Goal: Task Accomplishment & Management: Use online tool/utility

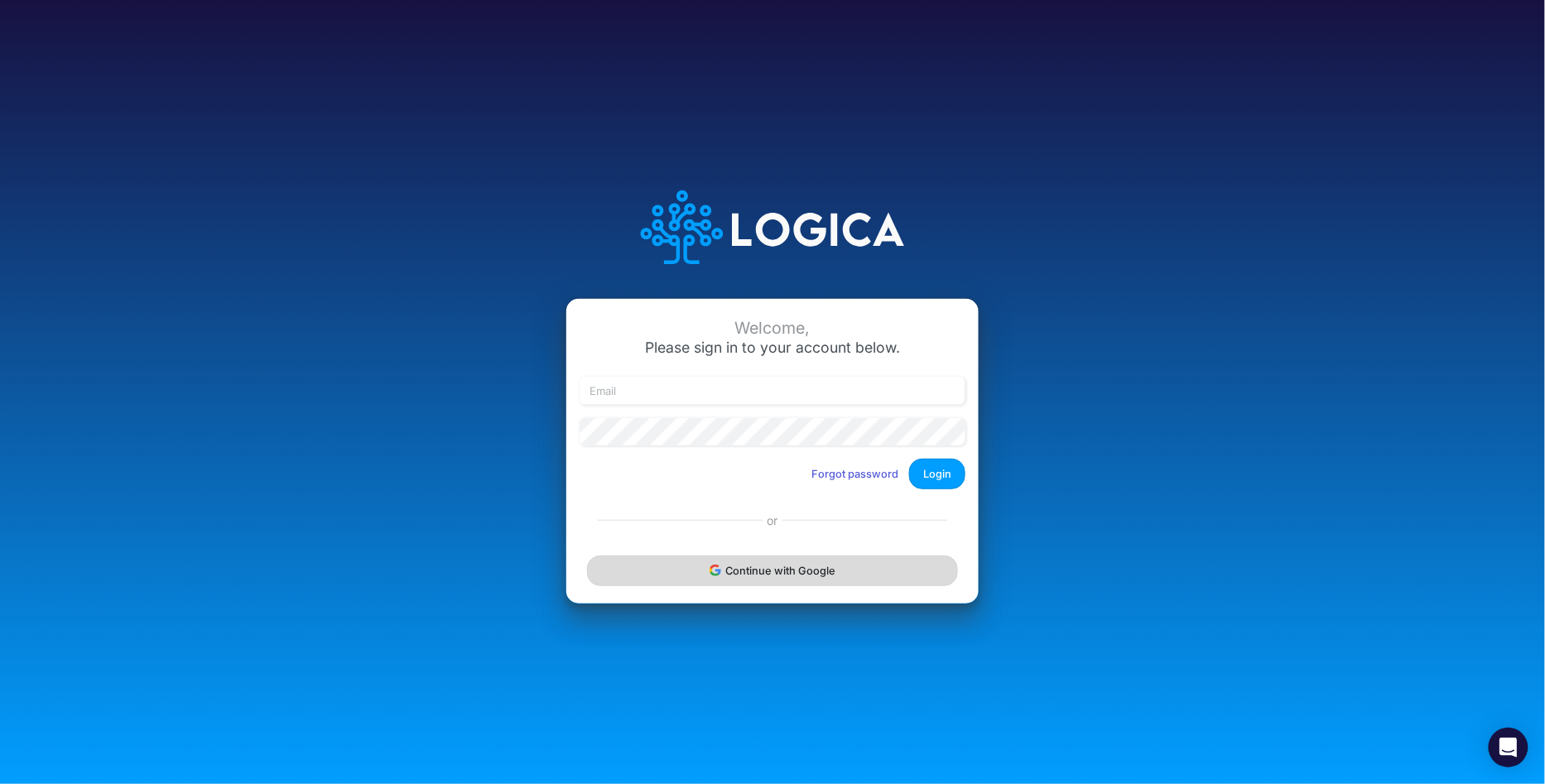
click at [829, 571] on button "Continue with Google" at bounding box center [772, 571] width 371 height 31
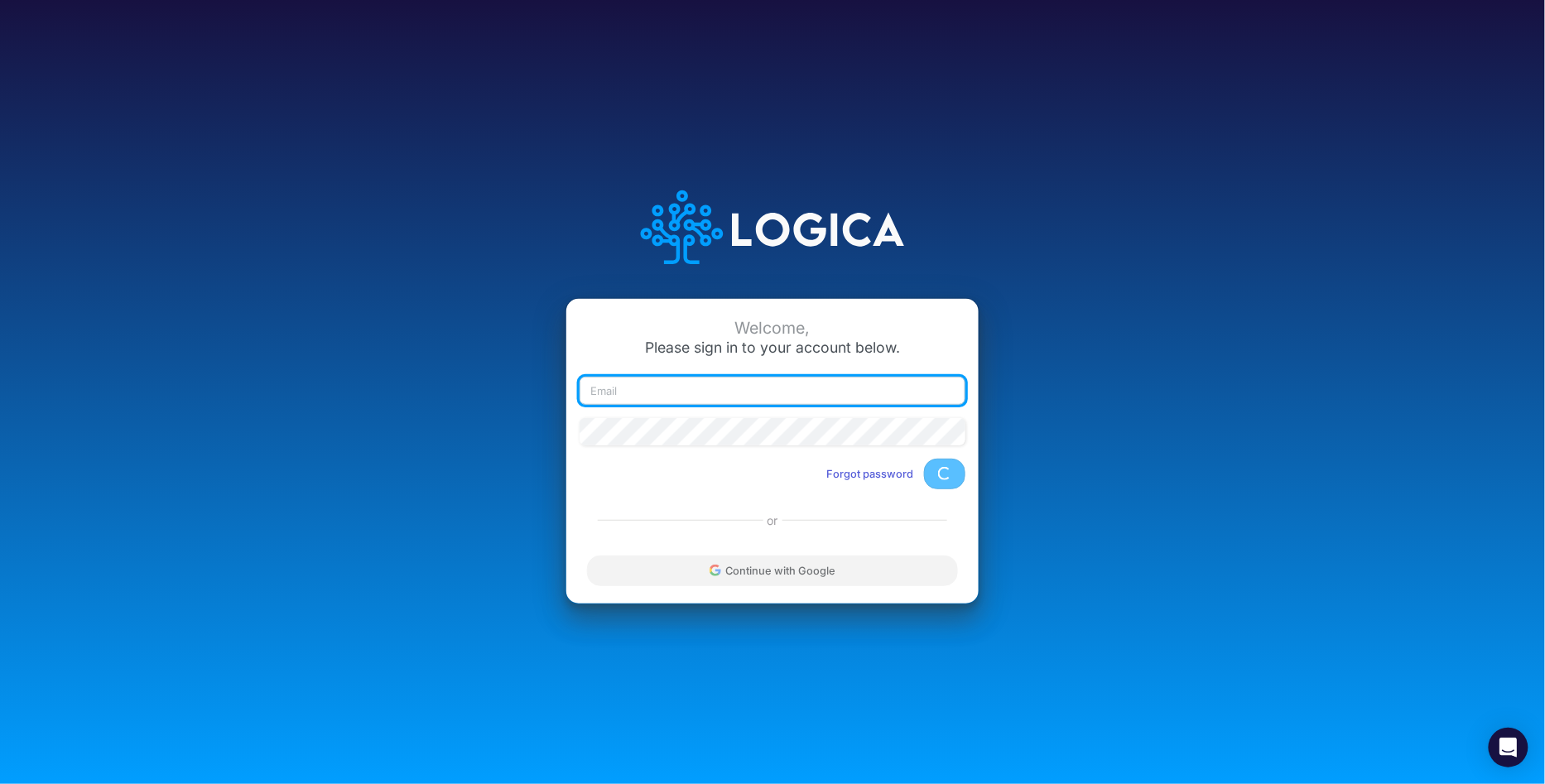
click at [847, 390] on input "email" at bounding box center [772, 391] width 386 height 28
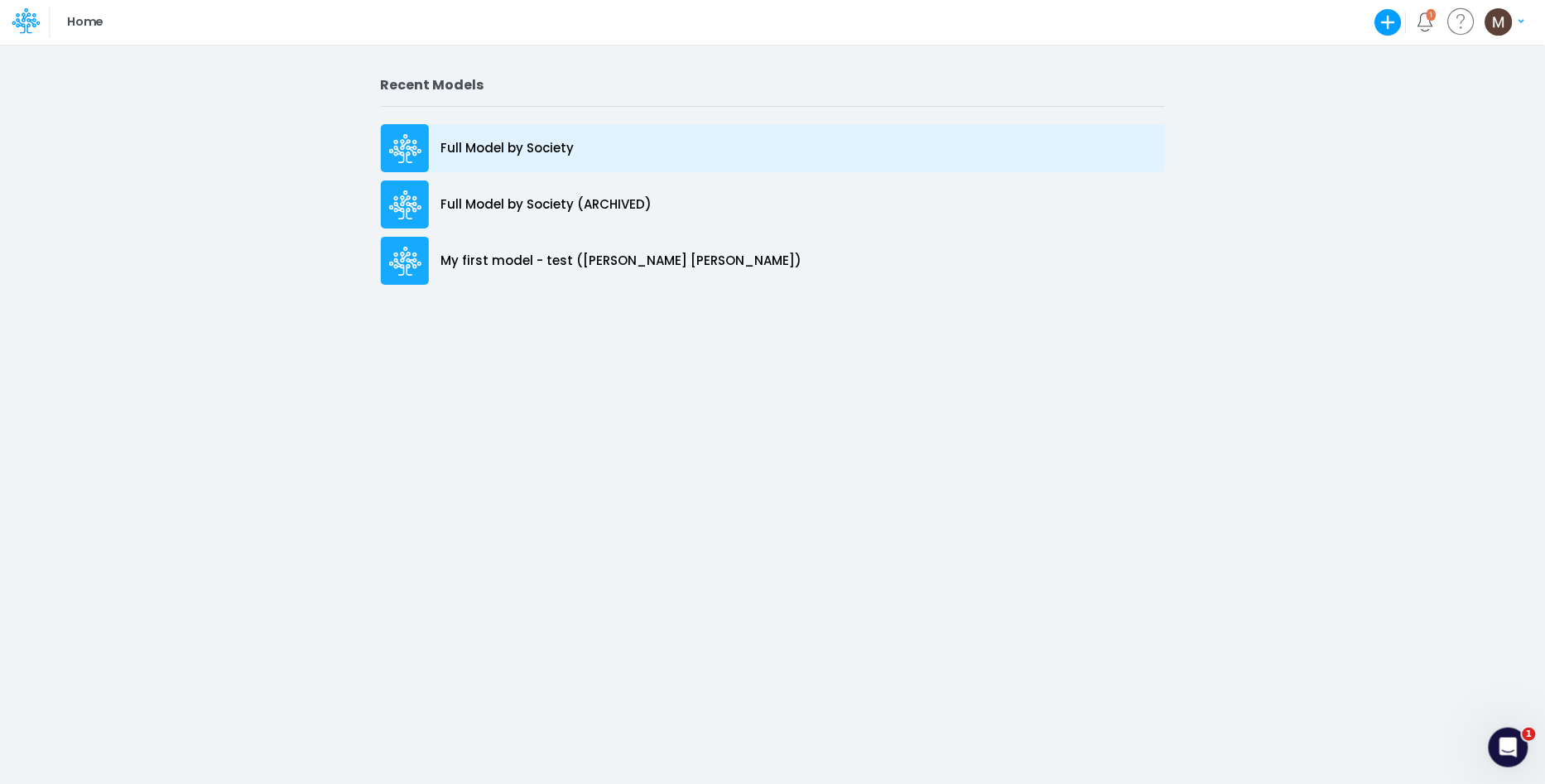
click at [483, 156] on p "Full Model by Society" at bounding box center [508, 149] width 133 height 19
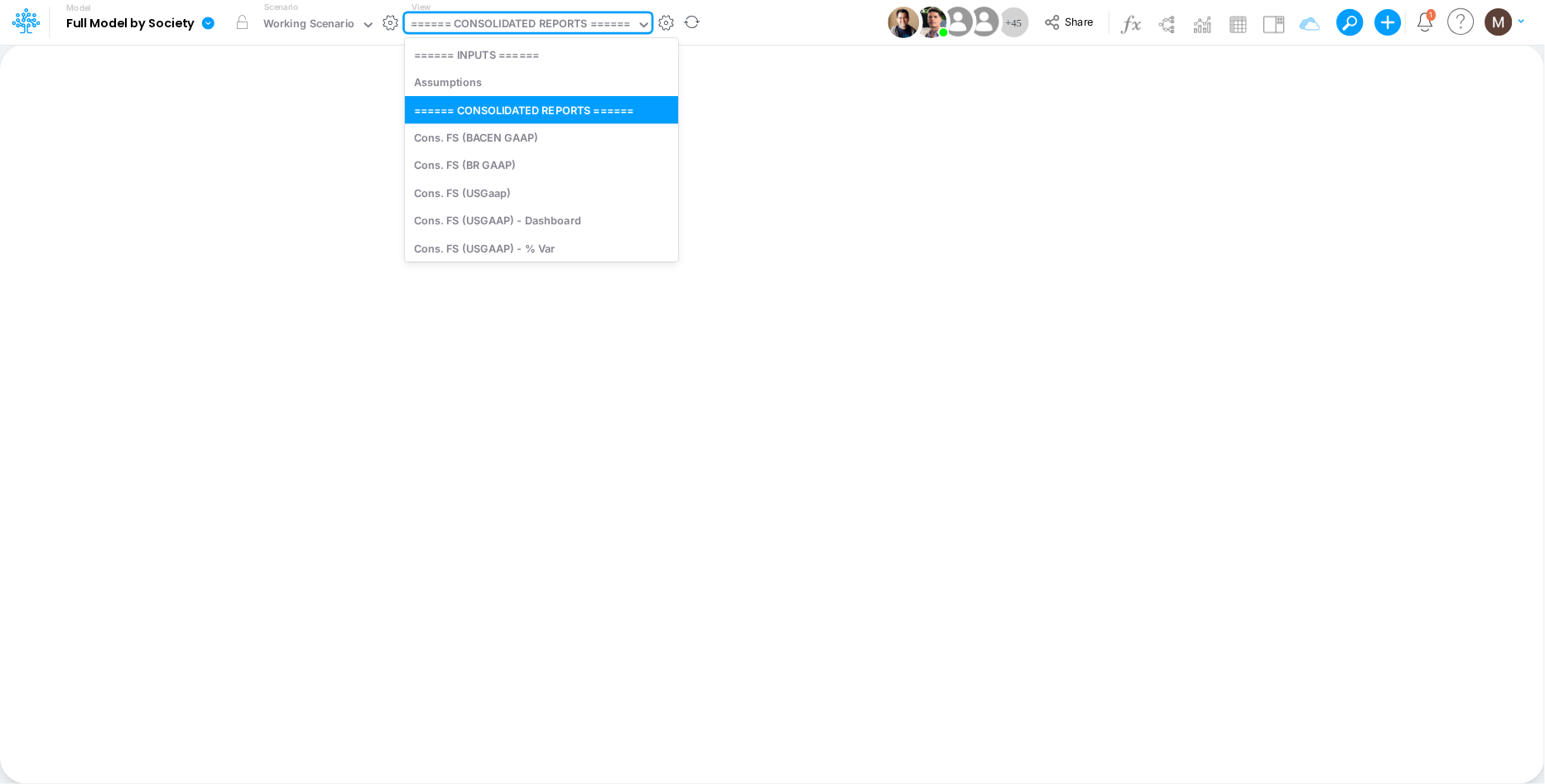
click at [563, 22] on div "====== CONSOLIDATED REPORTS ======" at bounding box center [521, 25] width 221 height 19
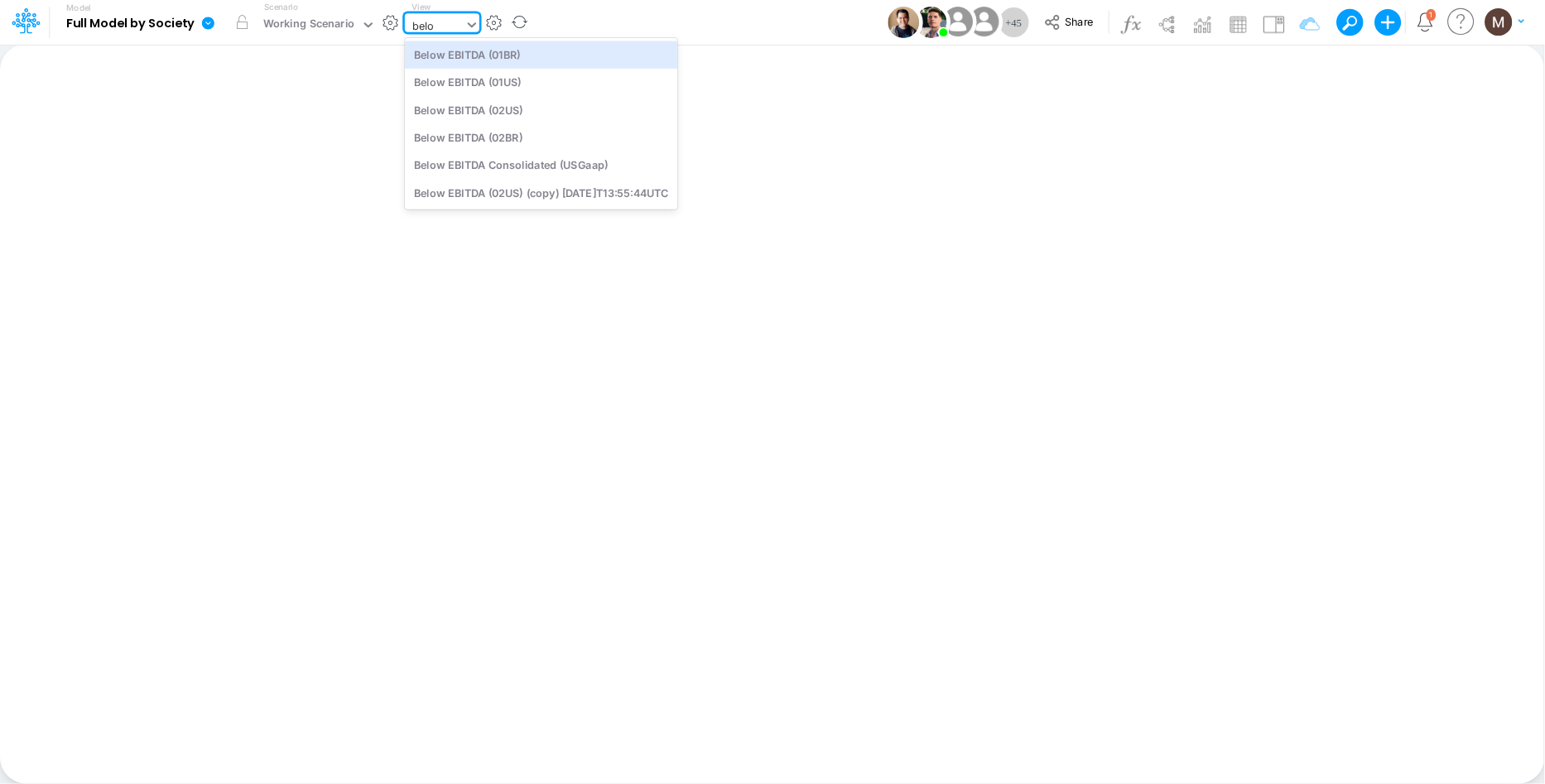
type input "below"
click at [611, 50] on div "Below EBITDA (01BR)" at bounding box center [540, 54] width 273 height 27
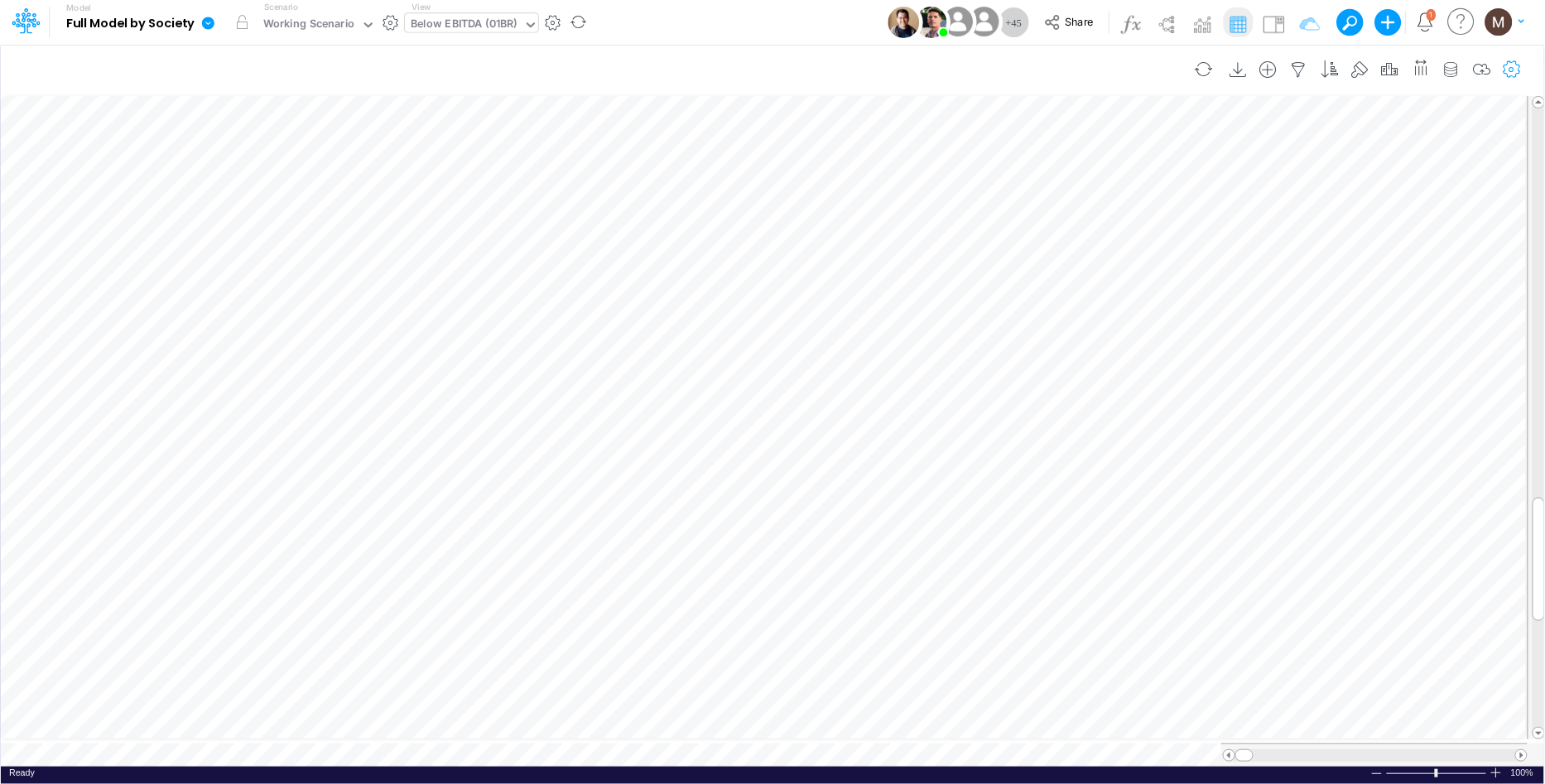
scroll to position [0, 1]
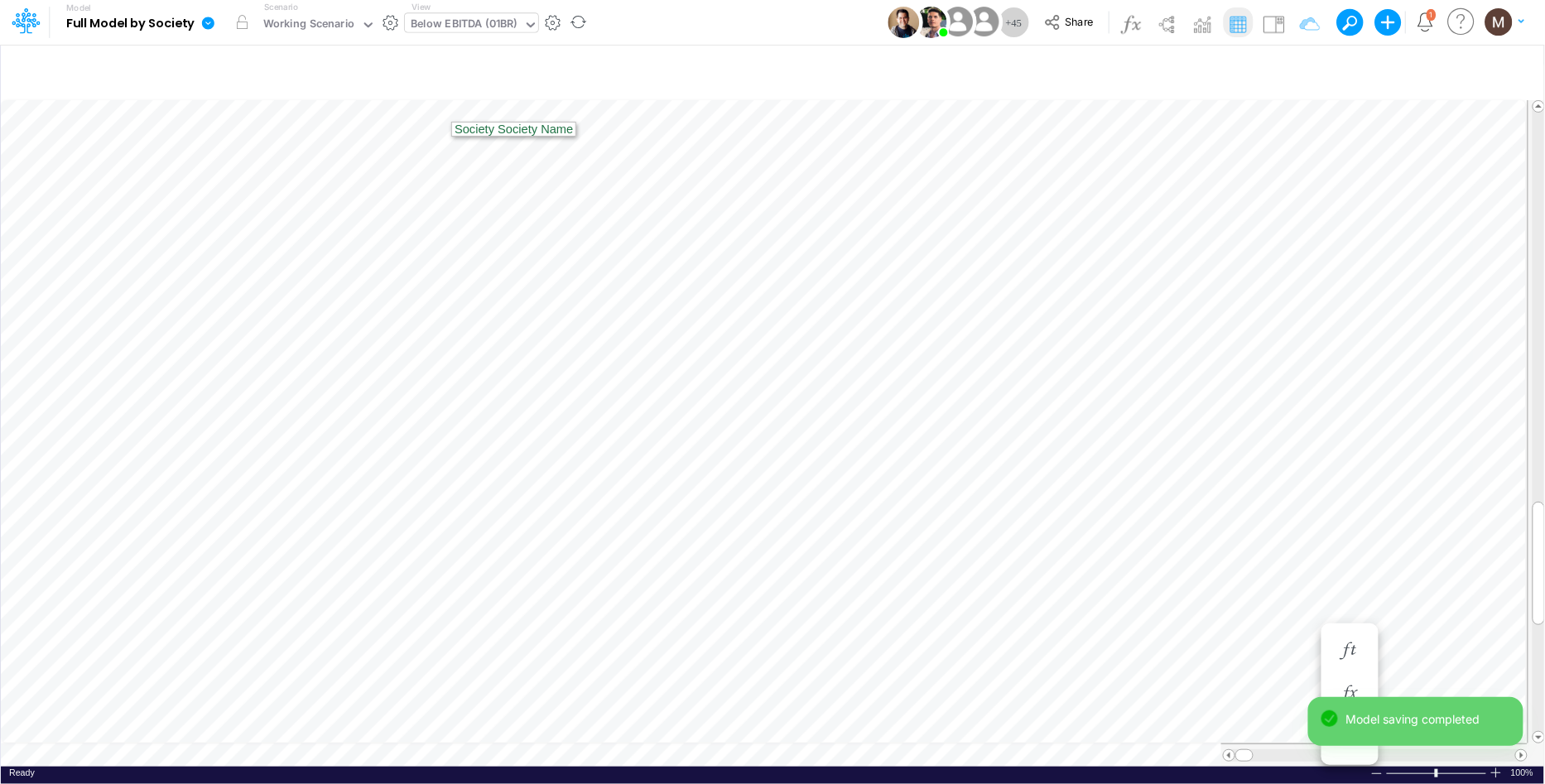
click at [448, 24] on div "Below EBITDA (01BR)" at bounding box center [463, 25] width 107 height 19
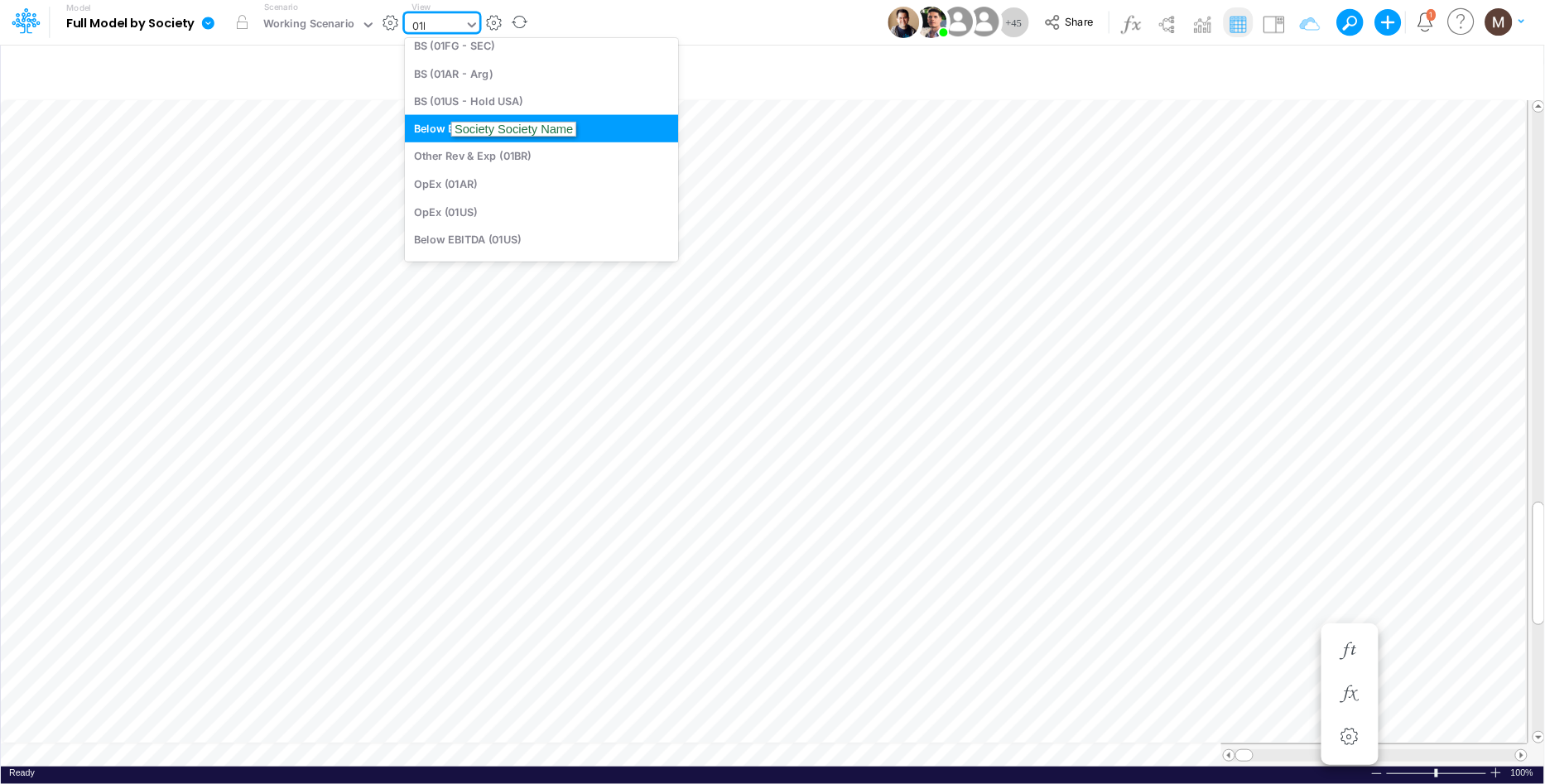
scroll to position [103, 0]
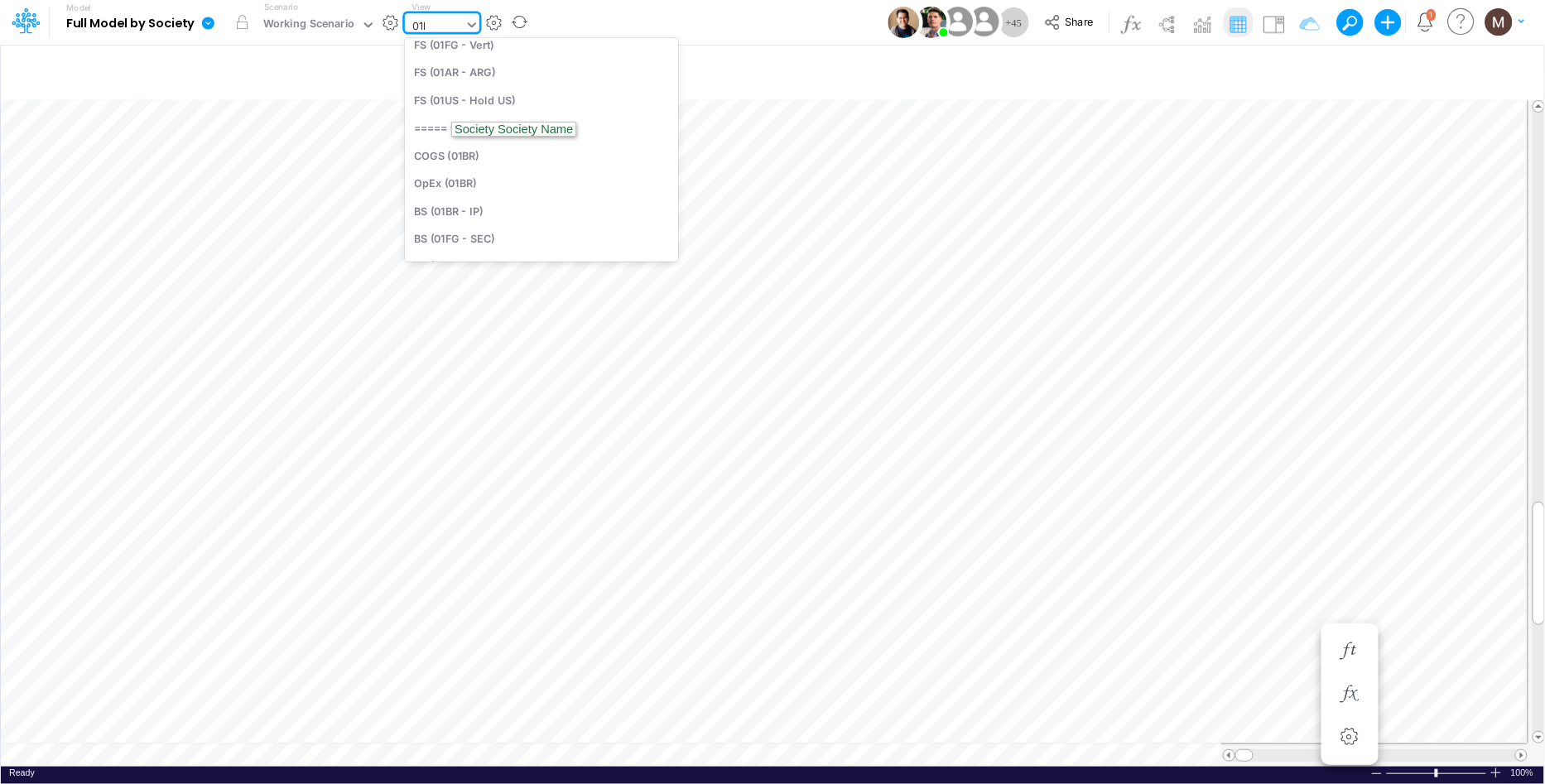
type input "01br"
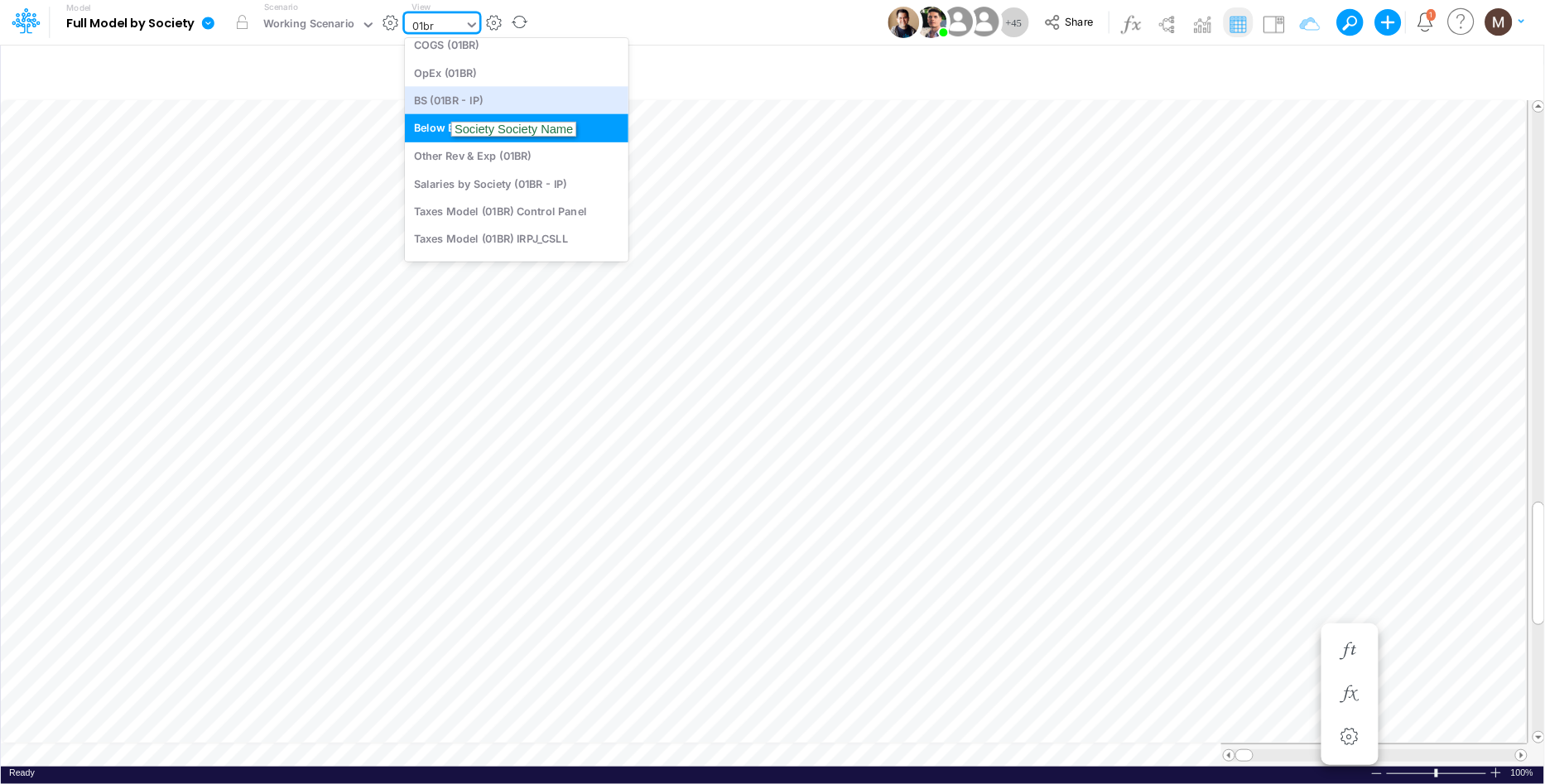
scroll to position [0, 0]
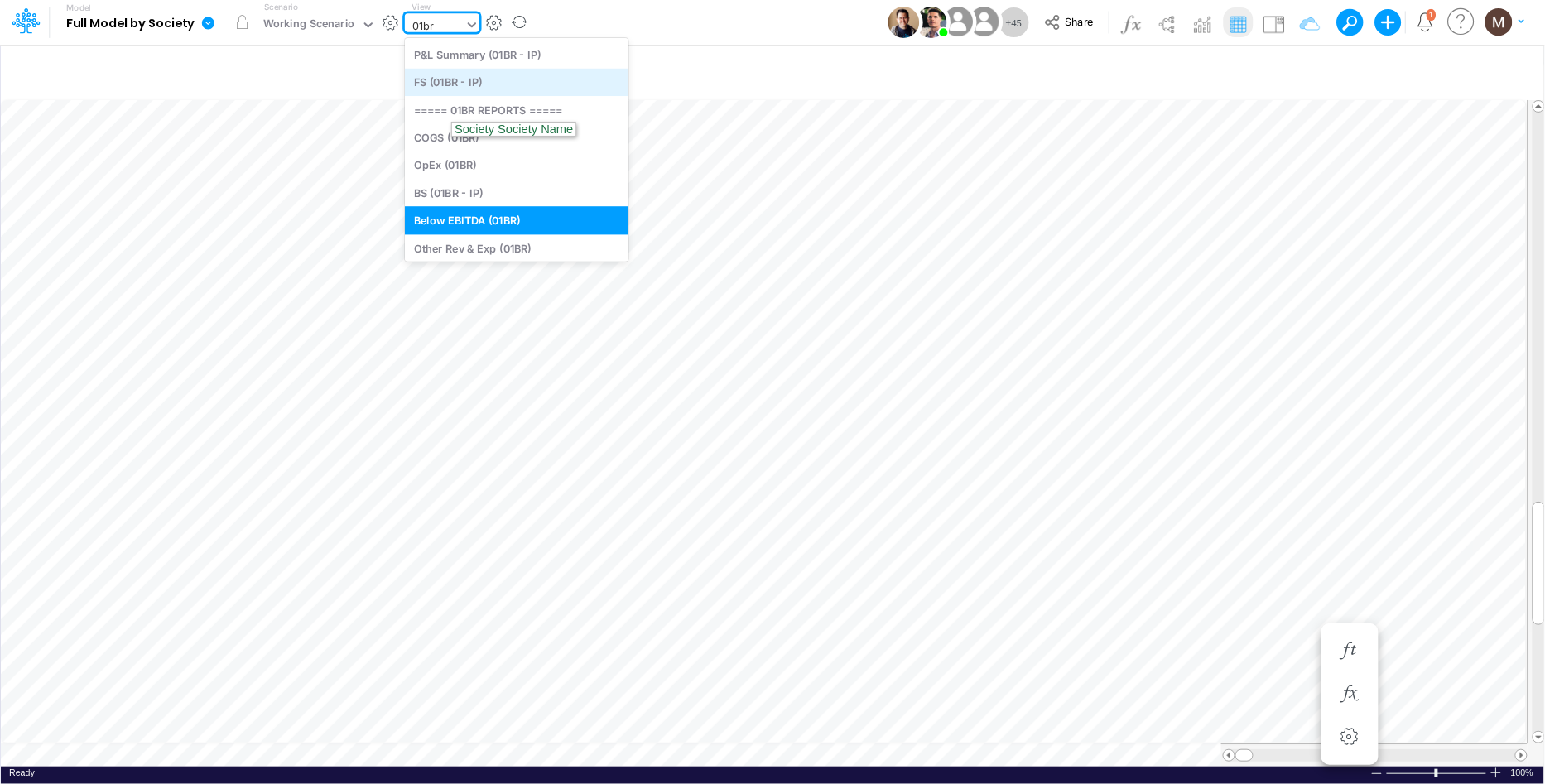
click at [457, 88] on div "FS (01BR - IP)" at bounding box center [516, 82] width 223 height 27
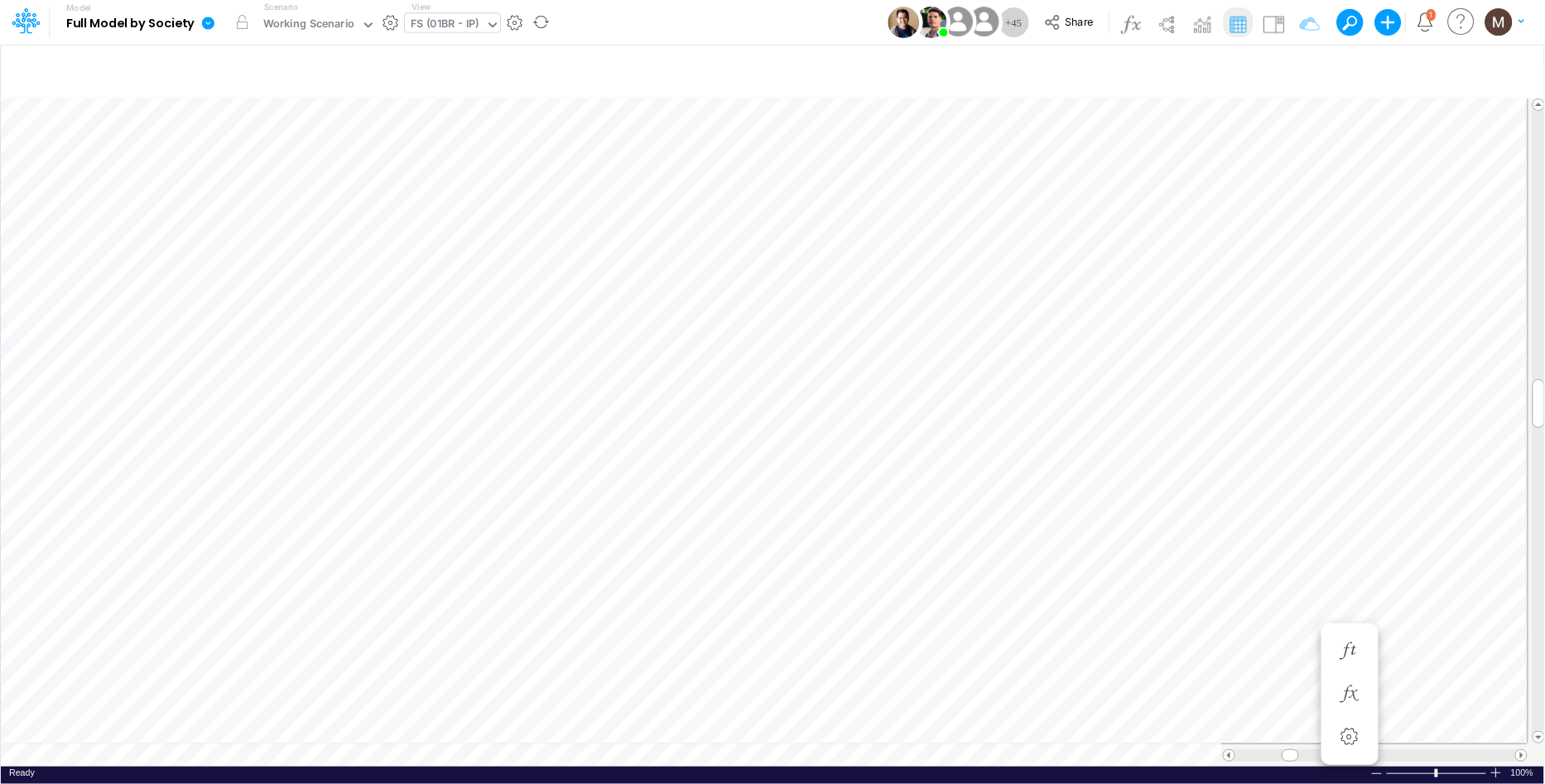
scroll to position [0, 1]
click at [910, 371] on icon "button" at bounding box center [922, 369] width 25 height 17
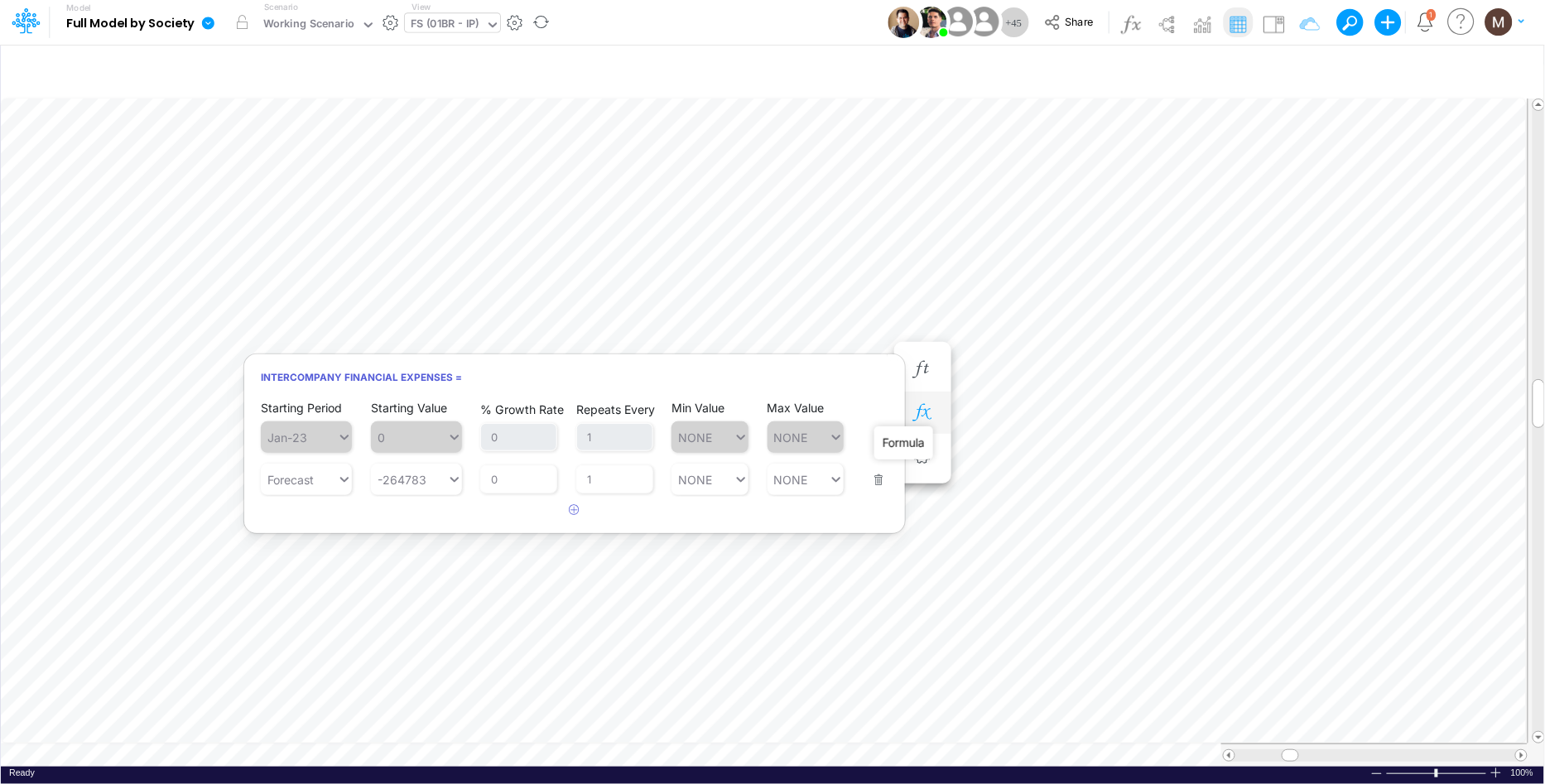
click at [928, 414] on icon "button" at bounding box center [922, 413] width 25 height 17
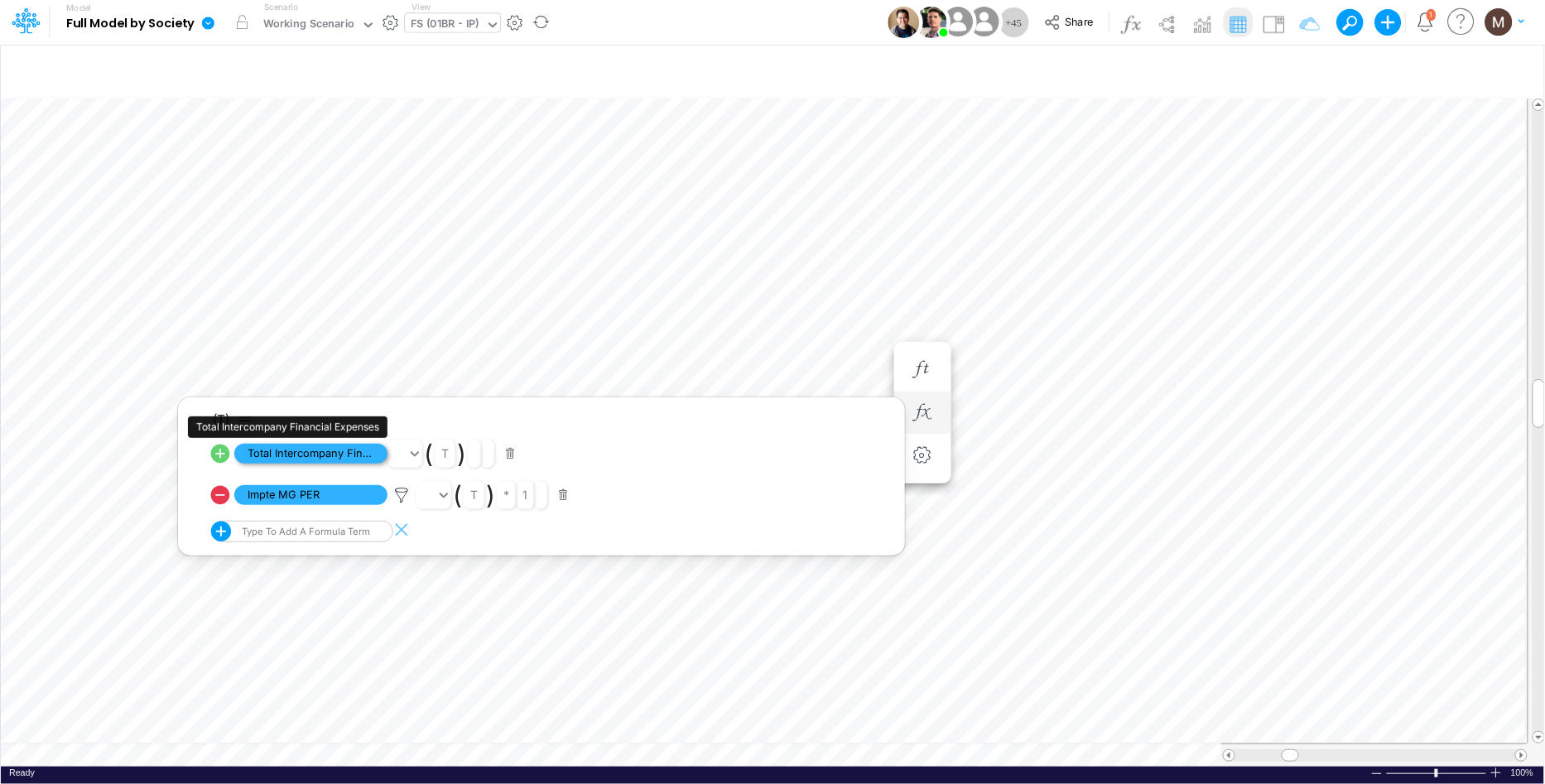
click at [290, 448] on span "Total Intercompany Financial Expenses" at bounding box center [310, 454] width 153 height 21
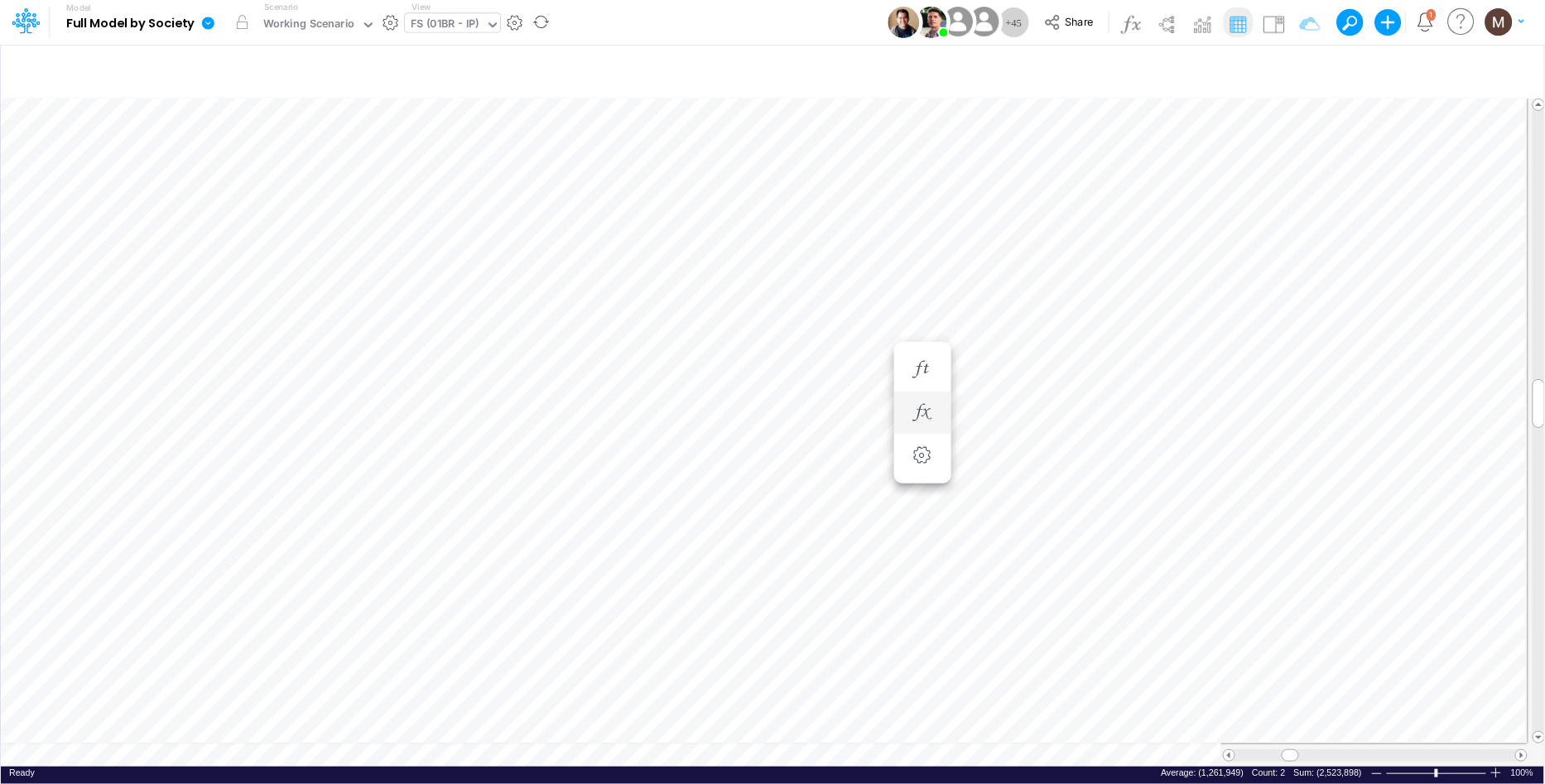
scroll to position [0, 1]
click at [1348, 372] on icon "button" at bounding box center [1349, 369] width 25 height 17
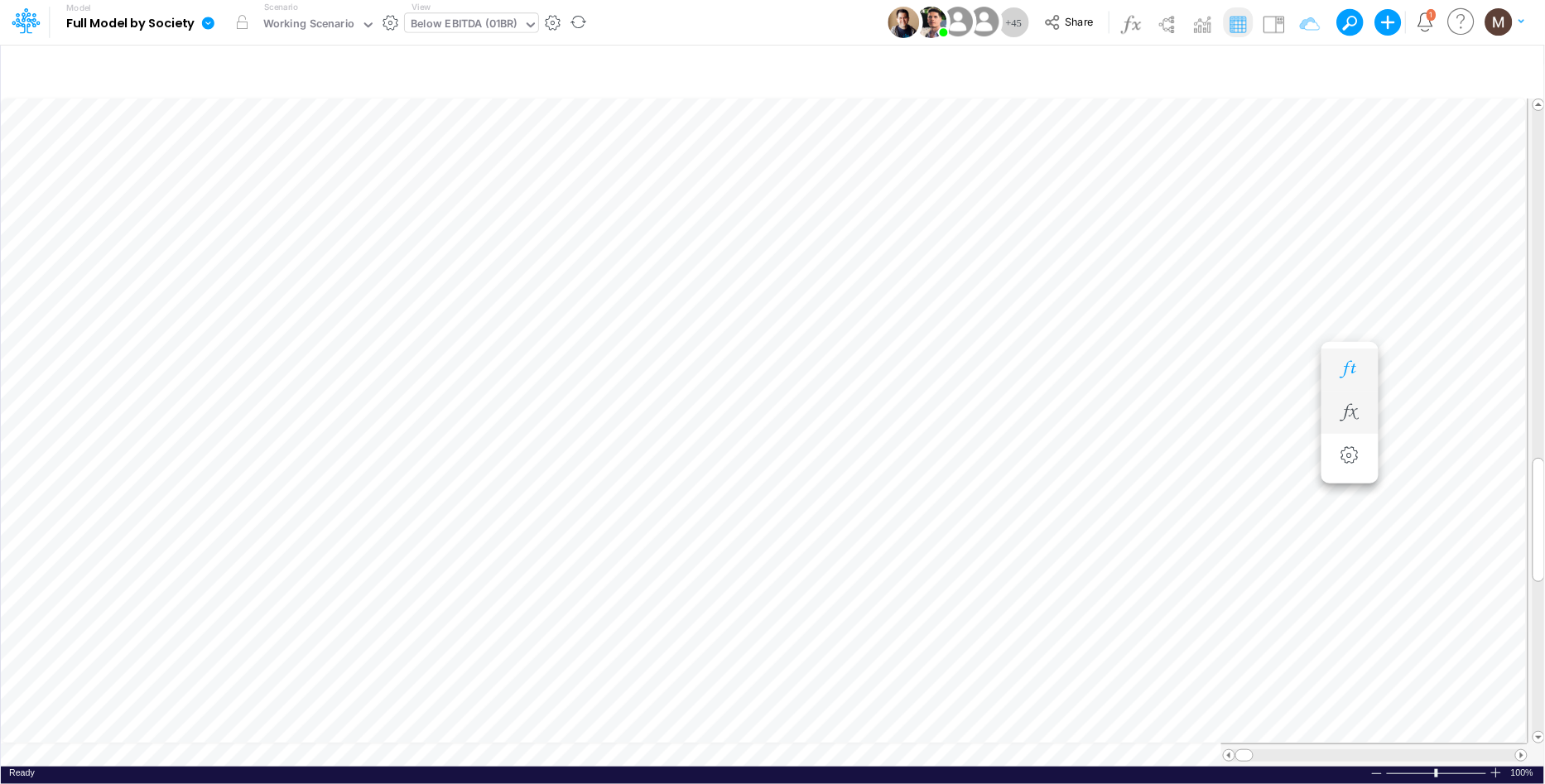
scroll to position [0, 1]
click at [1271, 337] on div "Foreign Currency Profit (Loss) =" at bounding box center [1260, 353] width 31 height 33
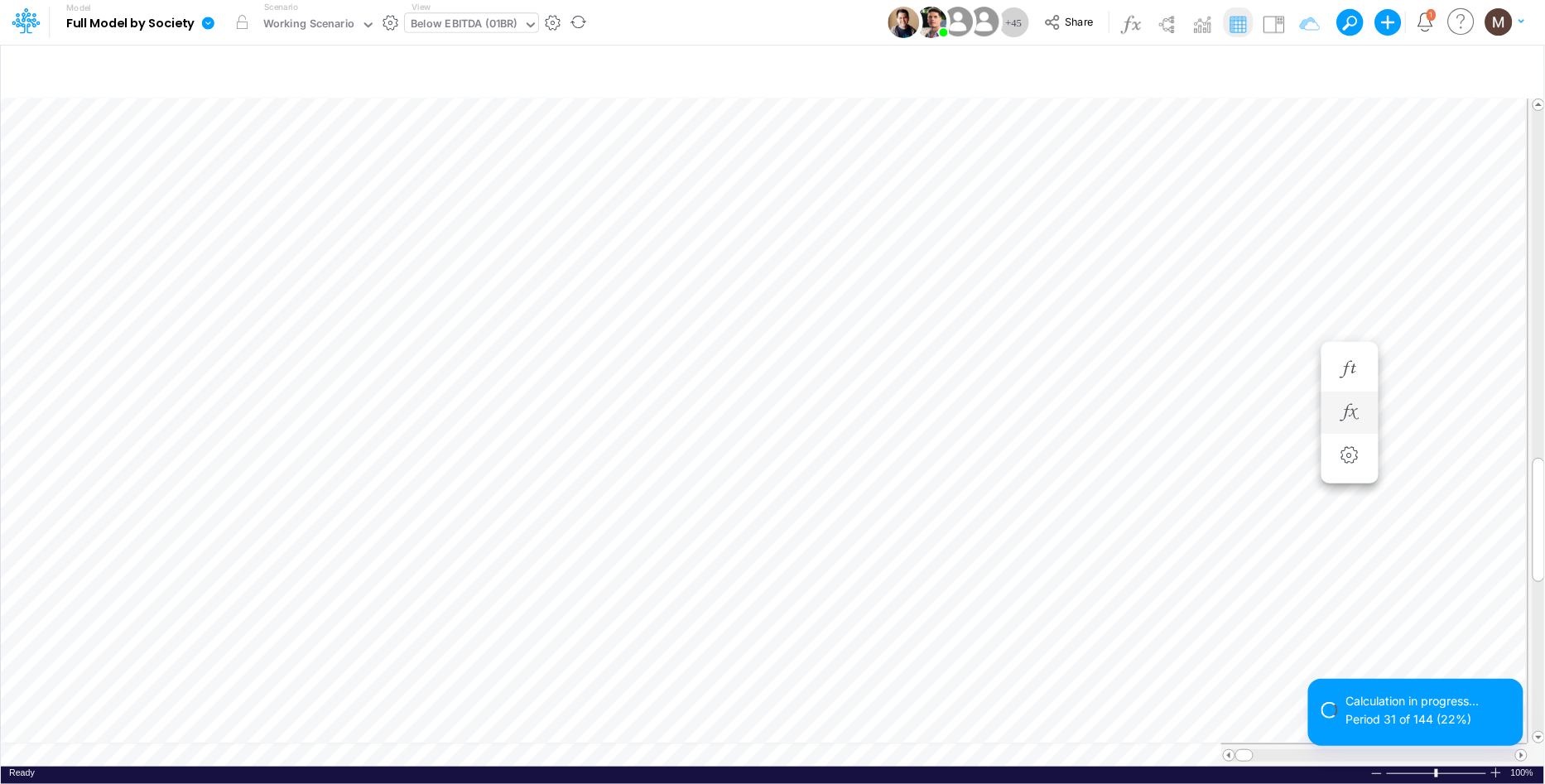
scroll to position [0, 1]
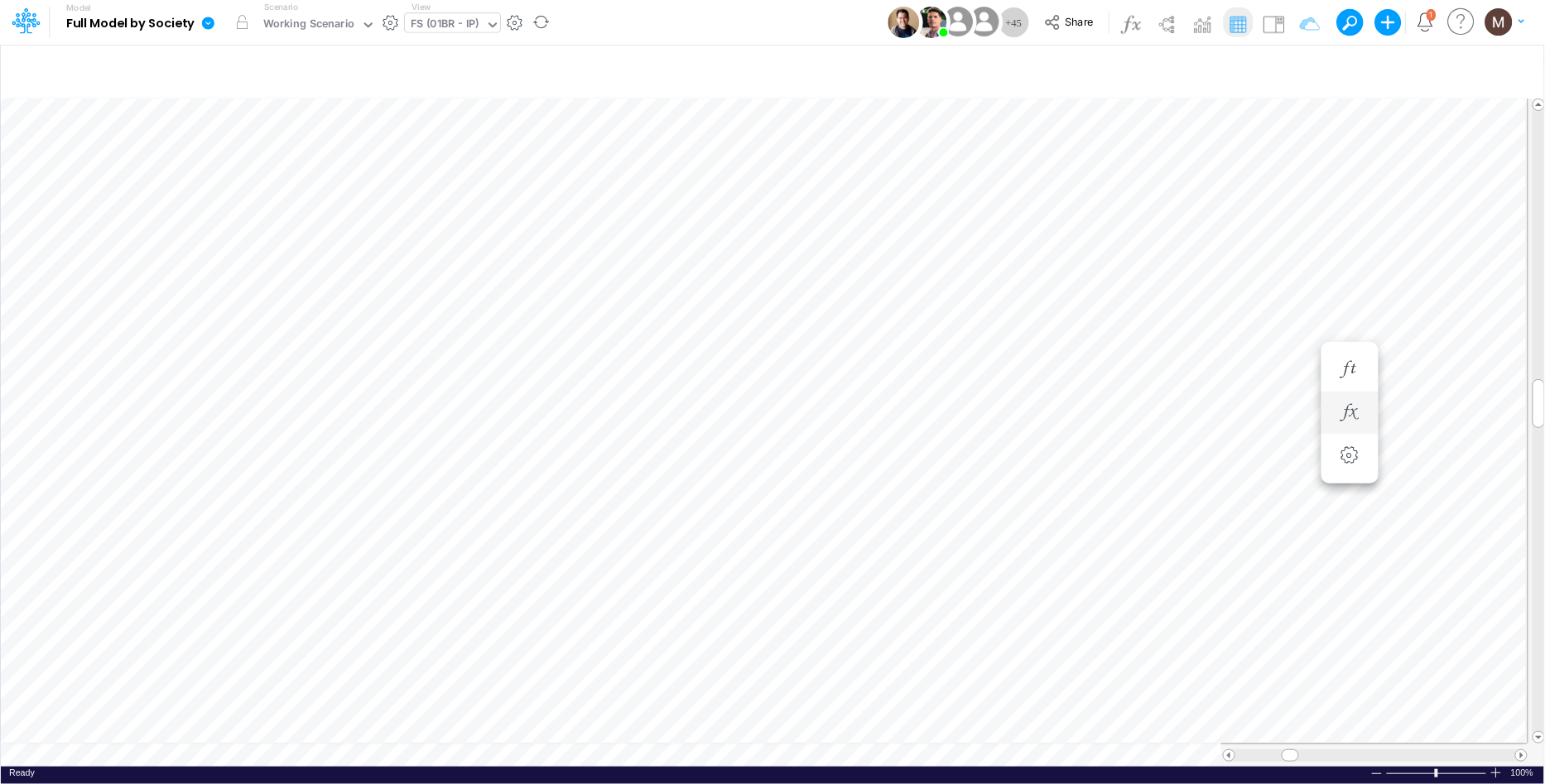
scroll to position [0, 1]
click at [933, 409] on icon "button" at bounding box center [922, 413] width 25 height 17
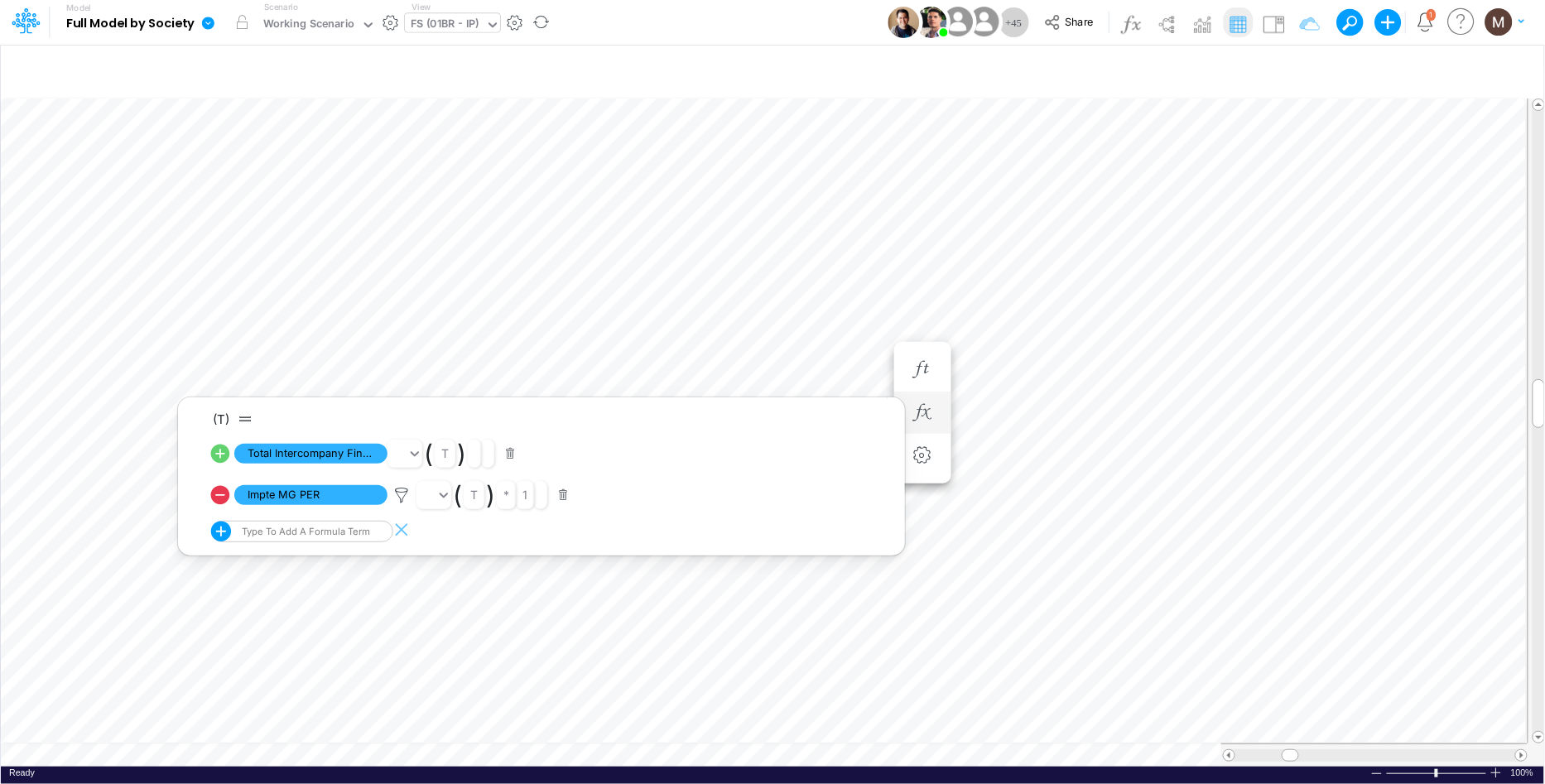
scroll to position [0, 1]
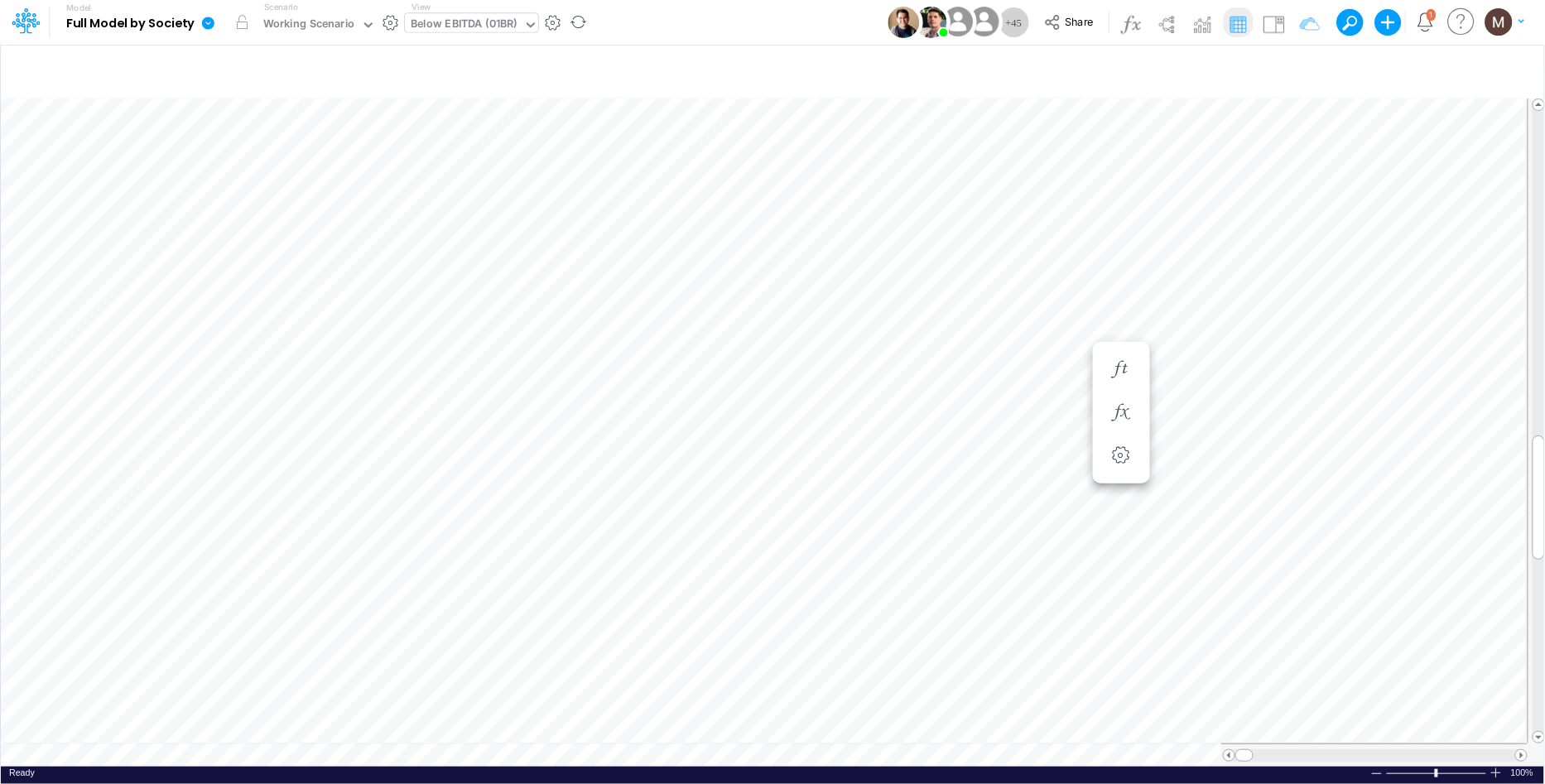
scroll to position [0, 1]
click at [489, 26] on div "Below EBITDA (01BR)" at bounding box center [463, 25] width 107 height 19
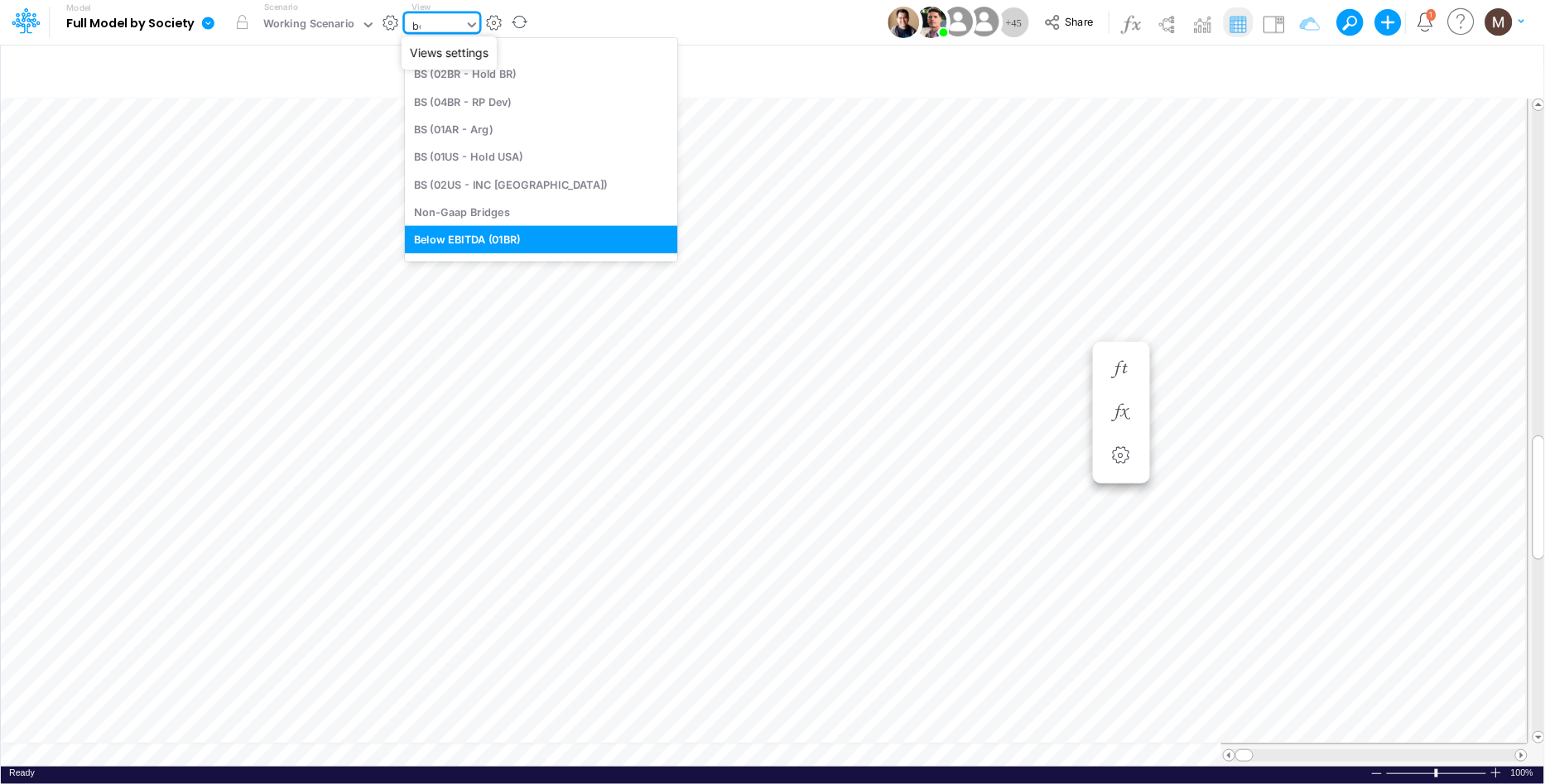
scroll to position [0, 0]
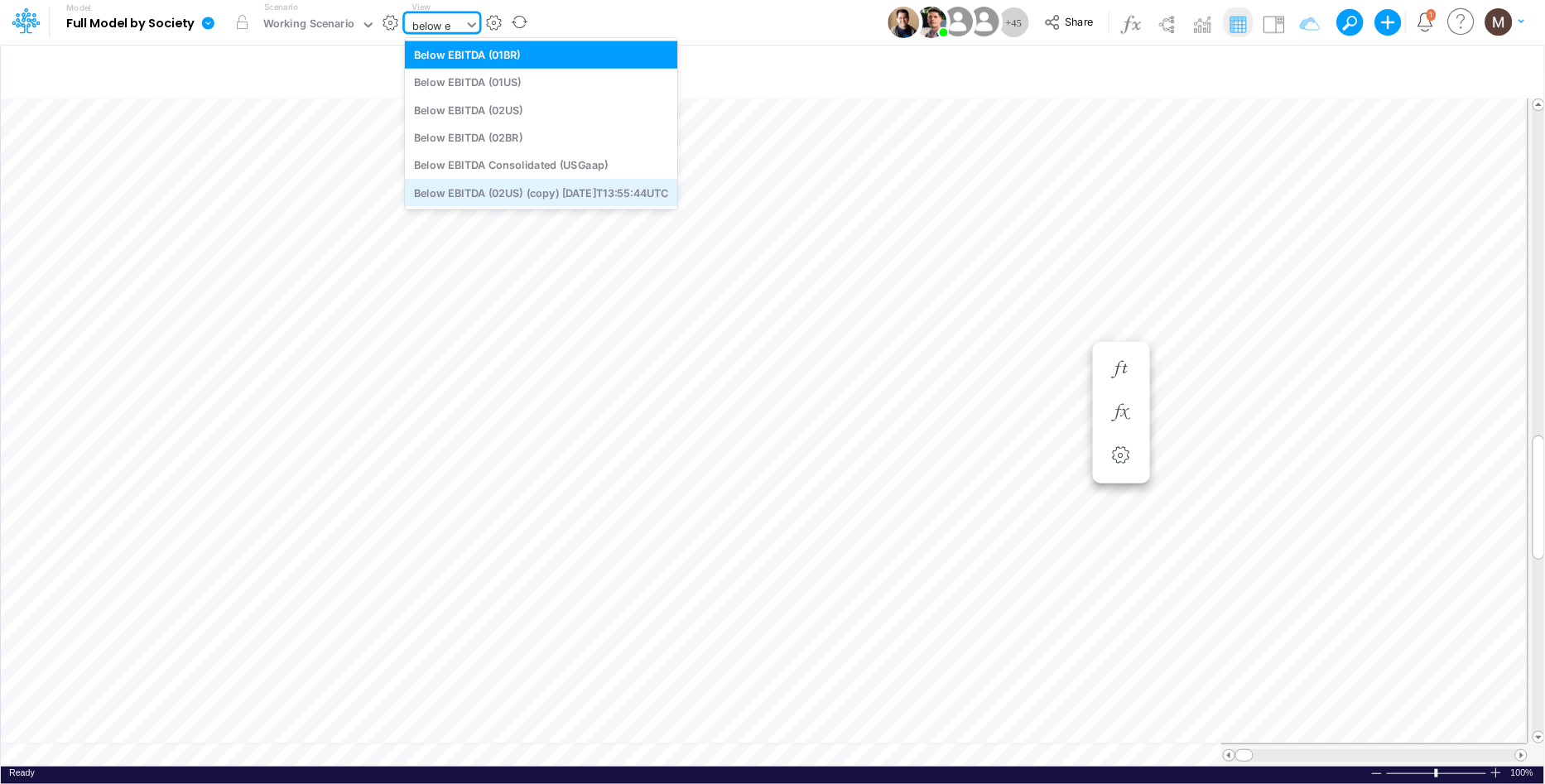
type input "below e"
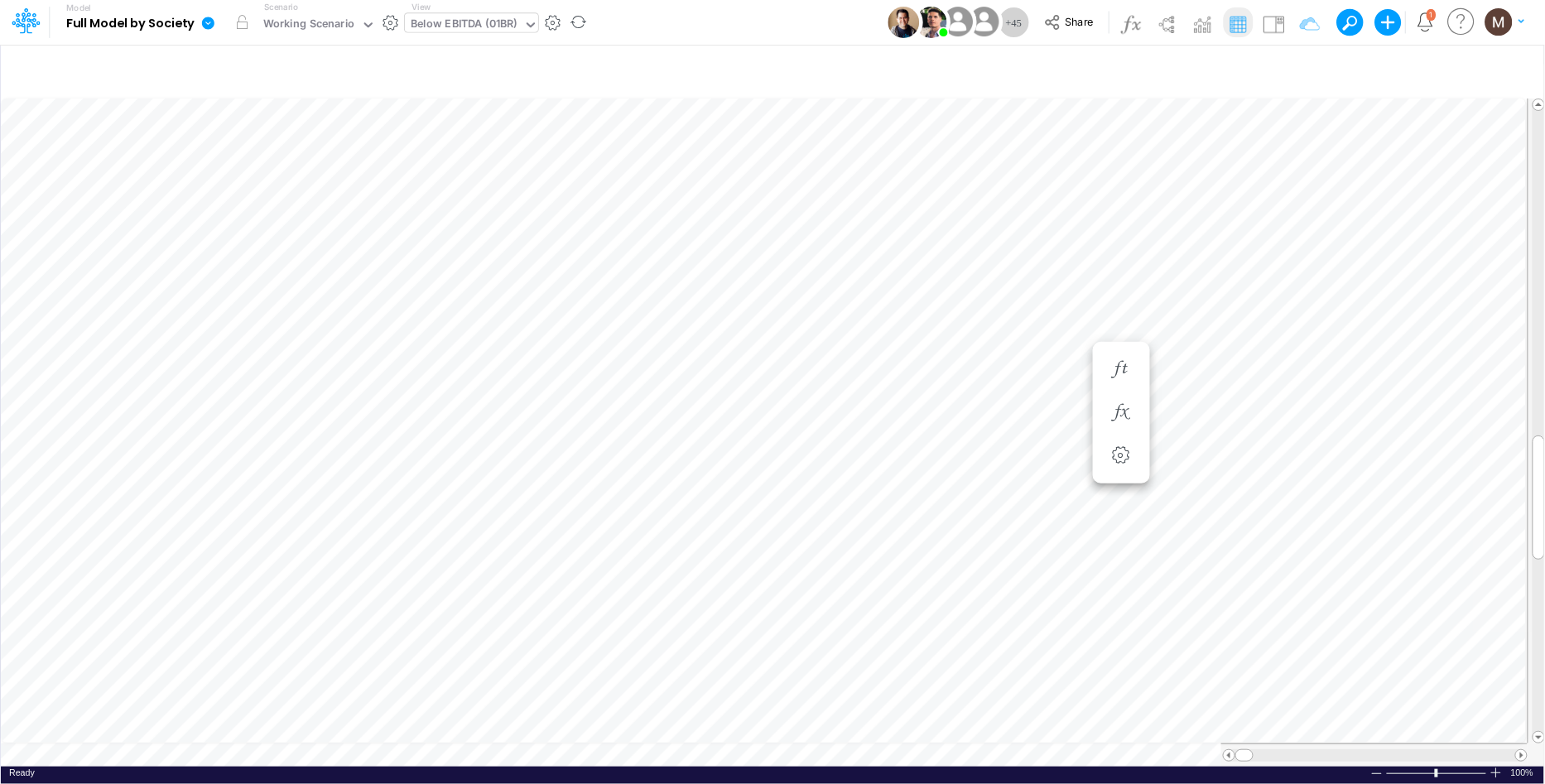
scroll to position [0, 1]
click at [544, 21] on button "button" at bounding box center [552, 22] width 17 height 17
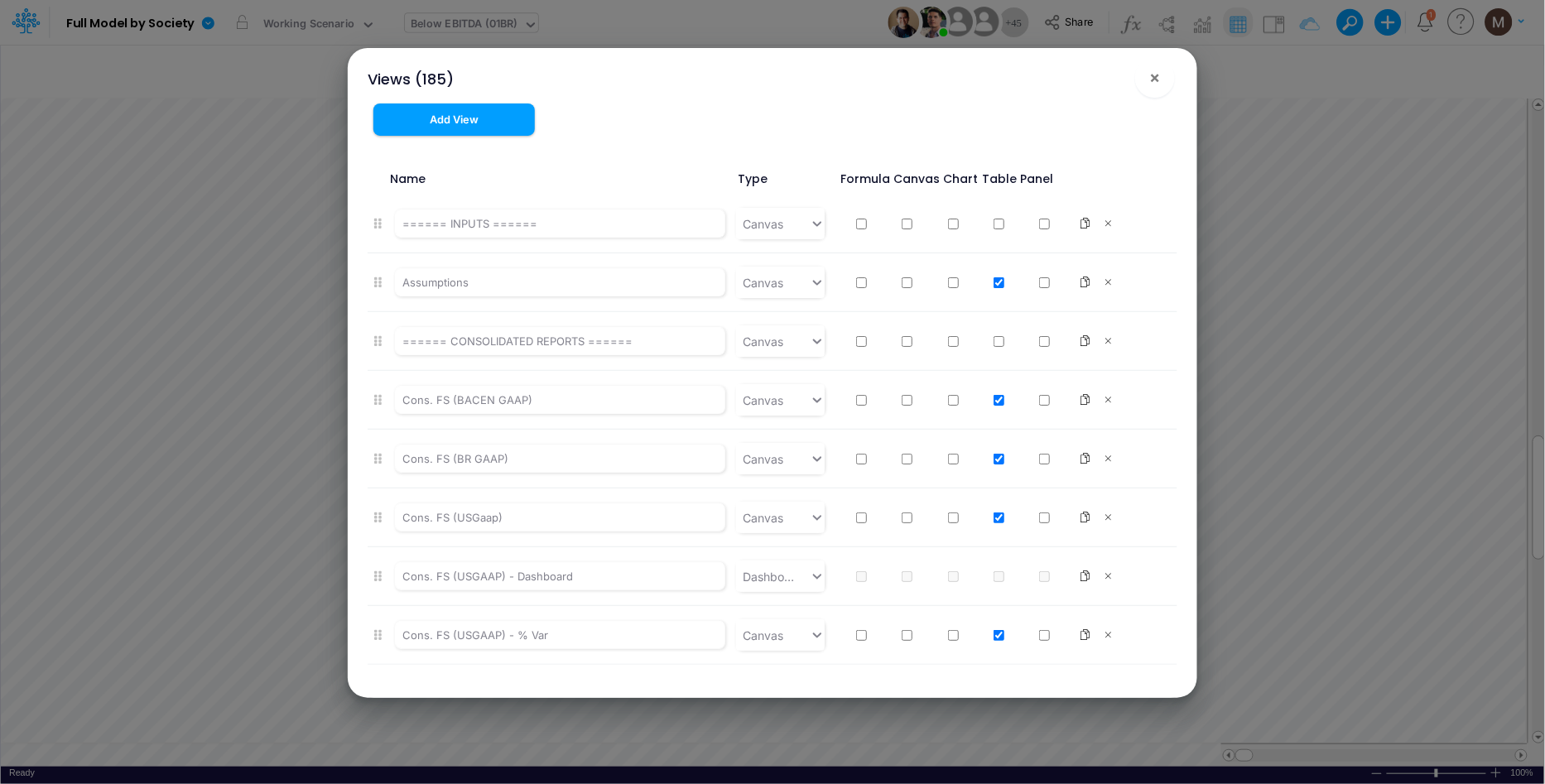
click at [1171, 94] on div "Views (185) ×" at bounding box center [772, 75] width 836 height 56
drag, startPoint x: 1154, startPoint y: 84, endPoint x: 1088, endPoint y: 90, distance: 66.3
click at [1155, 86] on span "×" at bounding box center [1155, 76] width 11 height 20
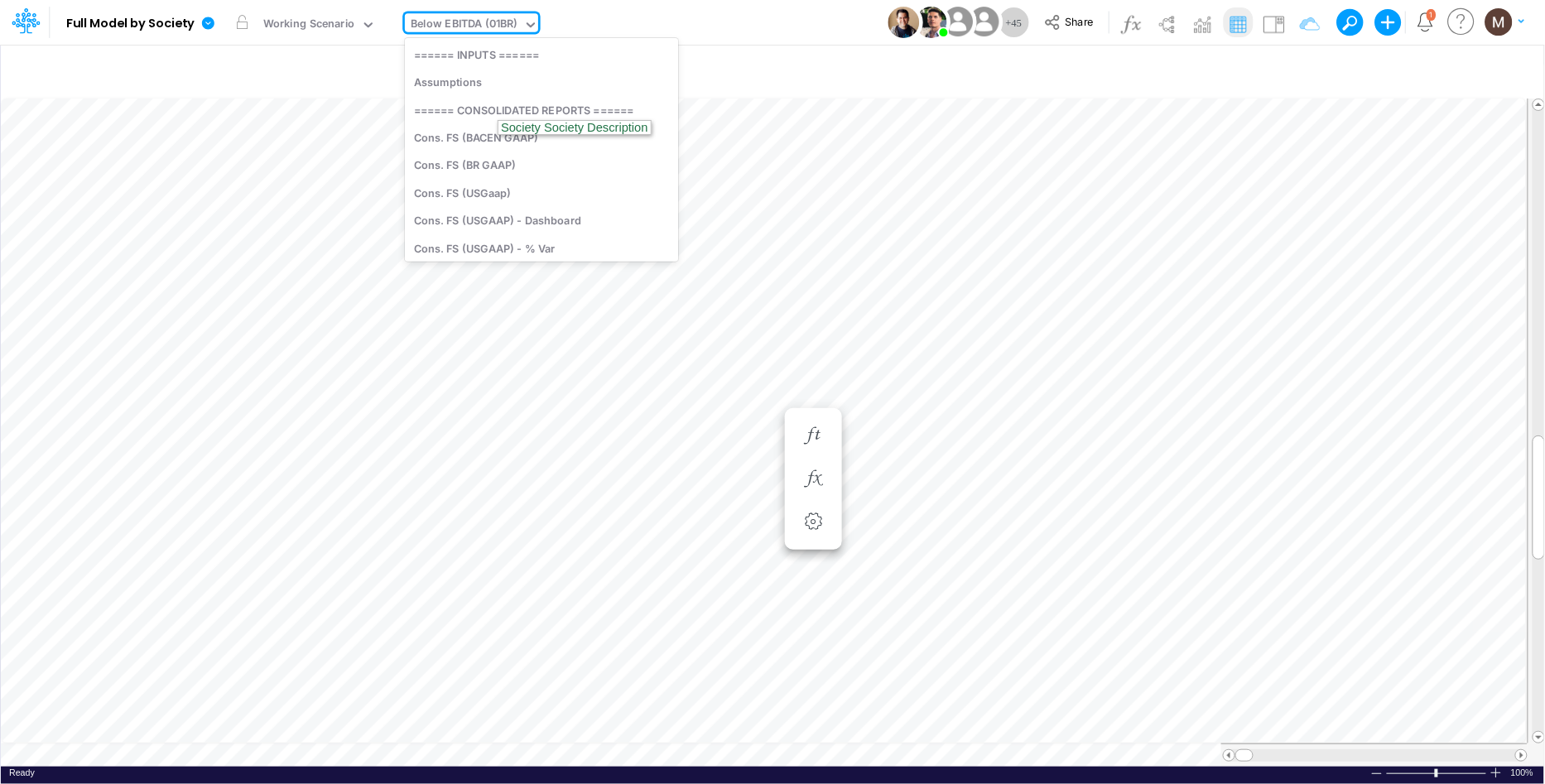
click at [481, 35] on div "Below EBITDA (01BR)" at bounding box center [463, 25] width 118 height 25
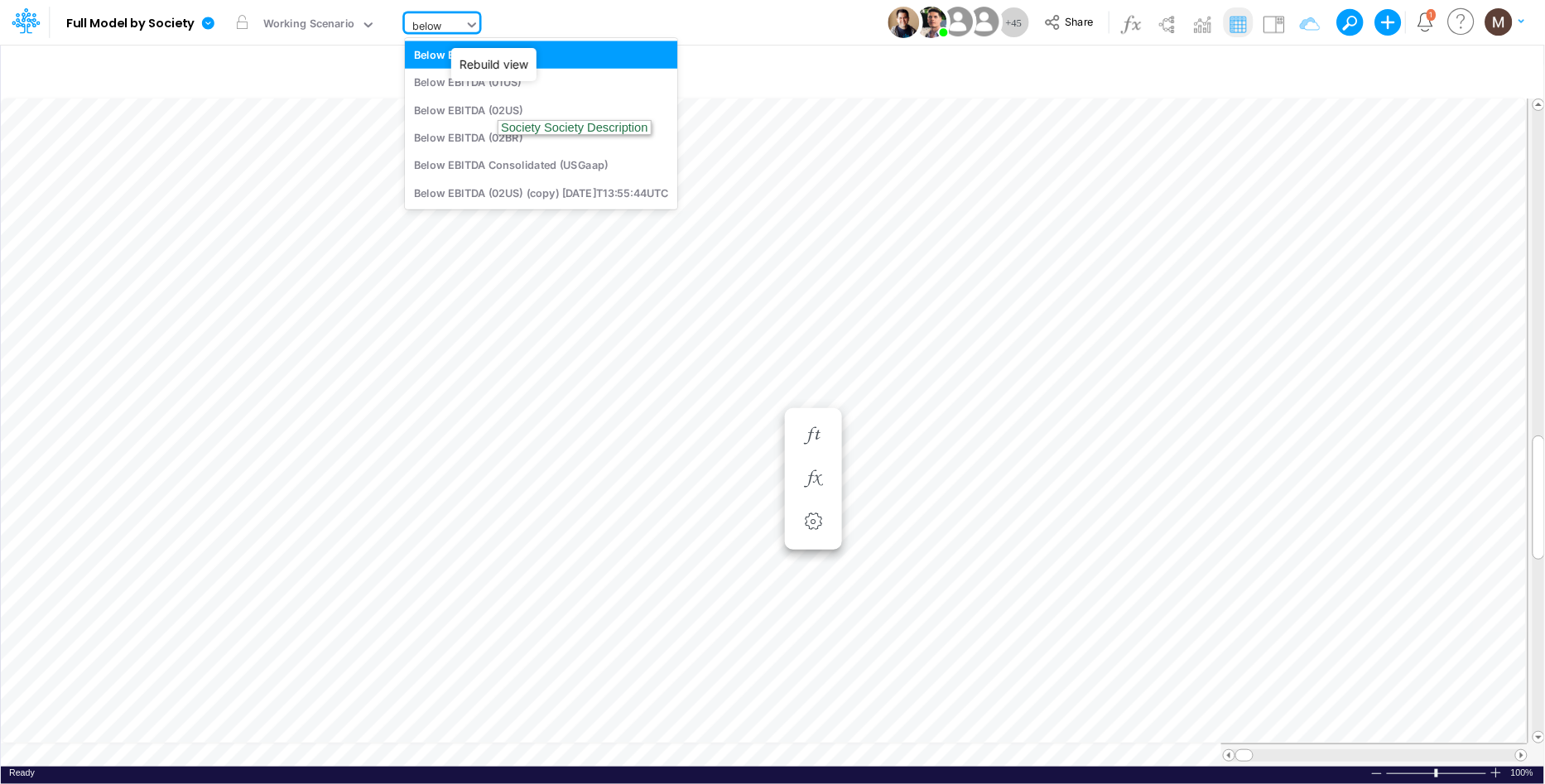
type input "below e"
click at [482, 82] on div "Below EBITDA (01US)" at bounding box center [540, 82] width 273 height 27
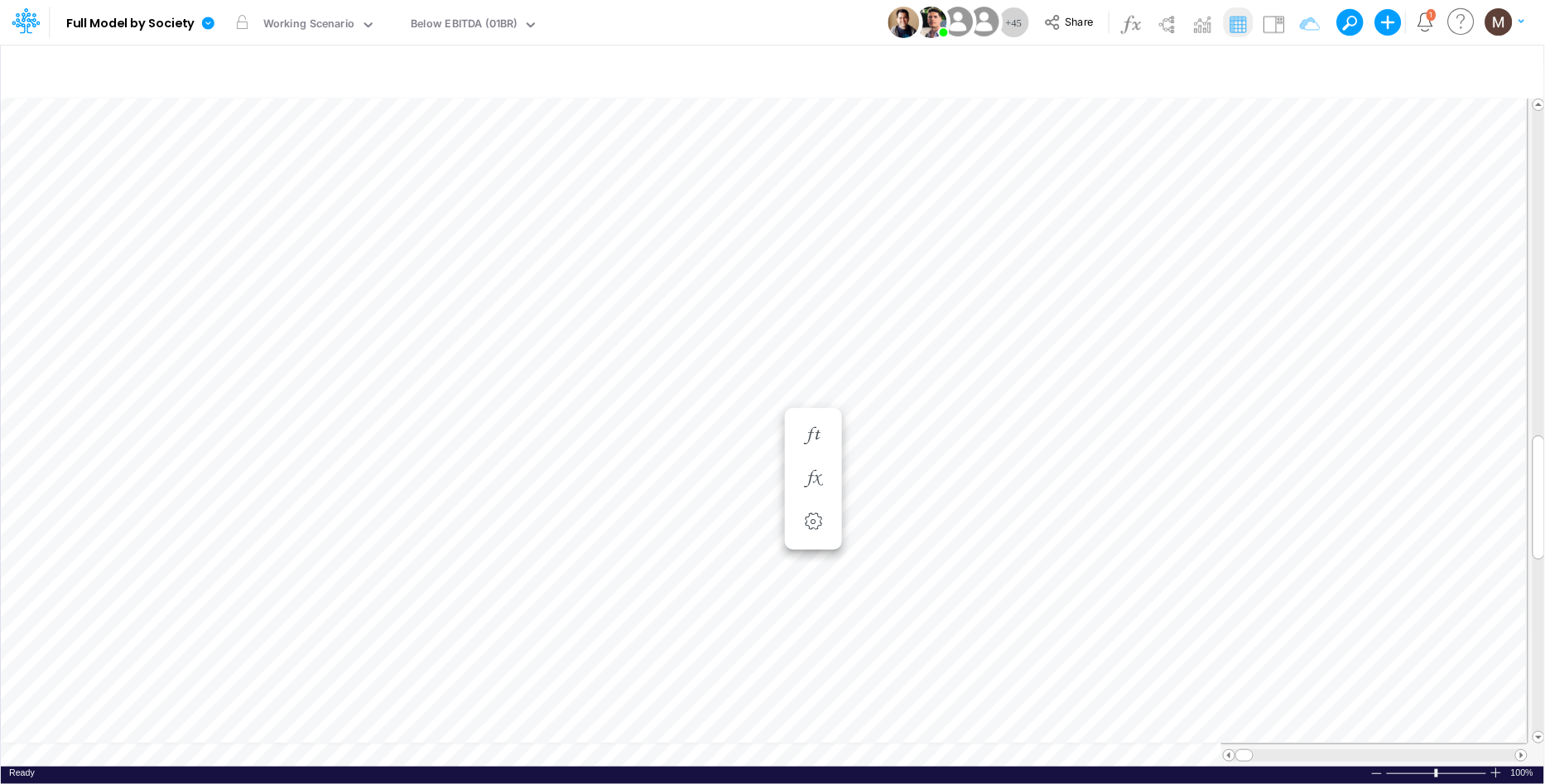
scroll to position [0, 1]
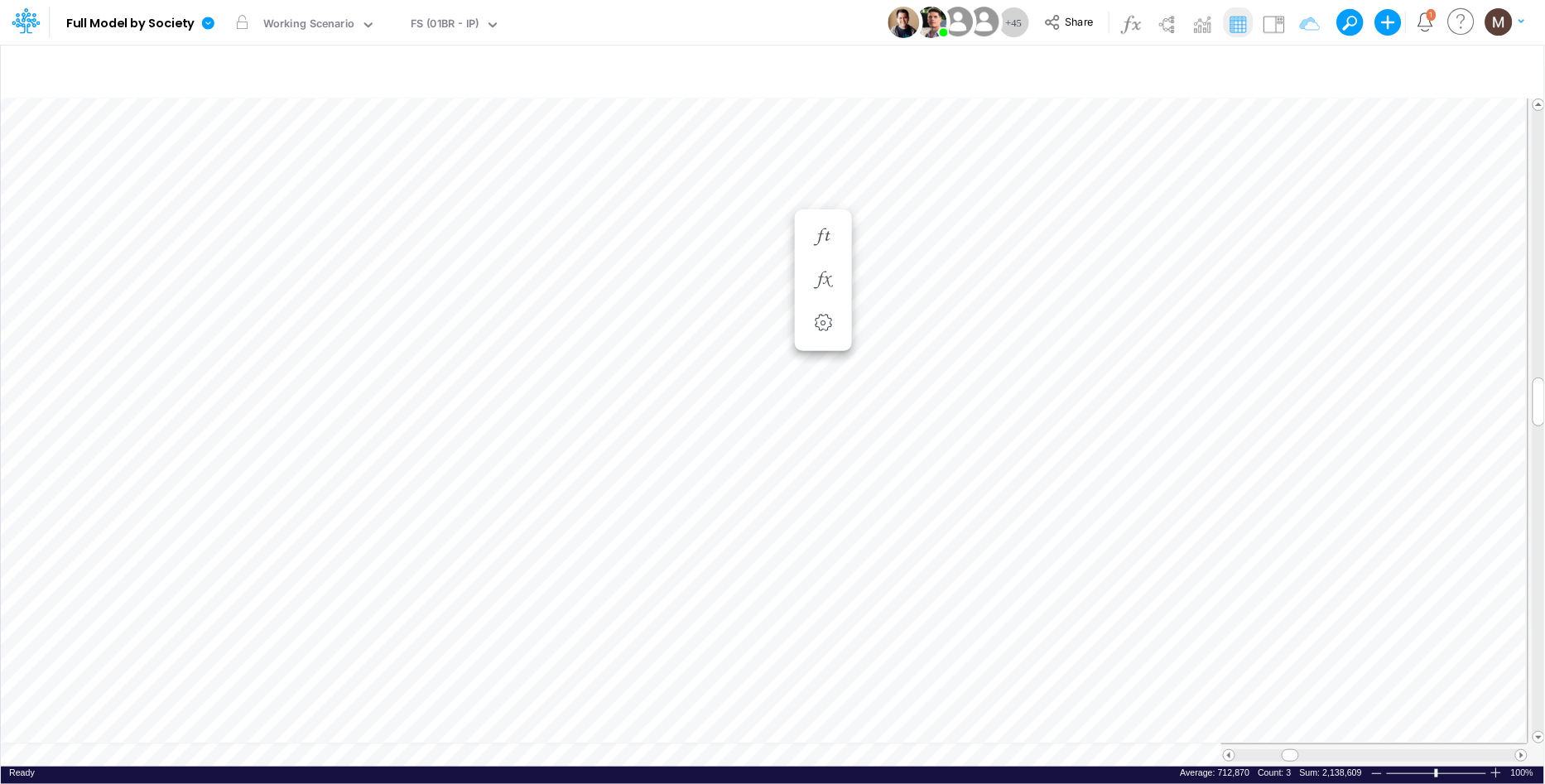
scroll to position [0, 1]
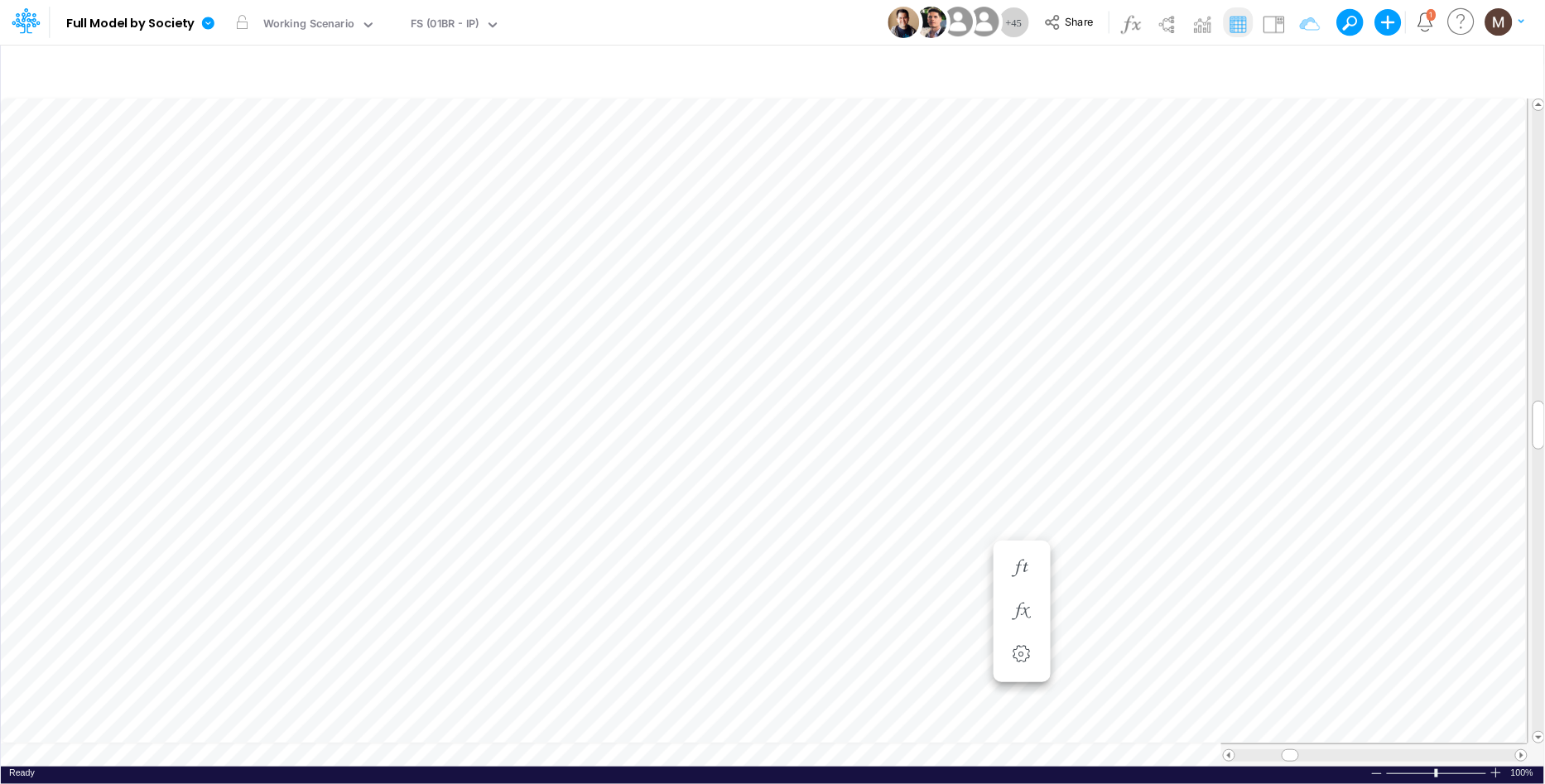
scroll to position [0, 1]
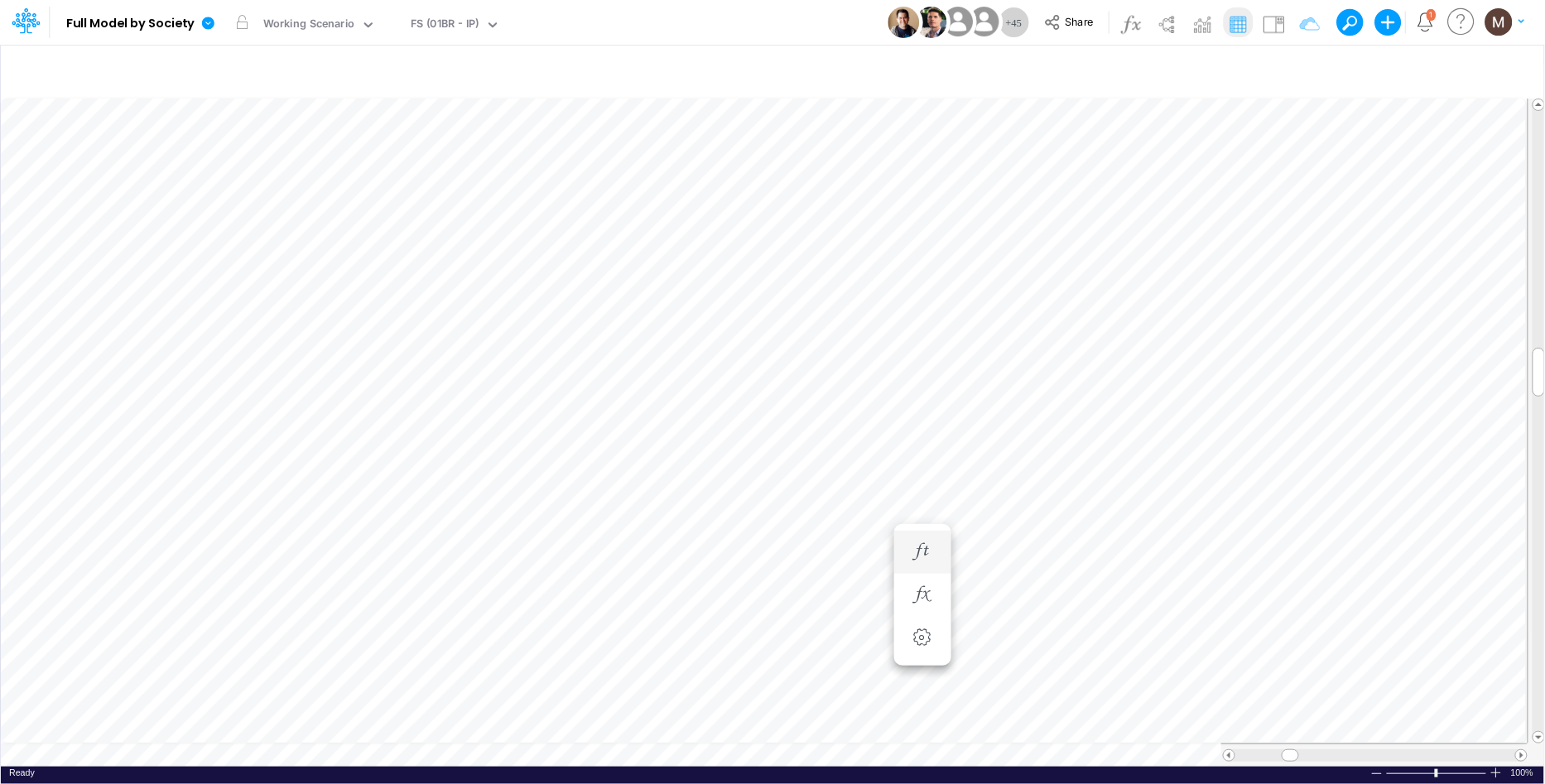
scroll to position [0, 1]
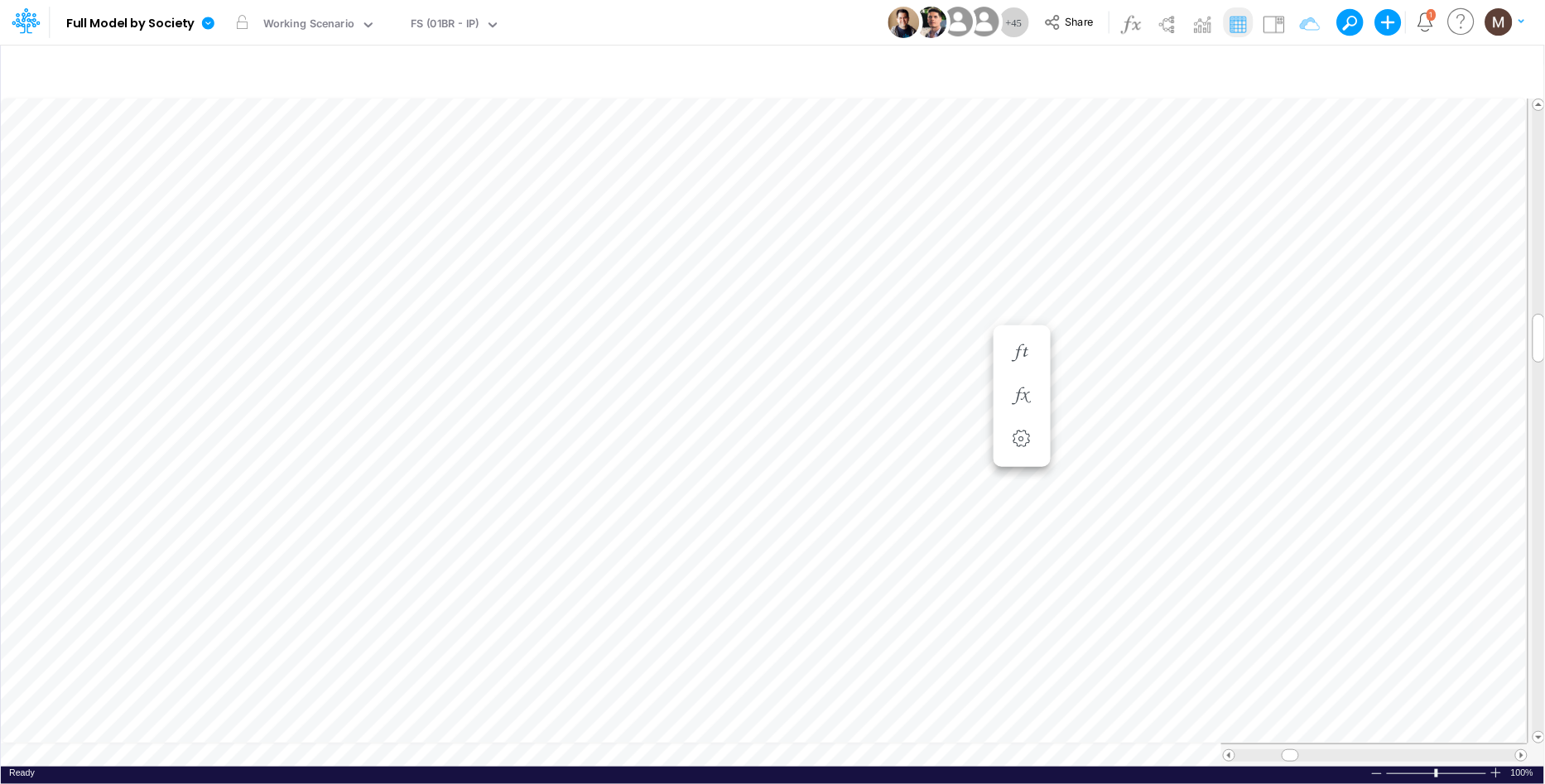
scroll to position [0, 1]
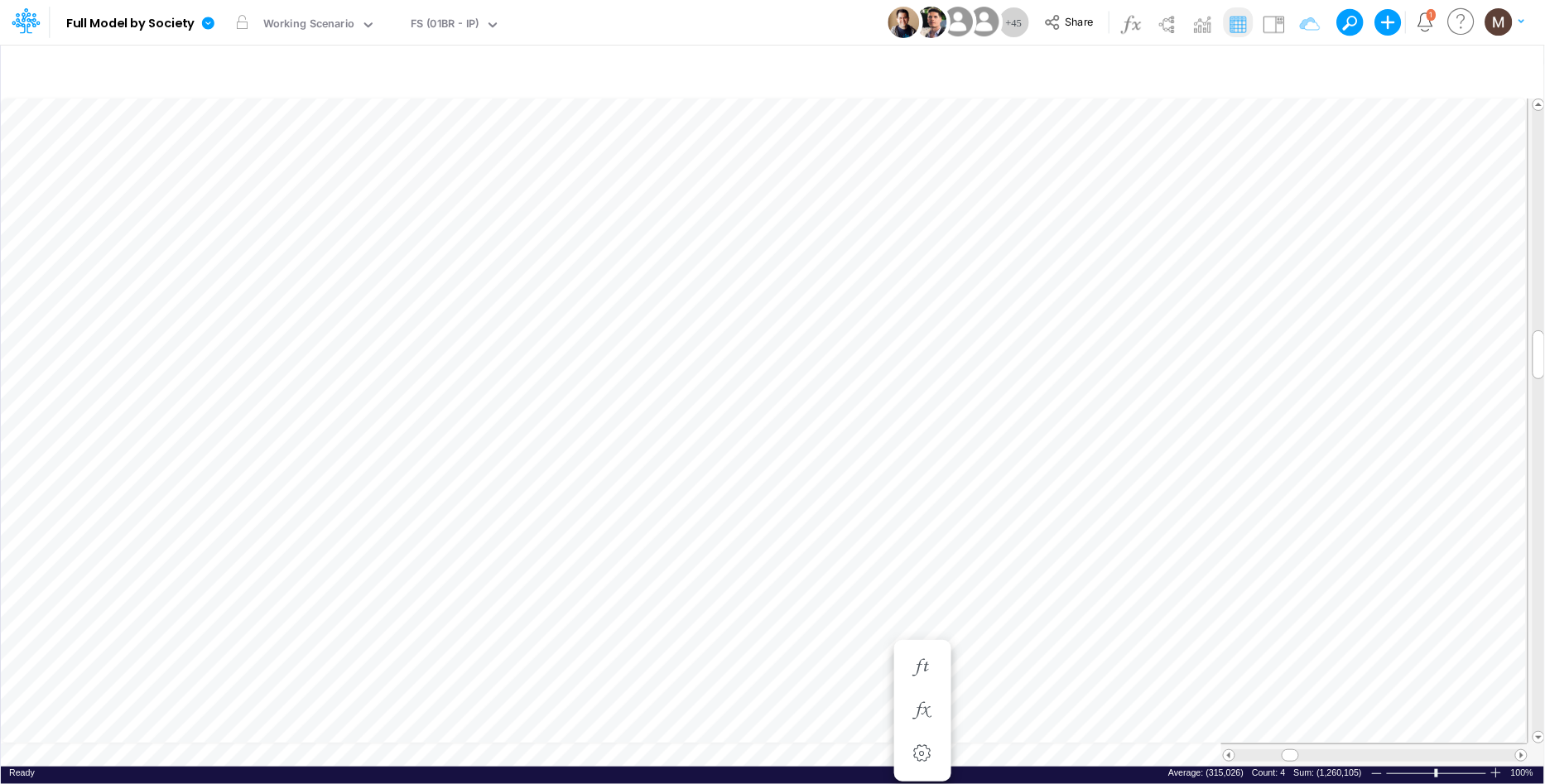
scroll to position [0, 1]
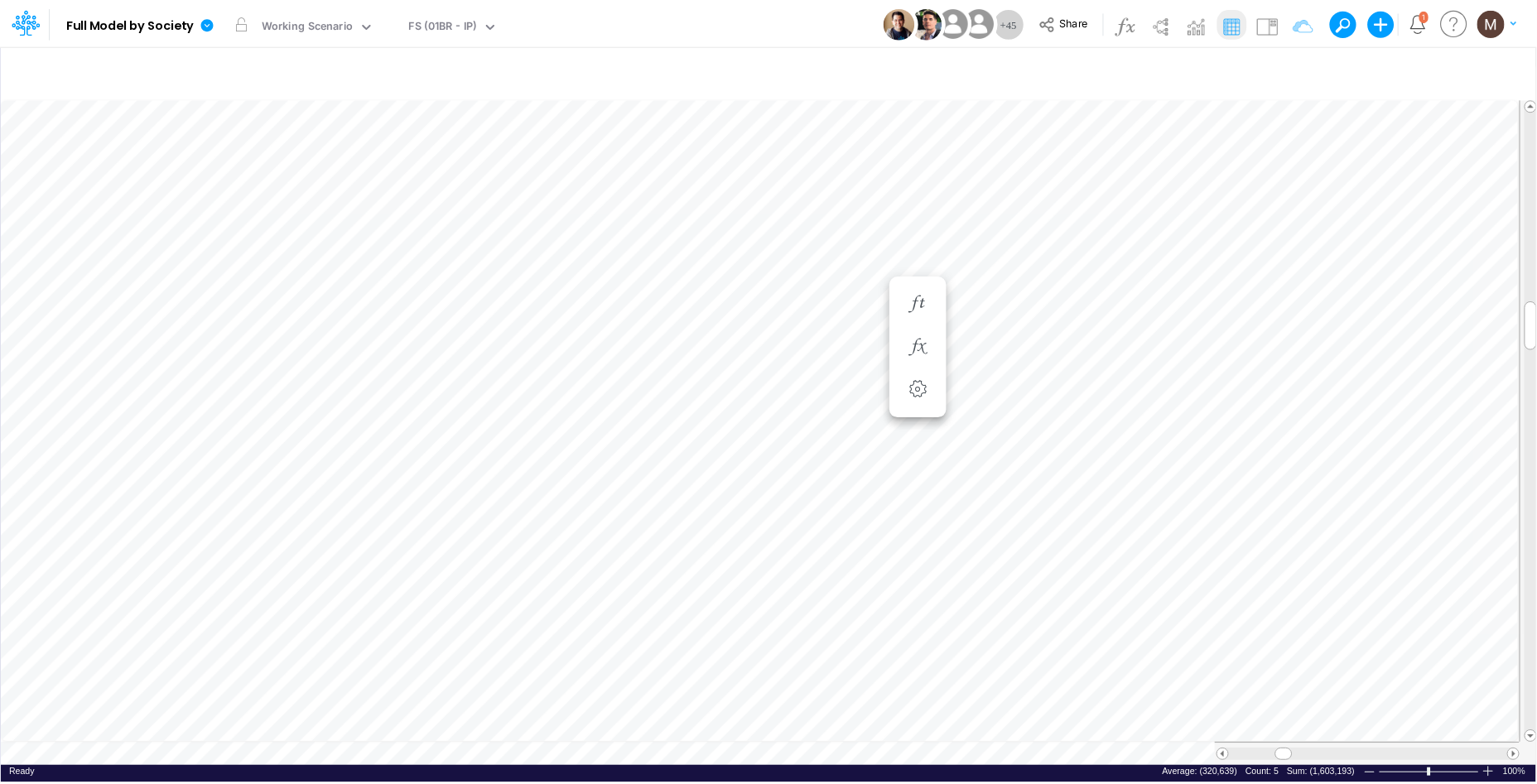
scroll to position [0, 1]
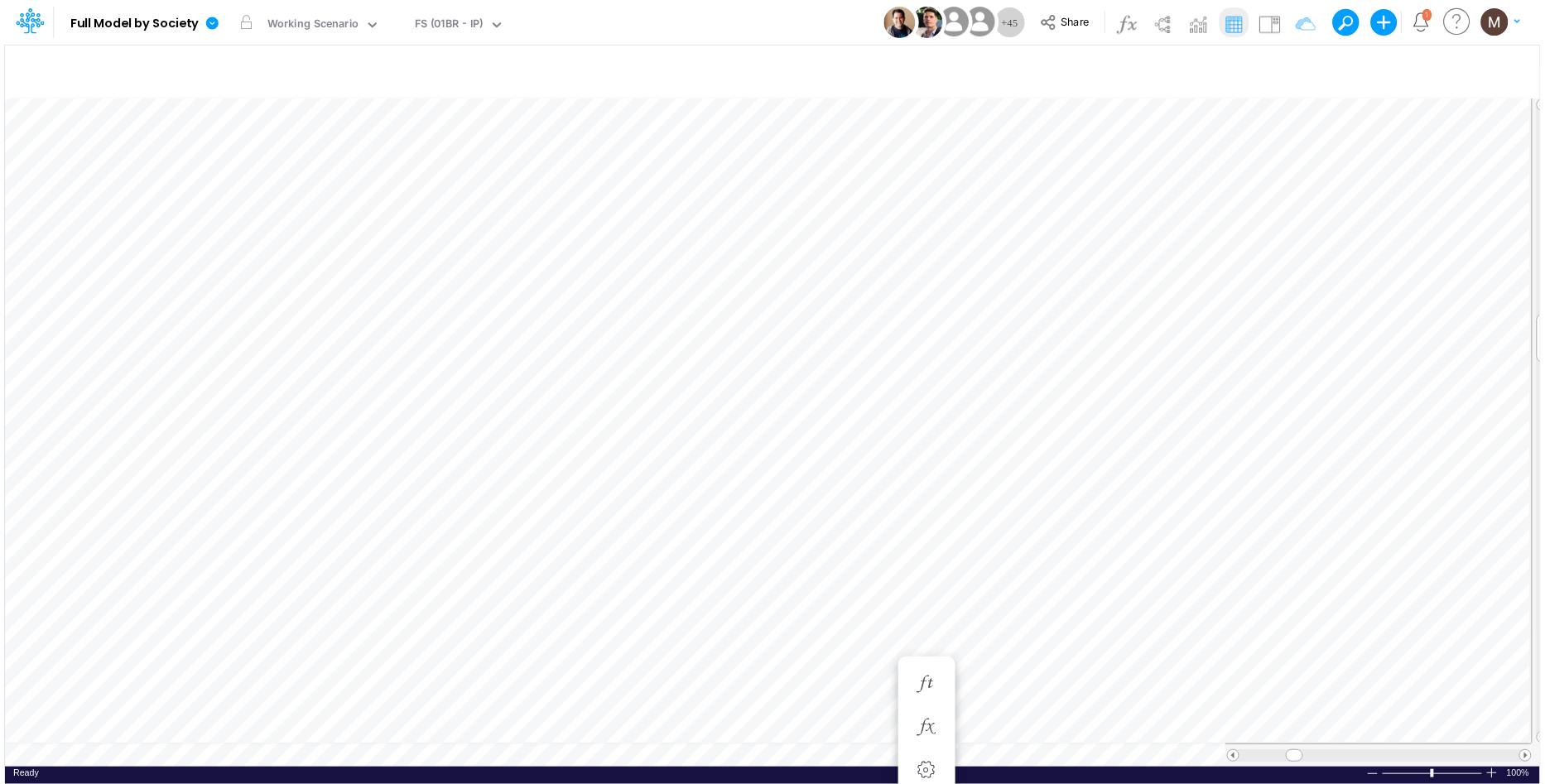
scroll to position [0, 1]
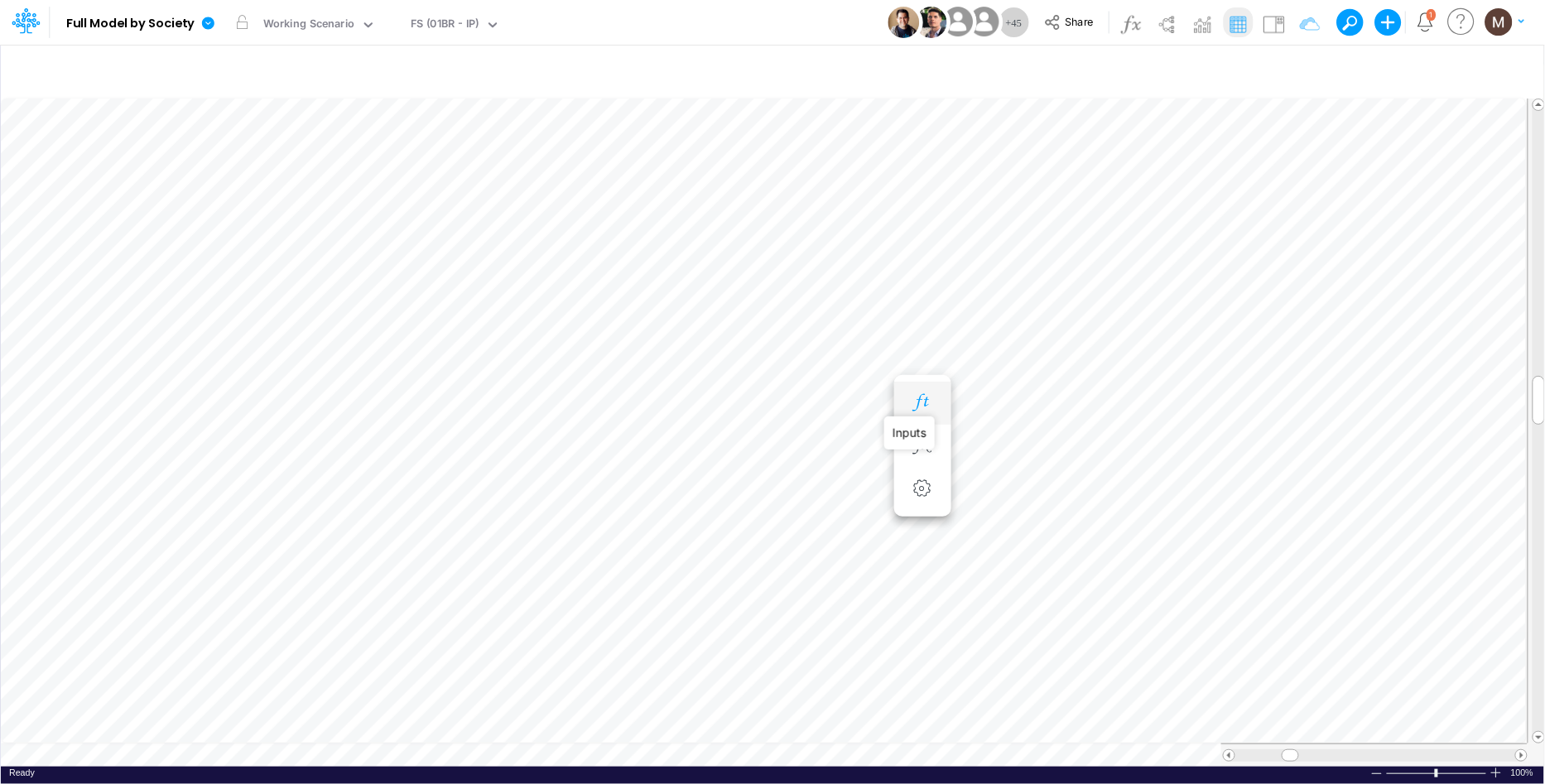
click at [923, 404] on icon "button" at bounding box center [922, 403] width 25 height 17
click at [930, 396] on icon "button" at bounding box center [922, 403] width 25 height 17
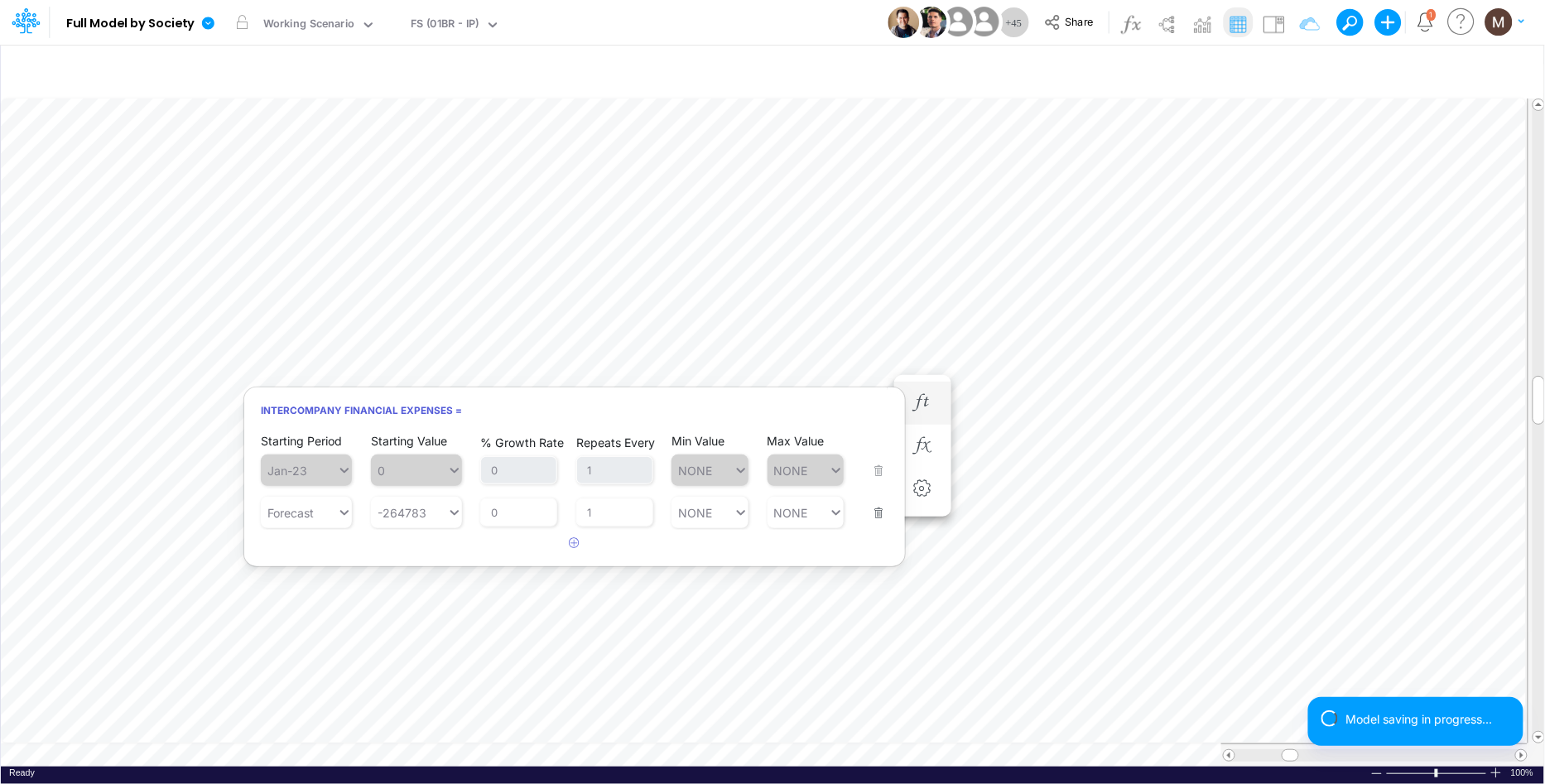
click at [876, 515] on button "button" at bounding box center [873, 503] width 21 height 44
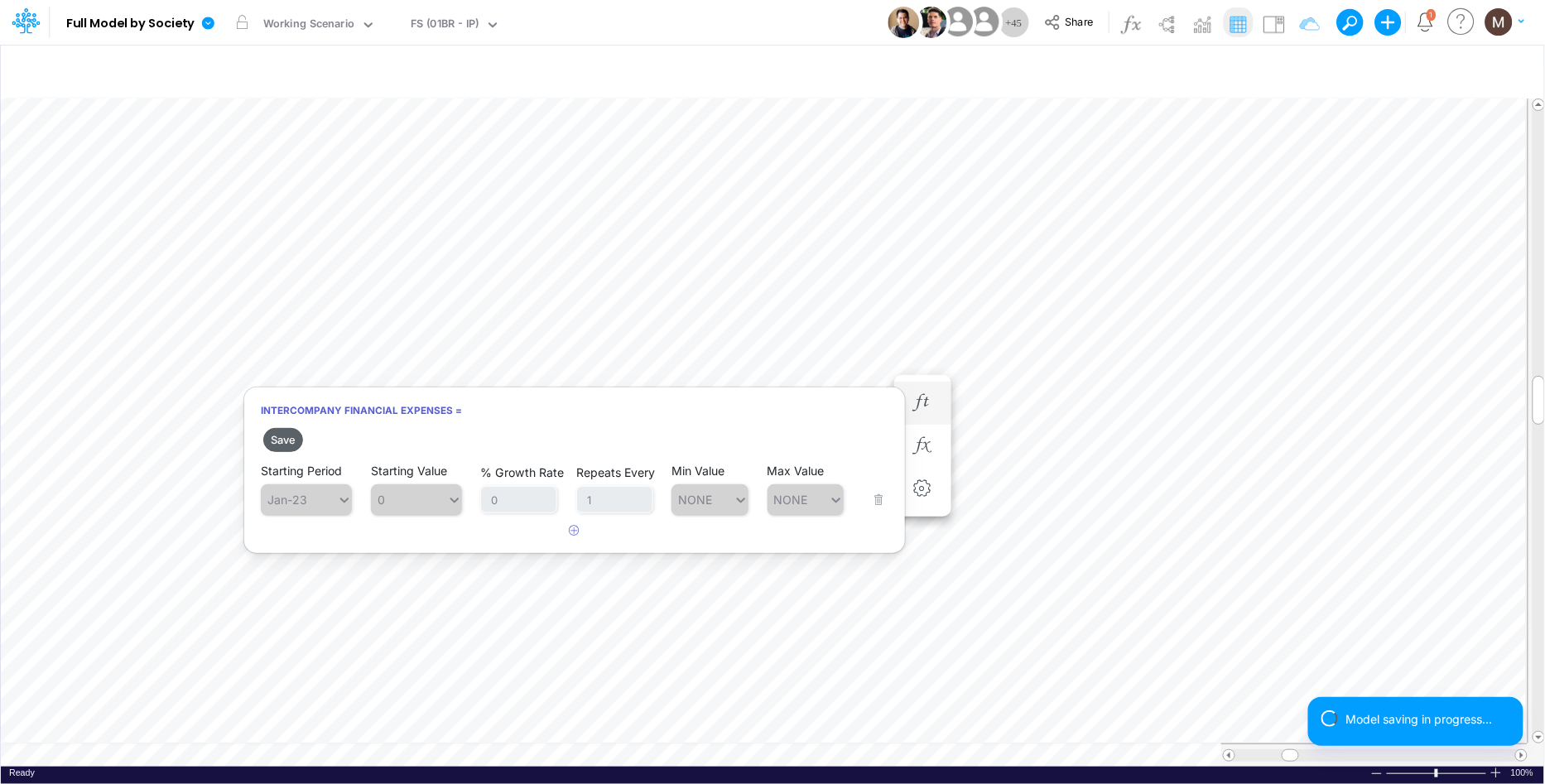
click at [269, 445] on button "Save" at bounding box center [283, 440] width 39 height 24
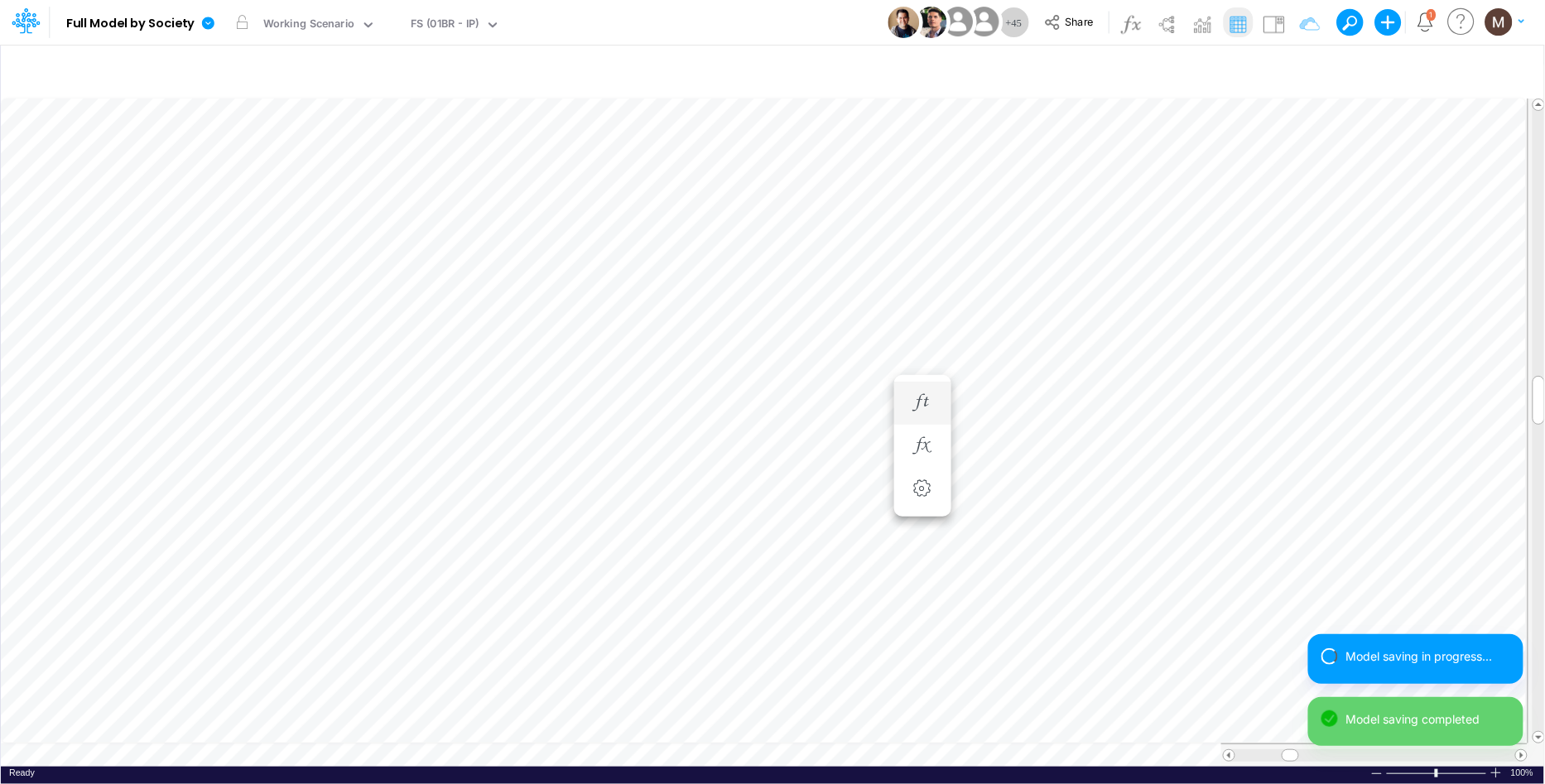
scroll to position [0, 1]
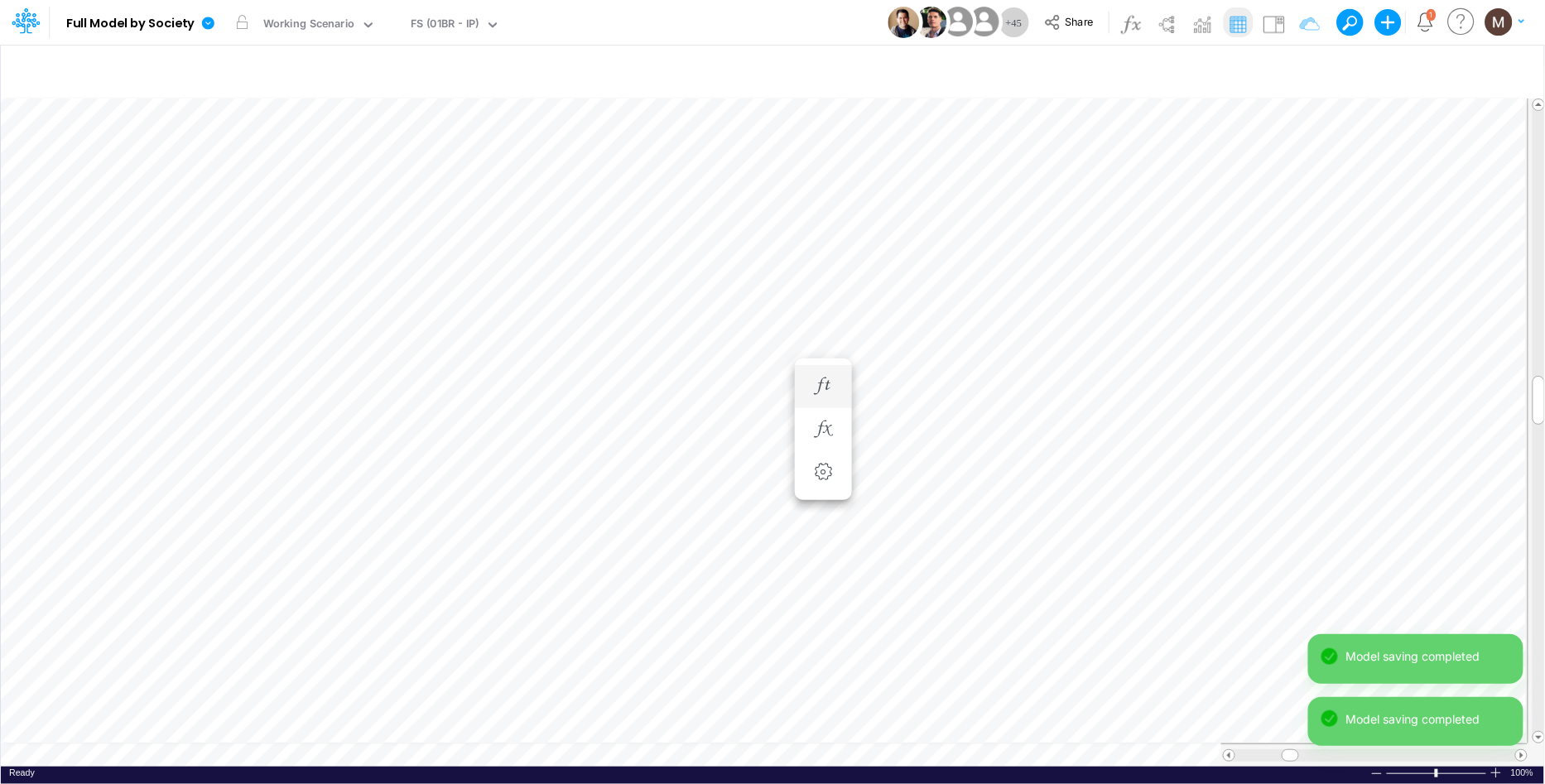
click at [847, 363] on ul "Intercompany Financial Revenue = Intercompany Financial Revenue (Settings)" at bounding box center [823, 429] width 57 height 142
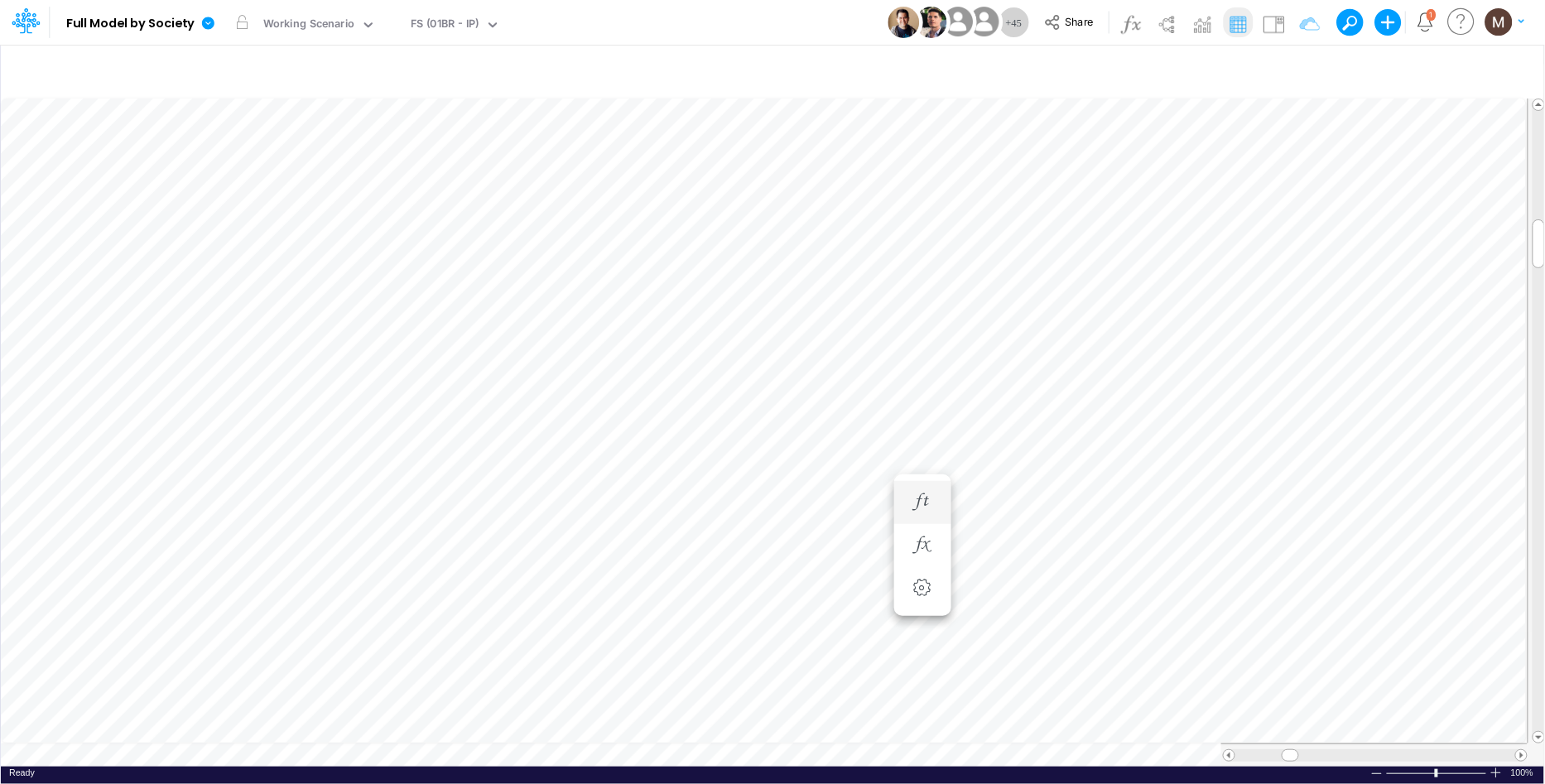
scroll to position [0, 1]
click at [1301, 65] on icon "button" at bounding box center [1299, 70] width 25 height 17
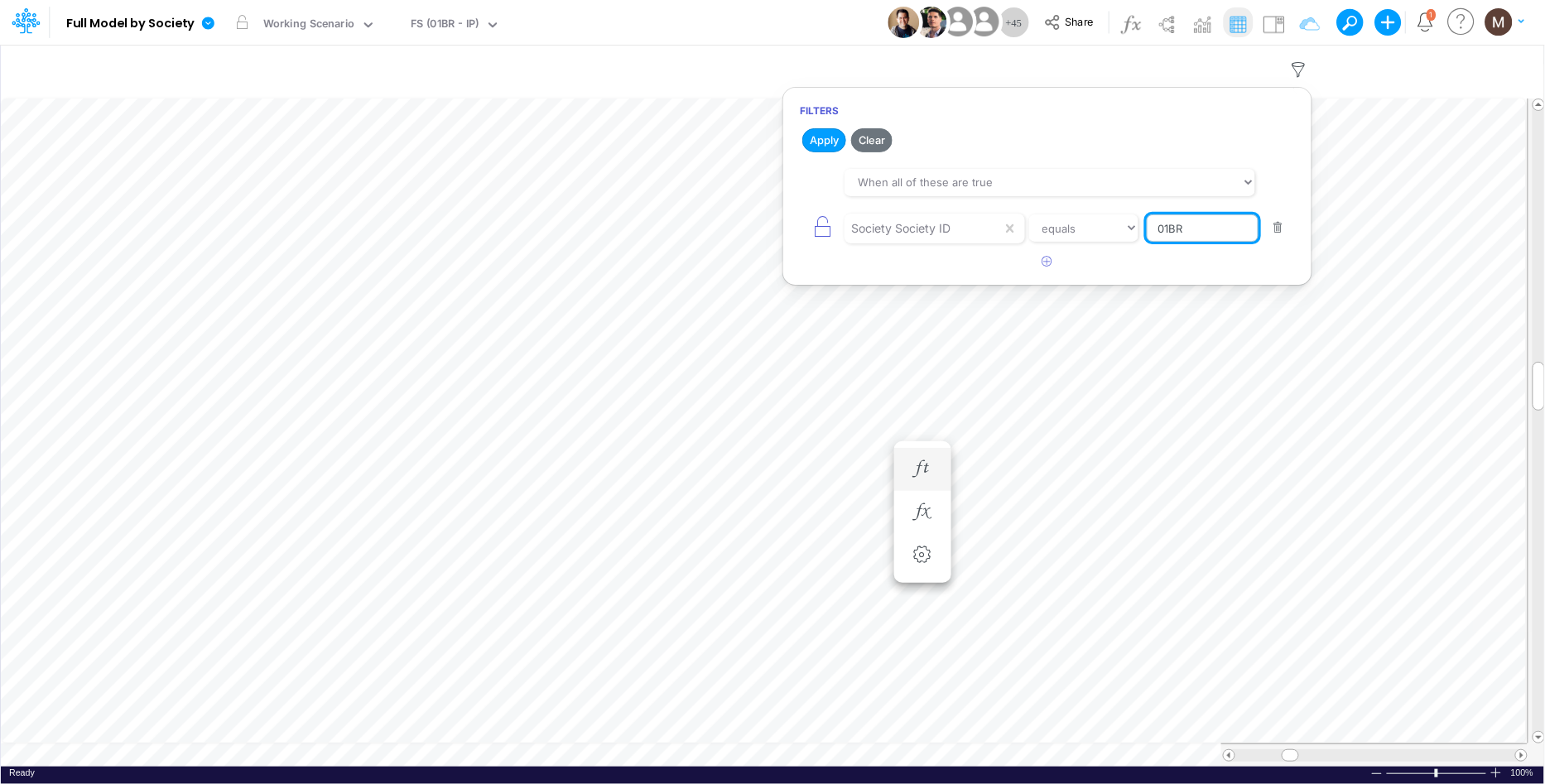
drag, startPoint x: 1198, startPoint y: 236, endPoint x: 1154, endPoint y: 235, distance: 44.0
click at [1154, 235] on input "01BR" at bounding box center [1202, 228] width 112 height 28
type input "02FG"
click at [831, 136] on button "Apply" at bounding box center [823, 140] width 44 height 24
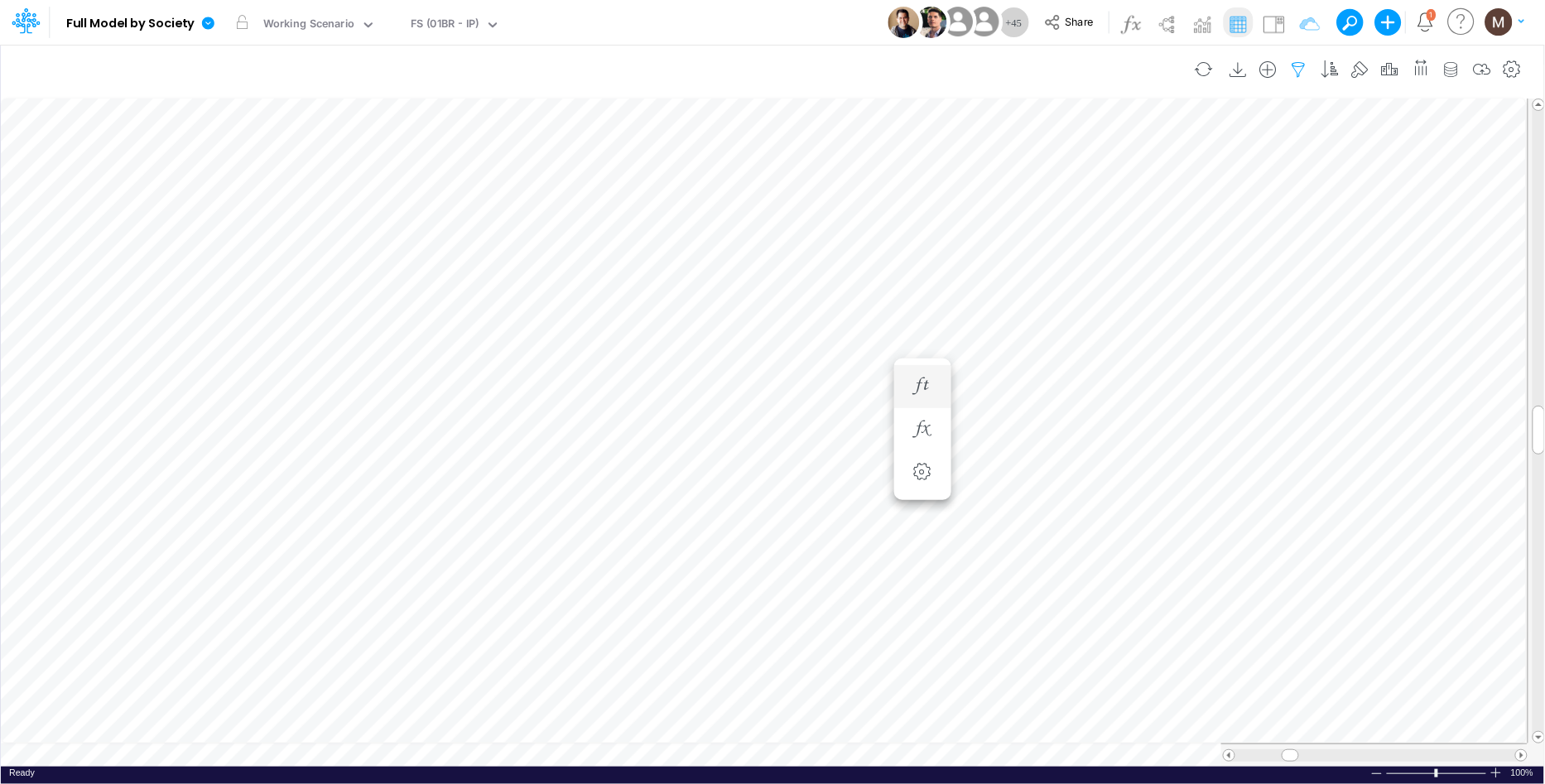
click at [1301, 62] on icon "button" at bounding box center [1299, 70] width 25 height 17
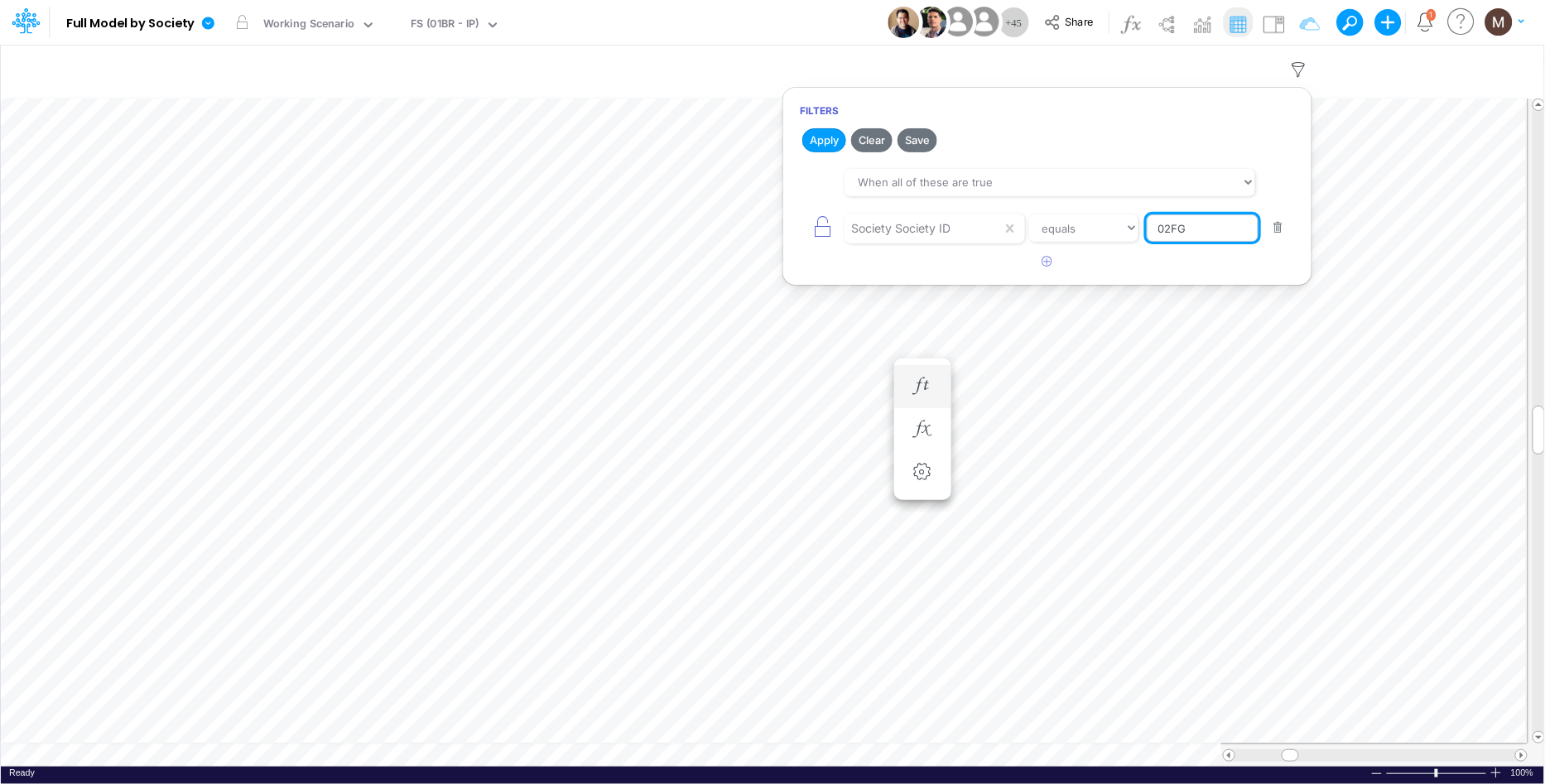
click at [1192, 231] on input "02FG" at bounding box center [1202, 228] width 112 height 28
drag, startPoint x: 1192, startPoint y: 229, endPoint x: 1094, endPoint y: 202, distance: 101.7
click at [1094, 209] on div "Society Society ID equals not equal starts with ends with contains 02FG" at bounding box center [1047, 228] width 495 height 38
type input "03FG"
click at [807, 136] on button "Apply" at bounding box center [823, 140] width 44 height 24
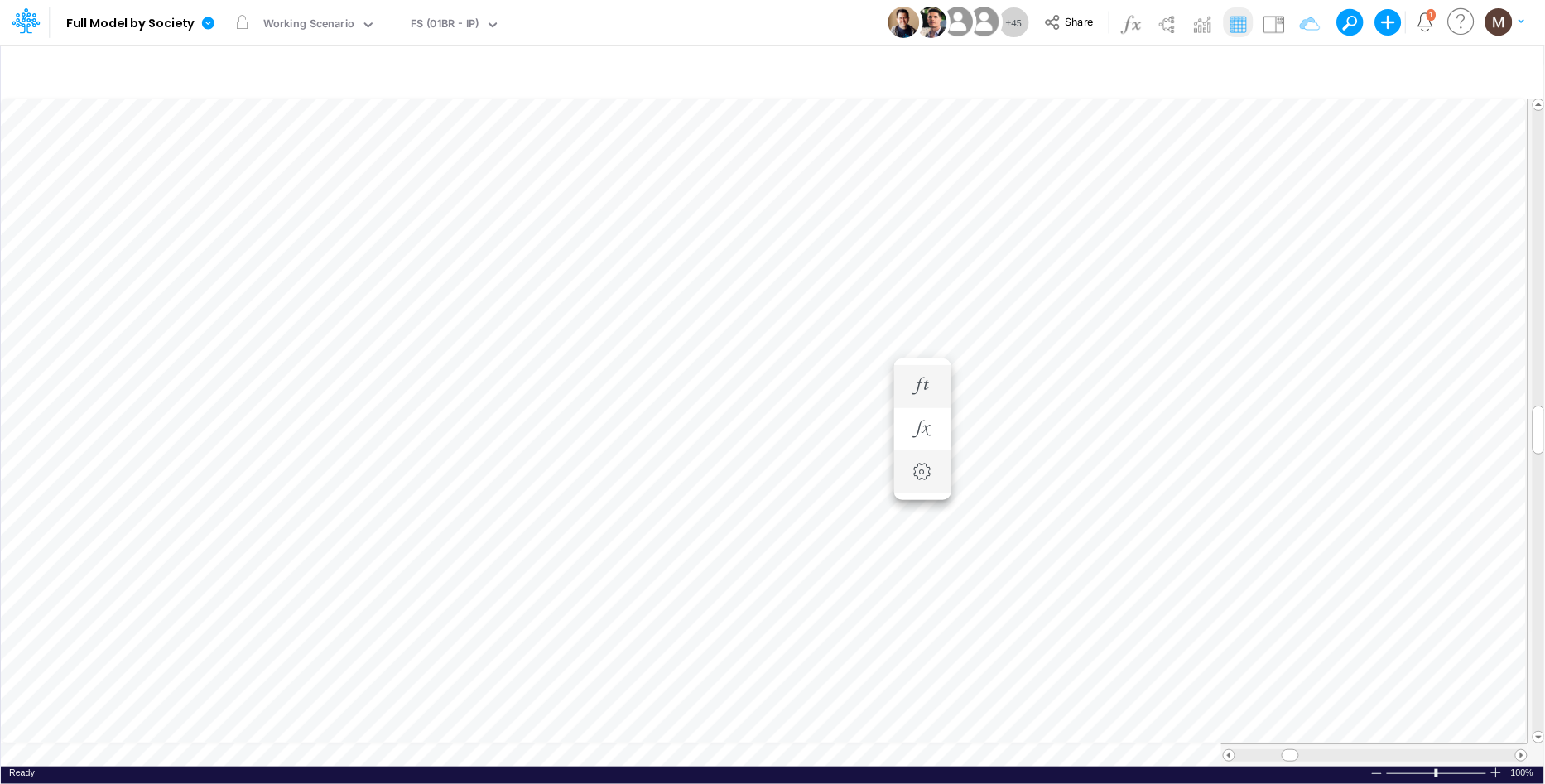
scroll to position [0, 1]
click at [1296, 67] on icon "button" at bounding box center [1299, 70] width 25 height 17
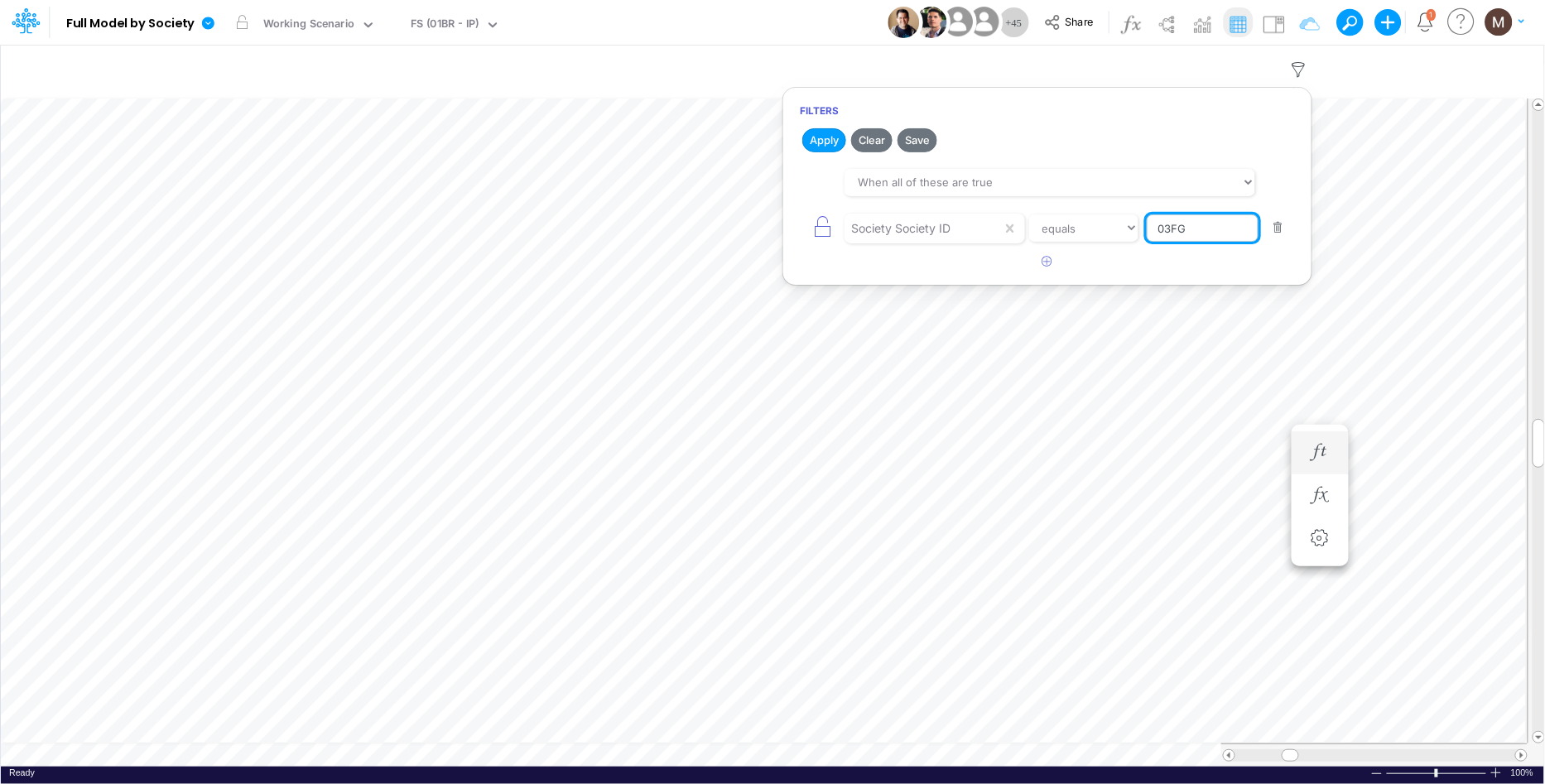
drag, startPoint x: 1197, startPoint y: 227, endPoint x: 1156, endPoint y: 221, distance: 41.4
click at [1156, 221] on input "03FG" at bounding box center [1202, 228] width 112 height 28
type input "03BR"
click at [818, 139] on button "Apply" at bounding box center [823, 140] width 44 height 24
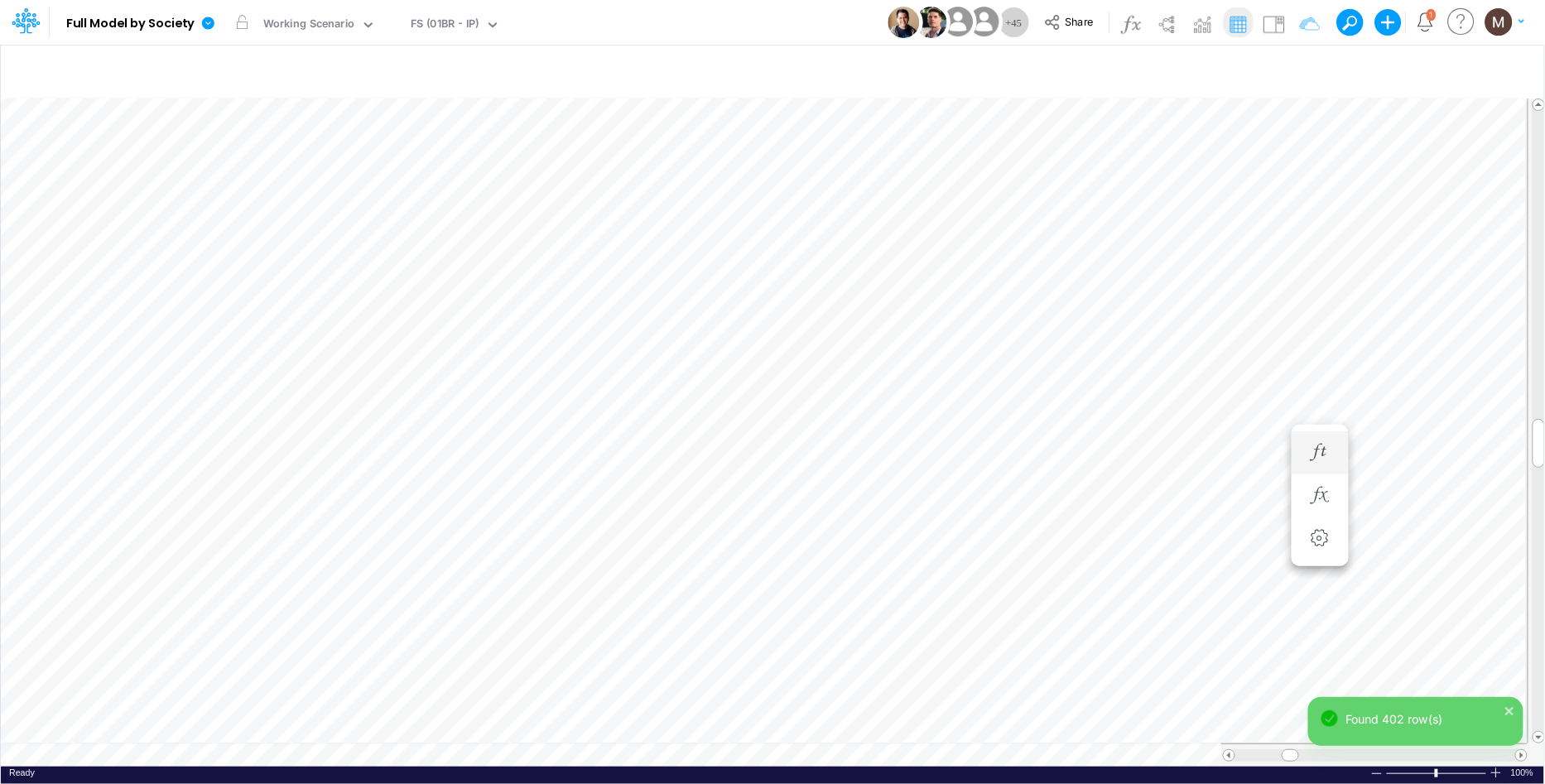
scroll to position [0, 1]
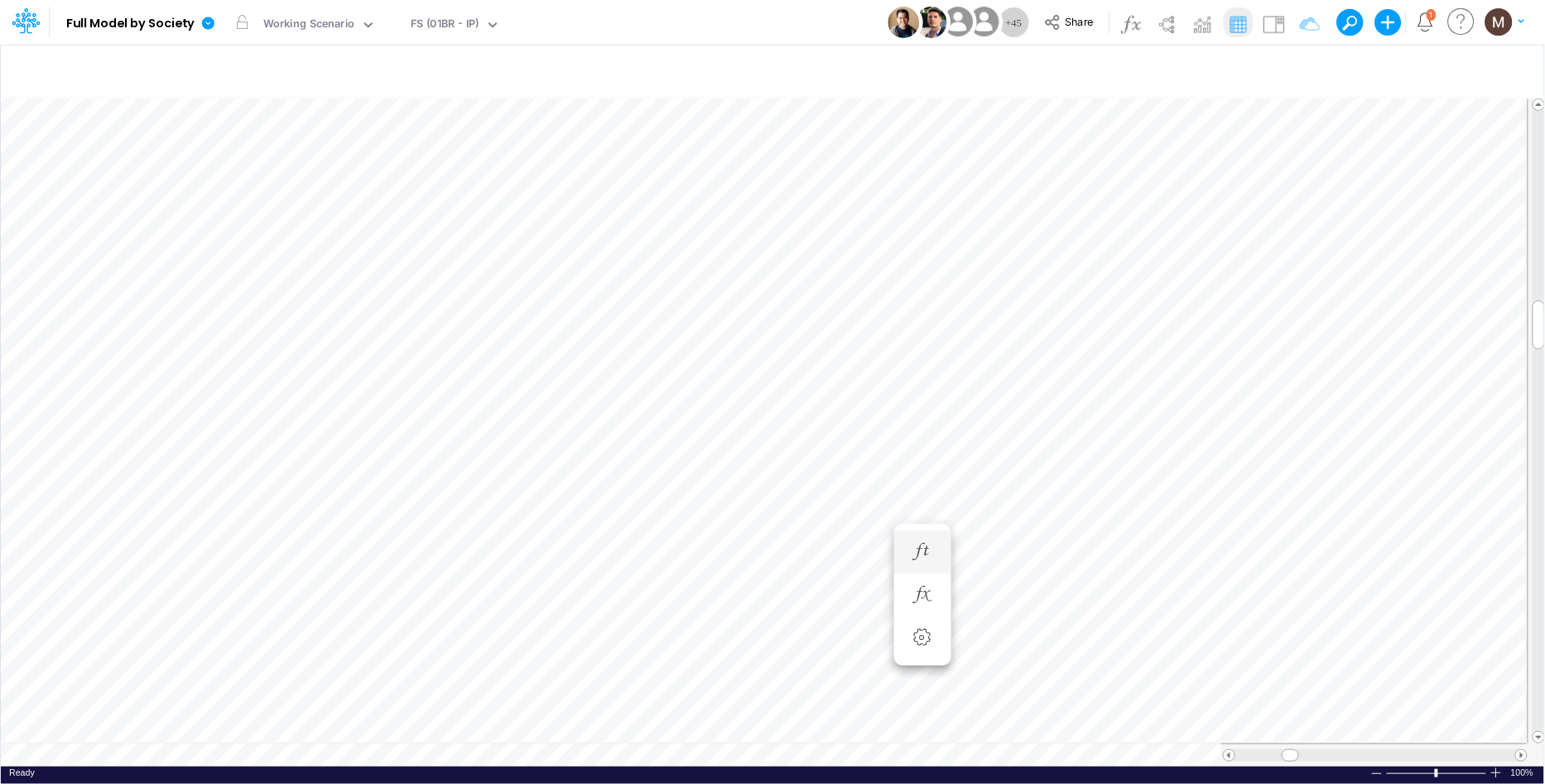
scroll to position [0, 1]
click at [439, 27] on div "FS (01BR - IP)" at bounding box center [445, 25] width 68 height 19
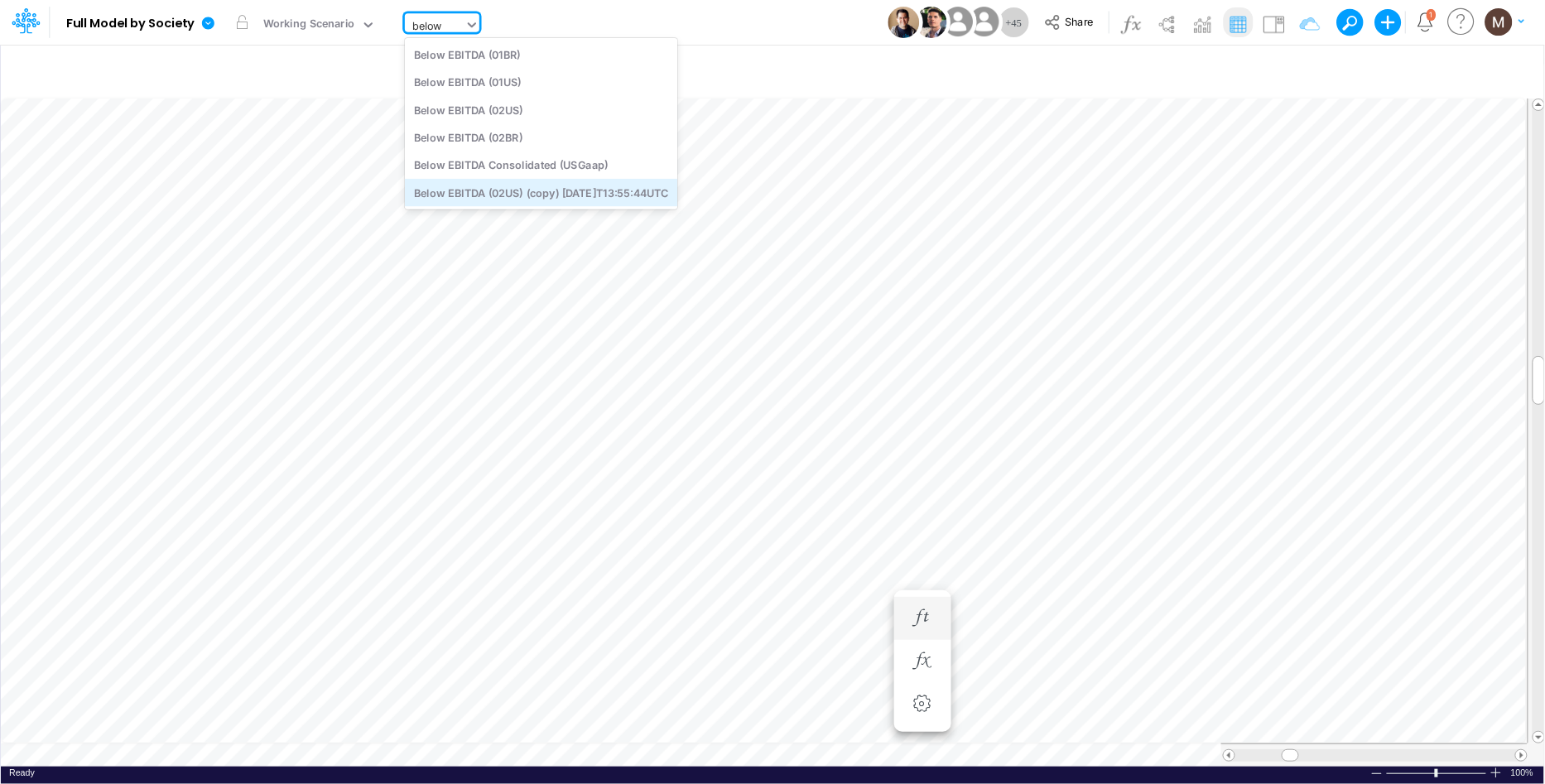
type input "below"
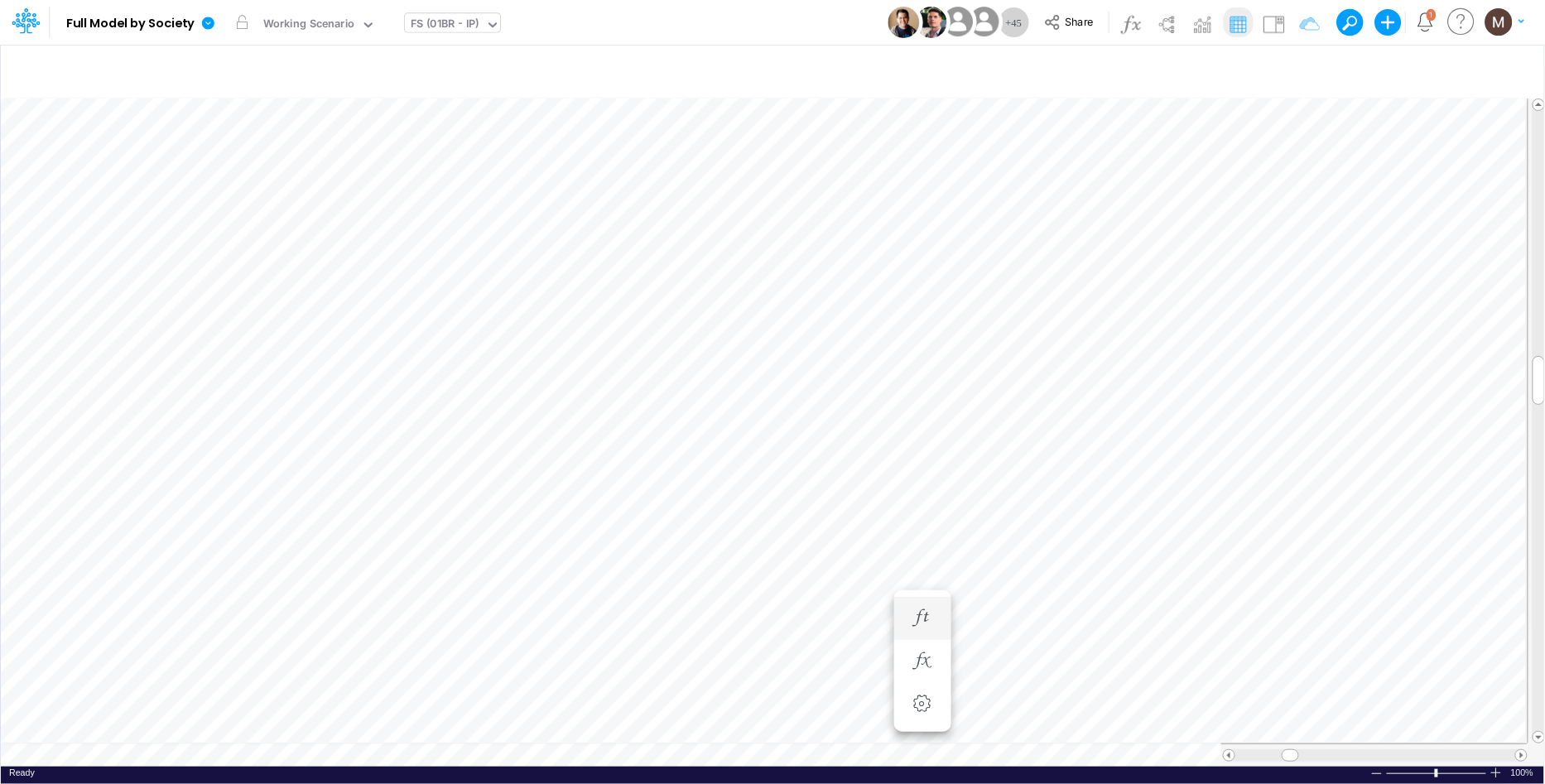
scroll to position [0, 1]
click at [931, 619] on icon "button" at bounding box center [922, 618] width 25 height 17
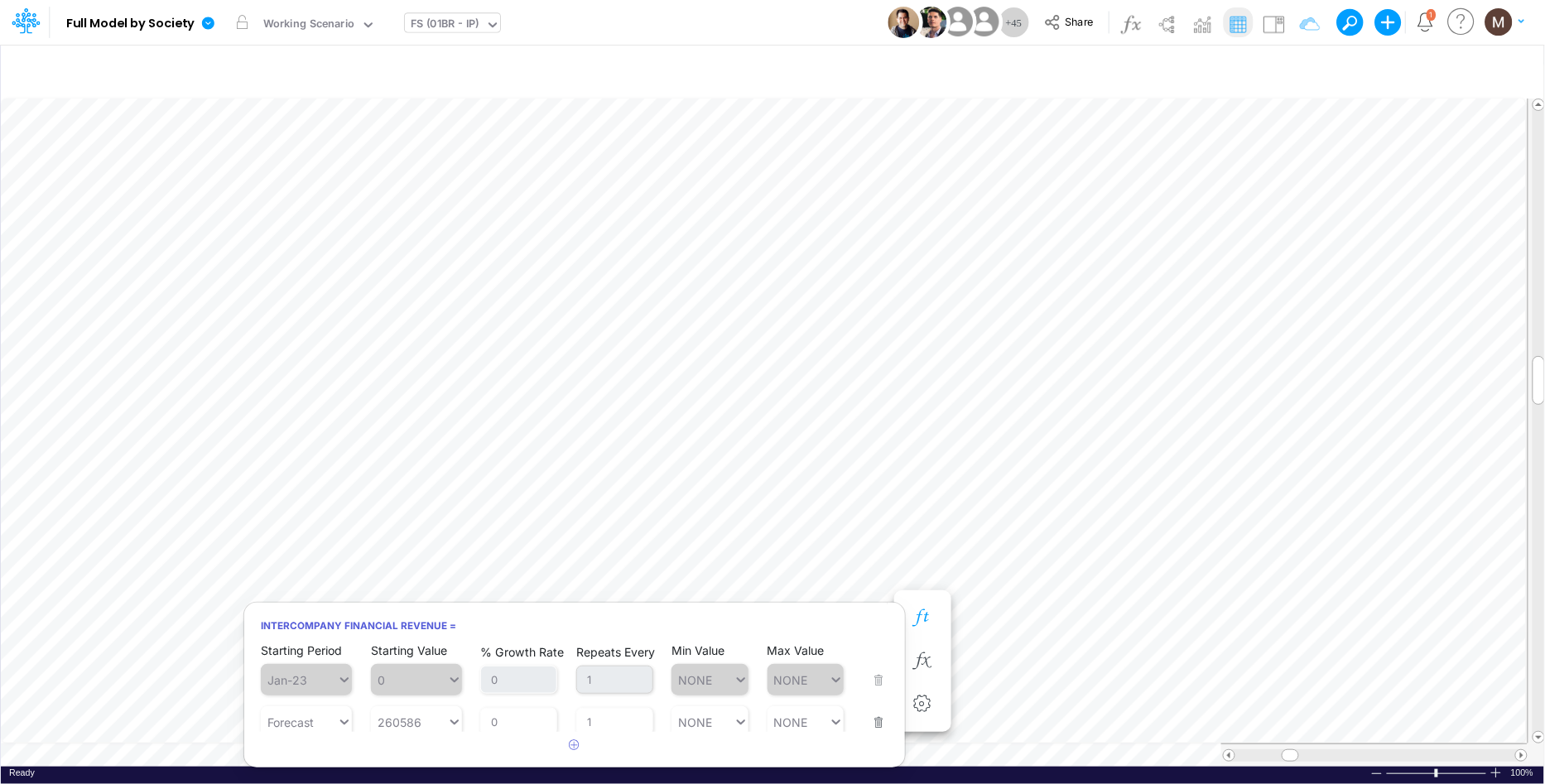
scroll to position [13, 0]
click at [922, 656] on icon "button" at bounding box center [922, 661] width 25 height 17
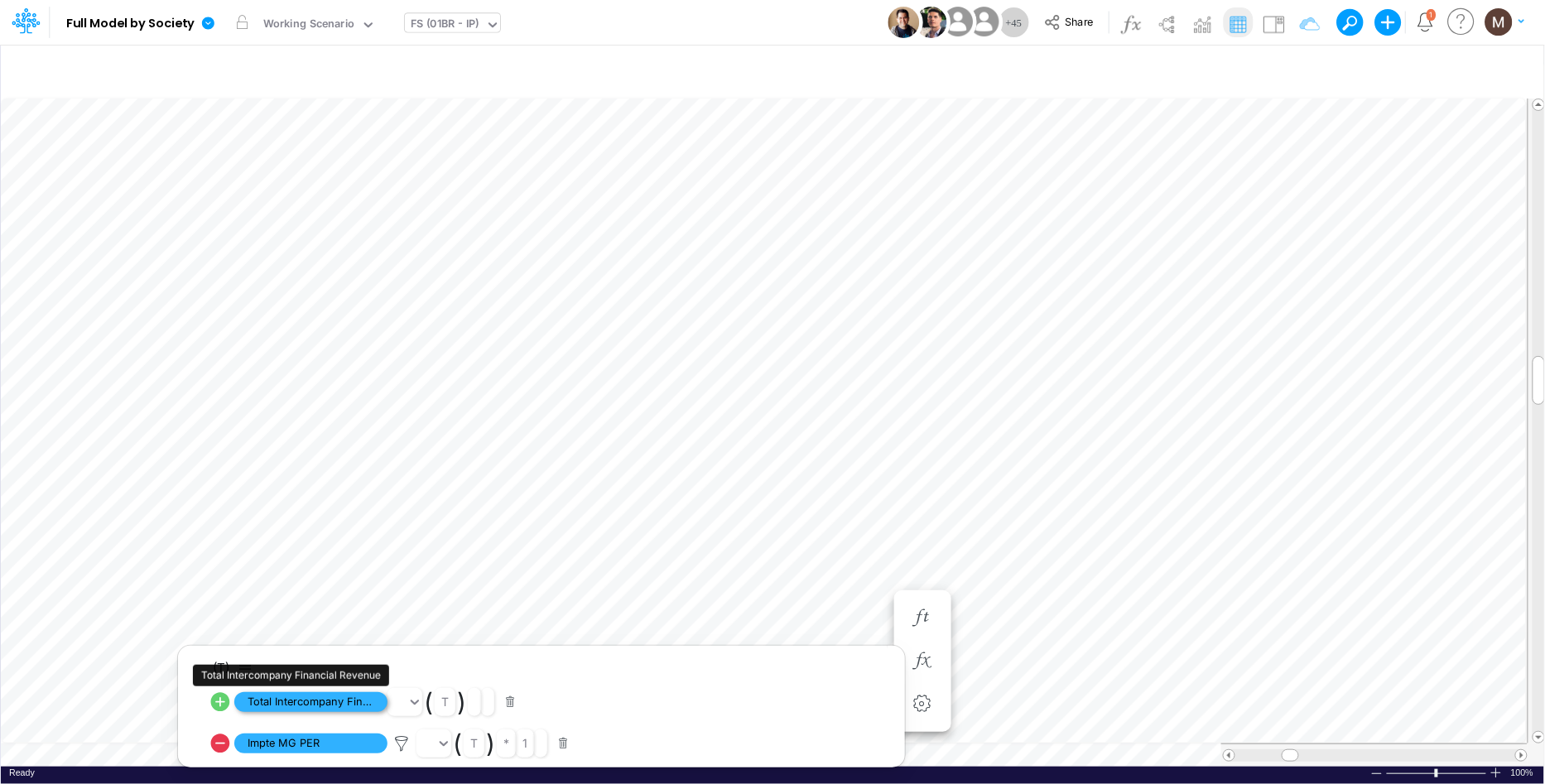
click at [251, 699] on span "Total Intercompany Financial Revenue" at bounding box center [310, 702] width 153 height 21
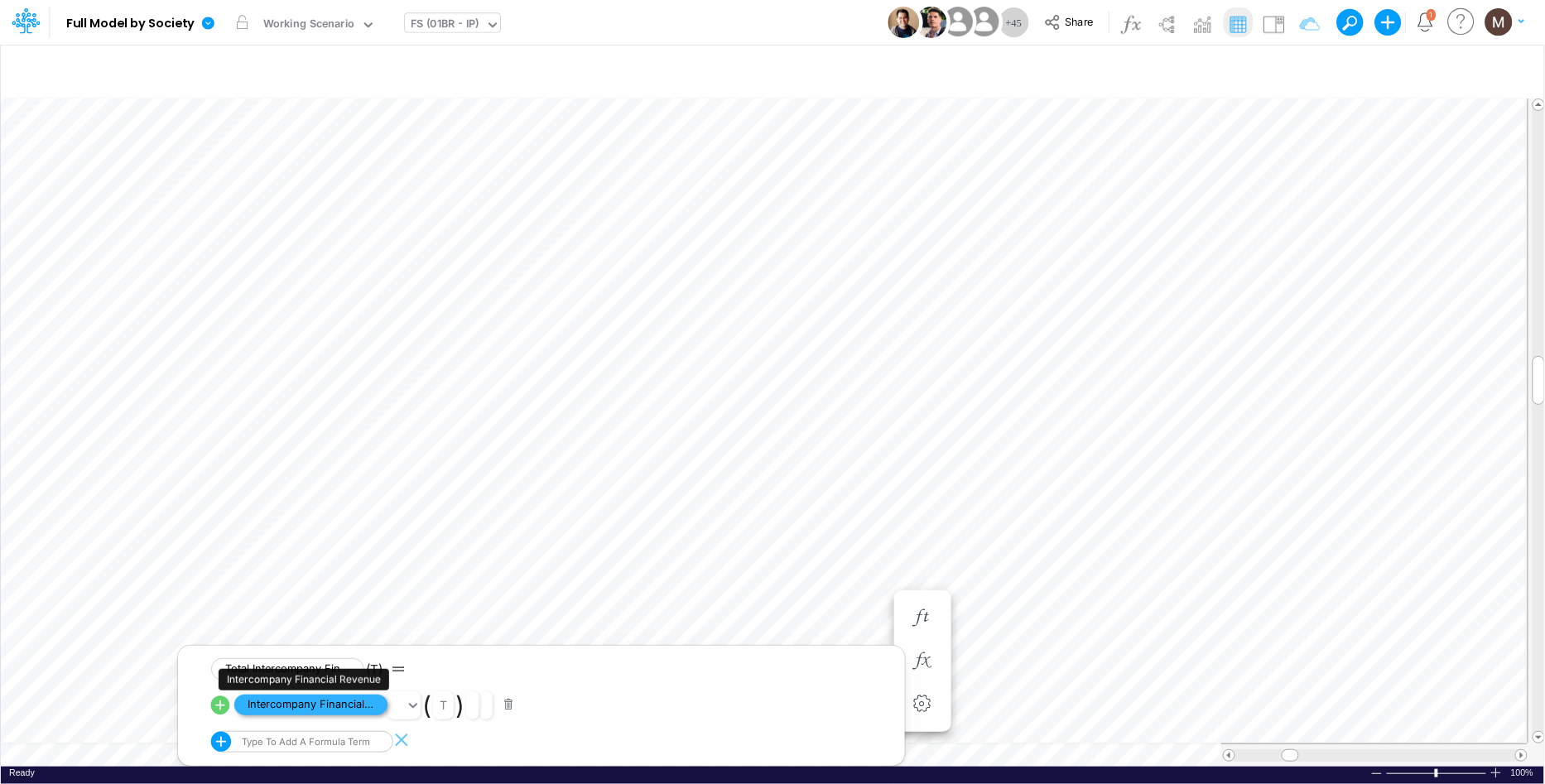
click at [303, 708] on span "Intercompany Financial Revenue" at bounding box center [310, 704] width 153 height 21
click at [1283, 30] on img at bounding box center [1273, 24] width 27 height 27
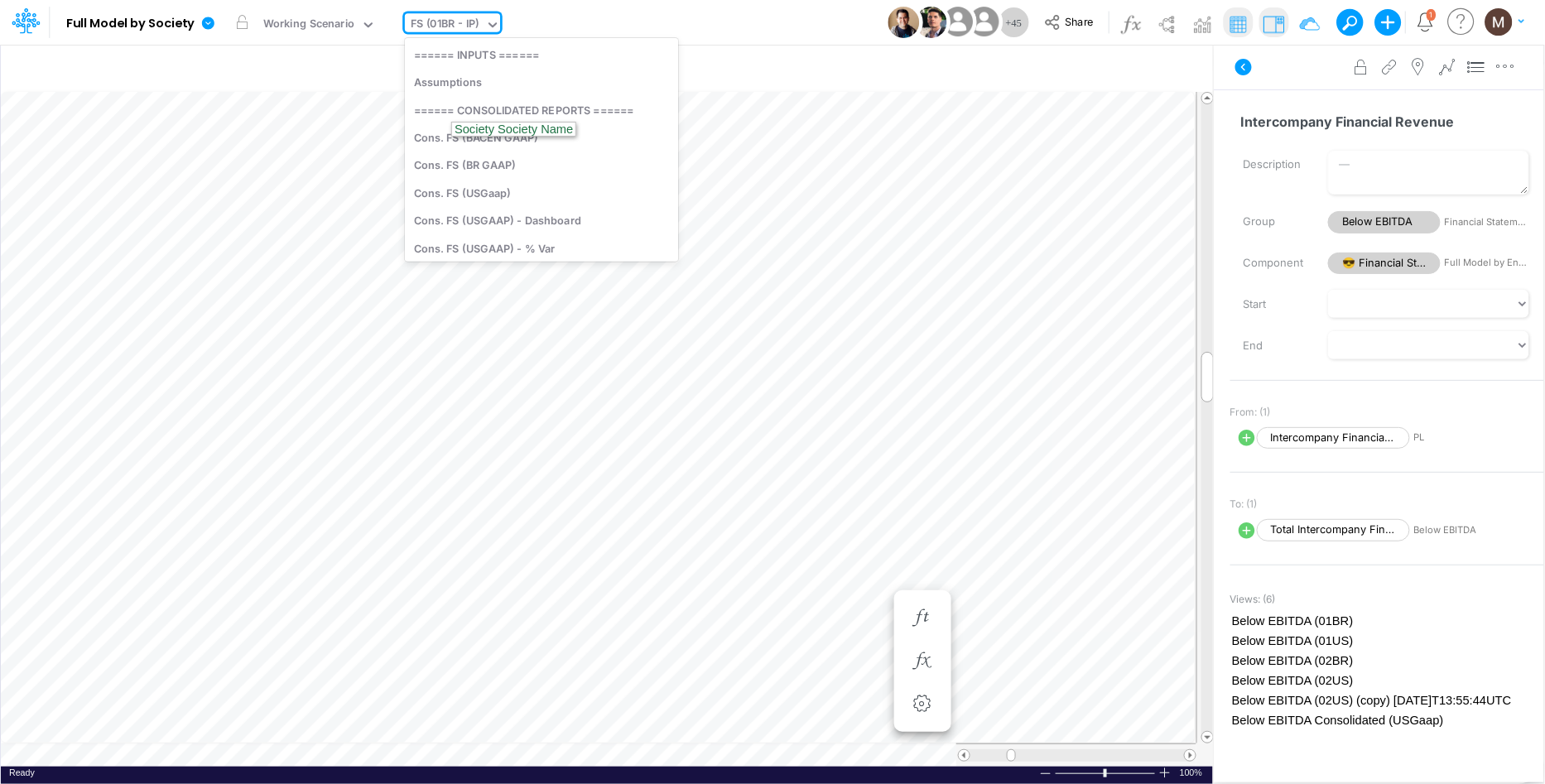
click at [433, 19] on div "FS (01BR - IP)" at bounding box center [445, 25] width 68 height 19
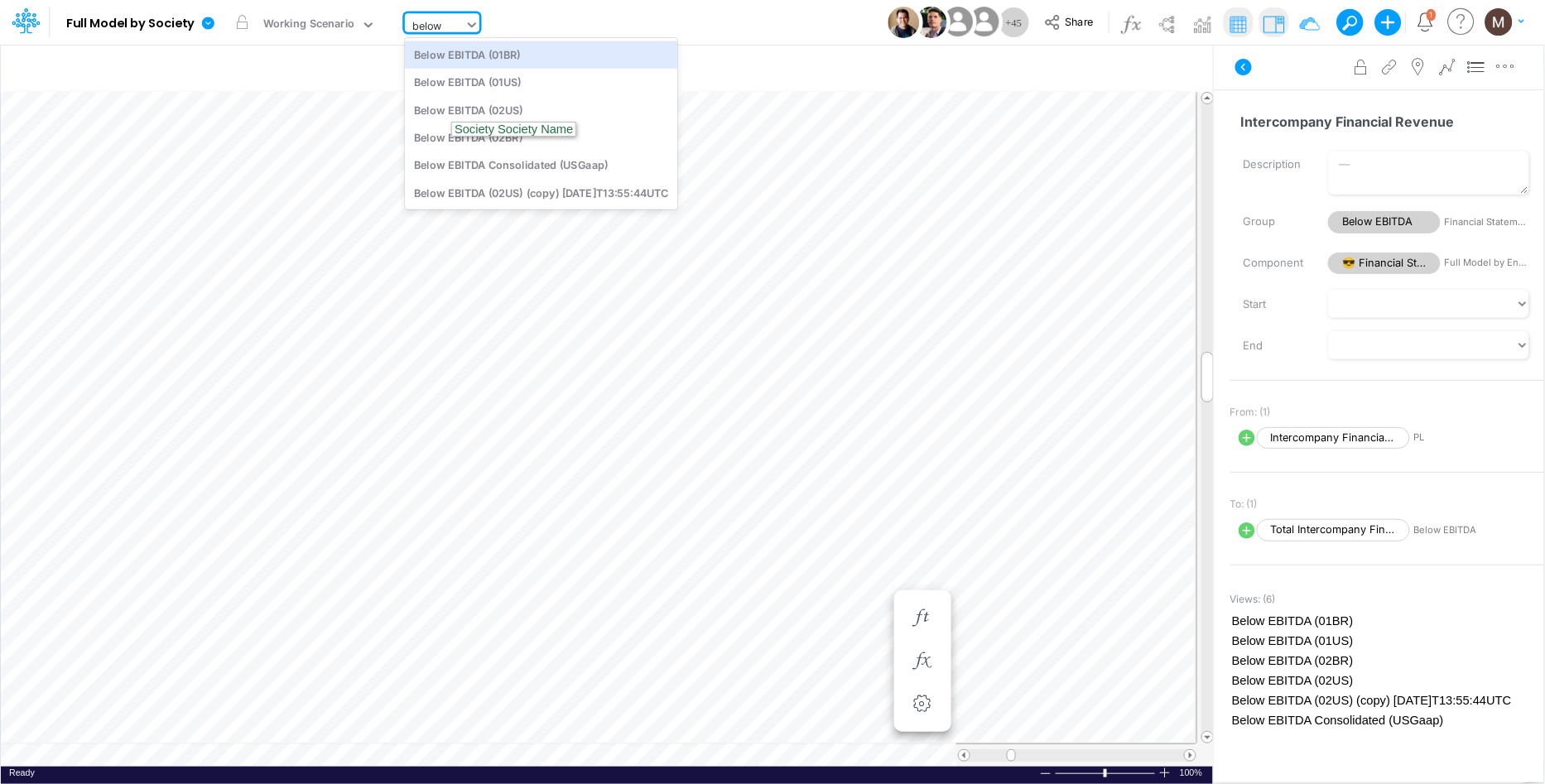
type input "below e"
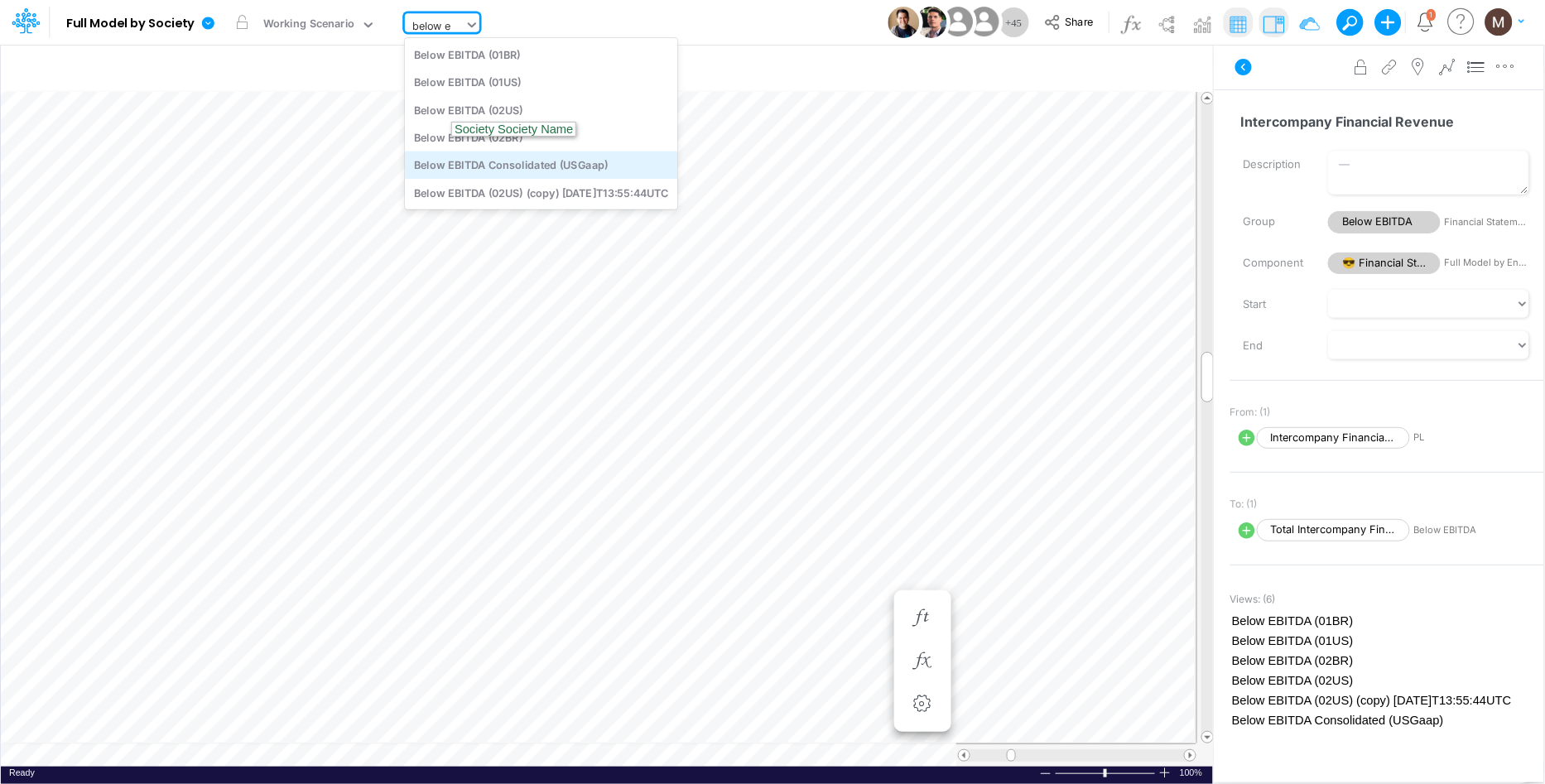
click at [639, 158] on div "Below EBITDA Consolidated (USGaap)" at bounding box center [540, 165] width 273 height 27
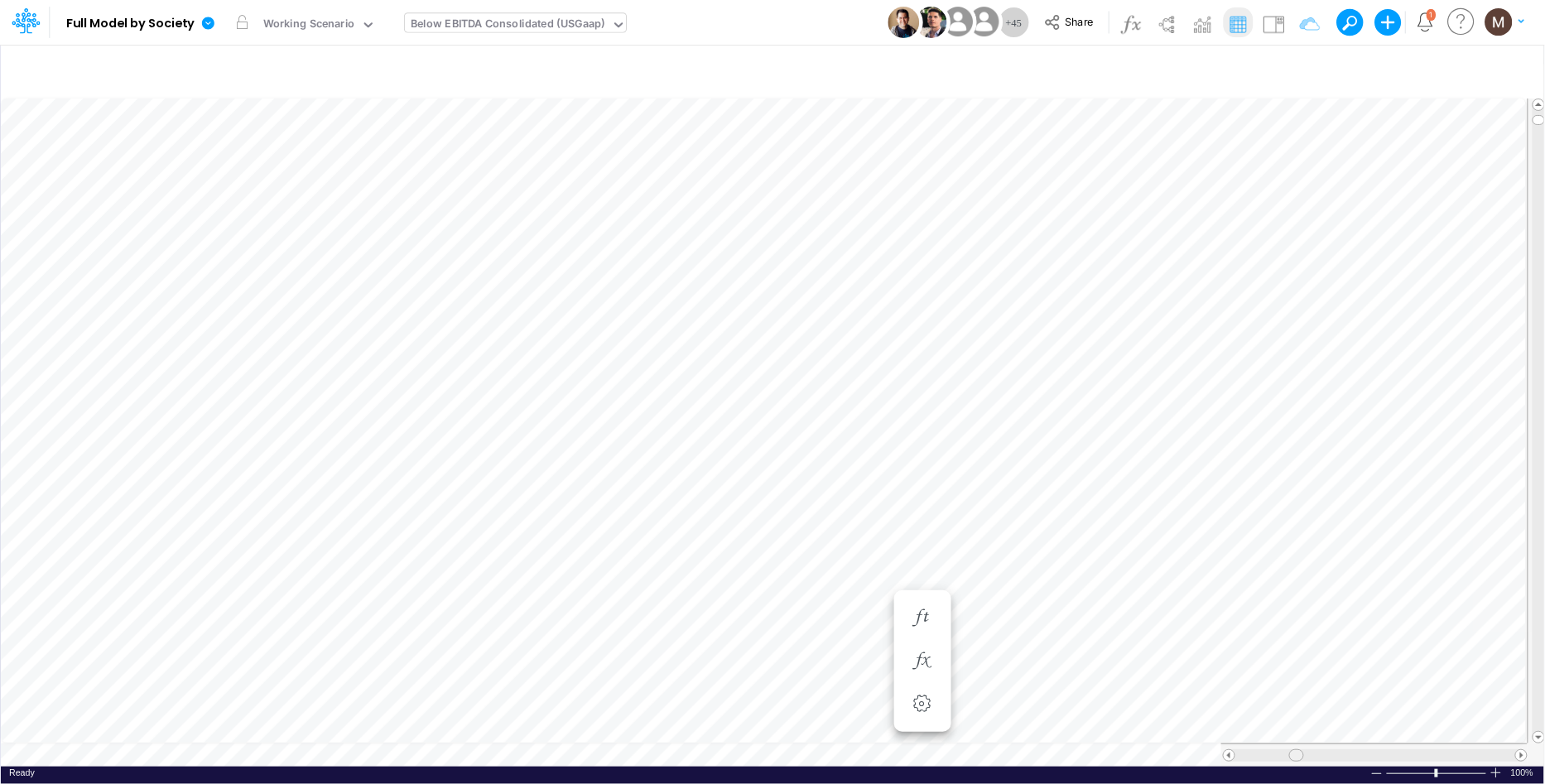
drag, startPoint x: 1245, startPoint y: 748, endPoint x: 1299, endPoint y: 745, distance: 54.1
click at [1299, 750] on span at bounding box center [1295, 755] width 11 height 11
click at [746, 461] on button "button" at bounding box center [754, 452] width 31 height 33
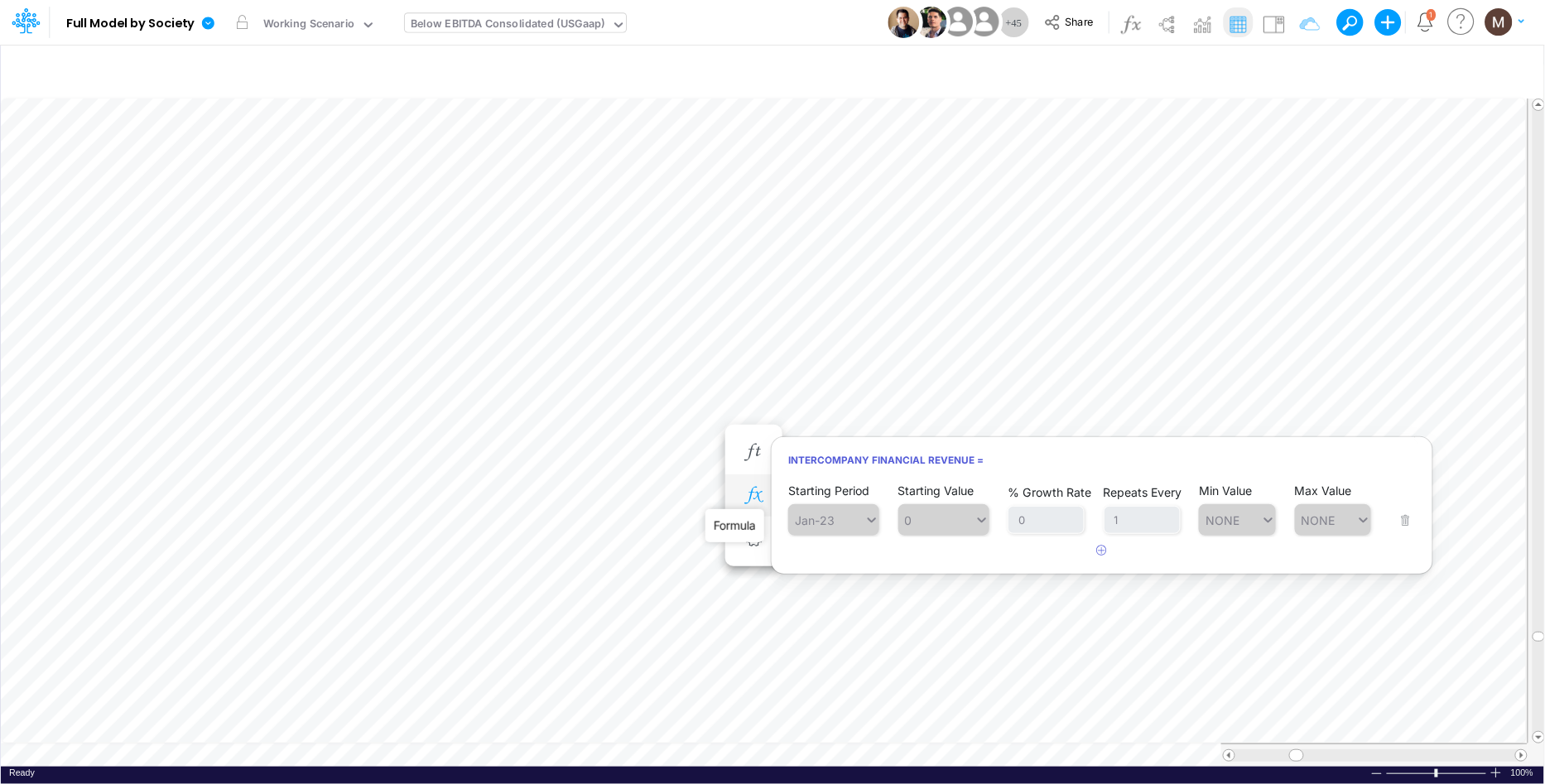
click at [754, 486] on icon "button" at bounding box center [753, 495] width 25 height 17
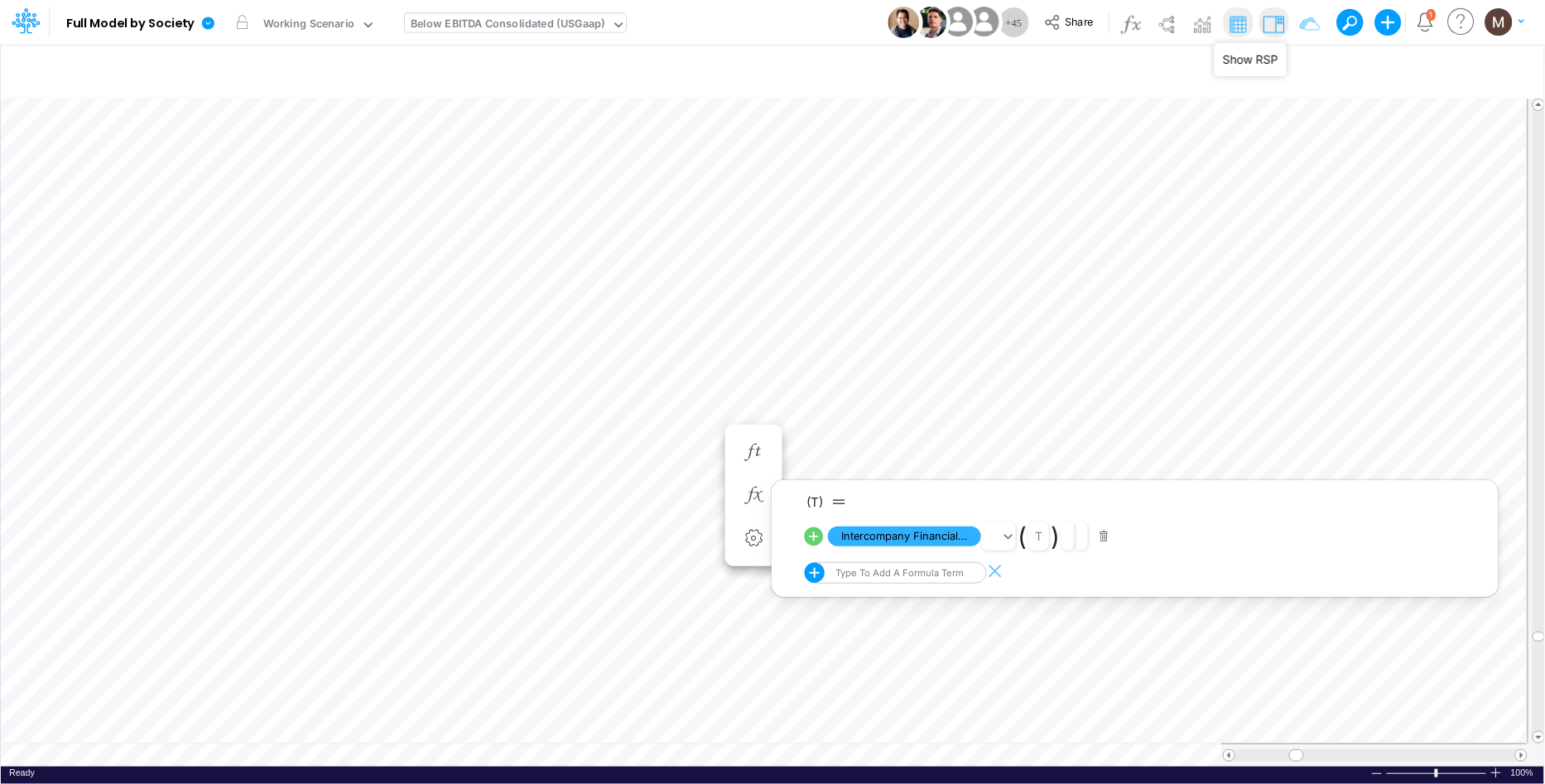
click at [1265, 18] on img at bounding box center [1273, 24] width 27 height 27
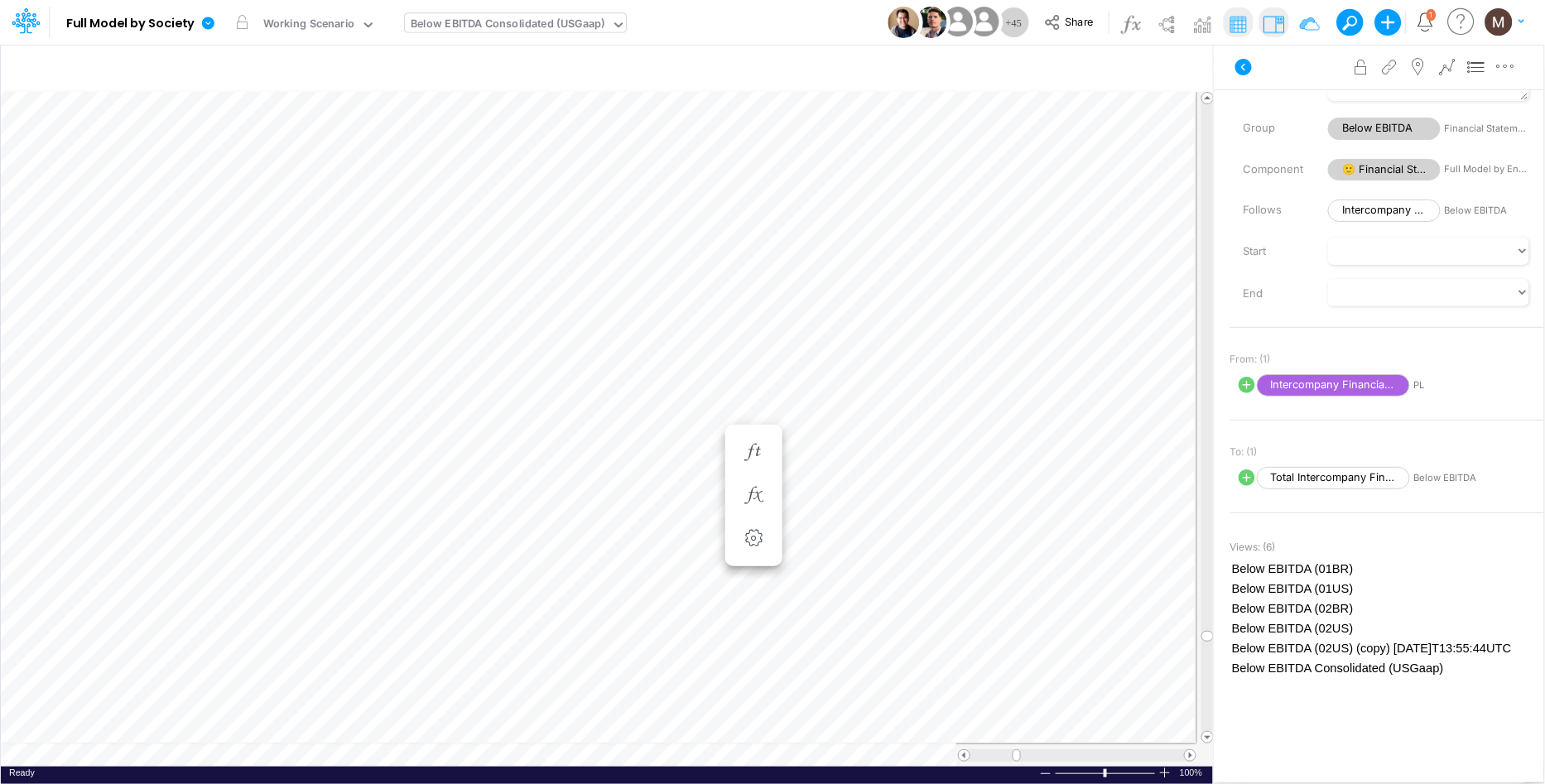
scroll to position [110, 0]
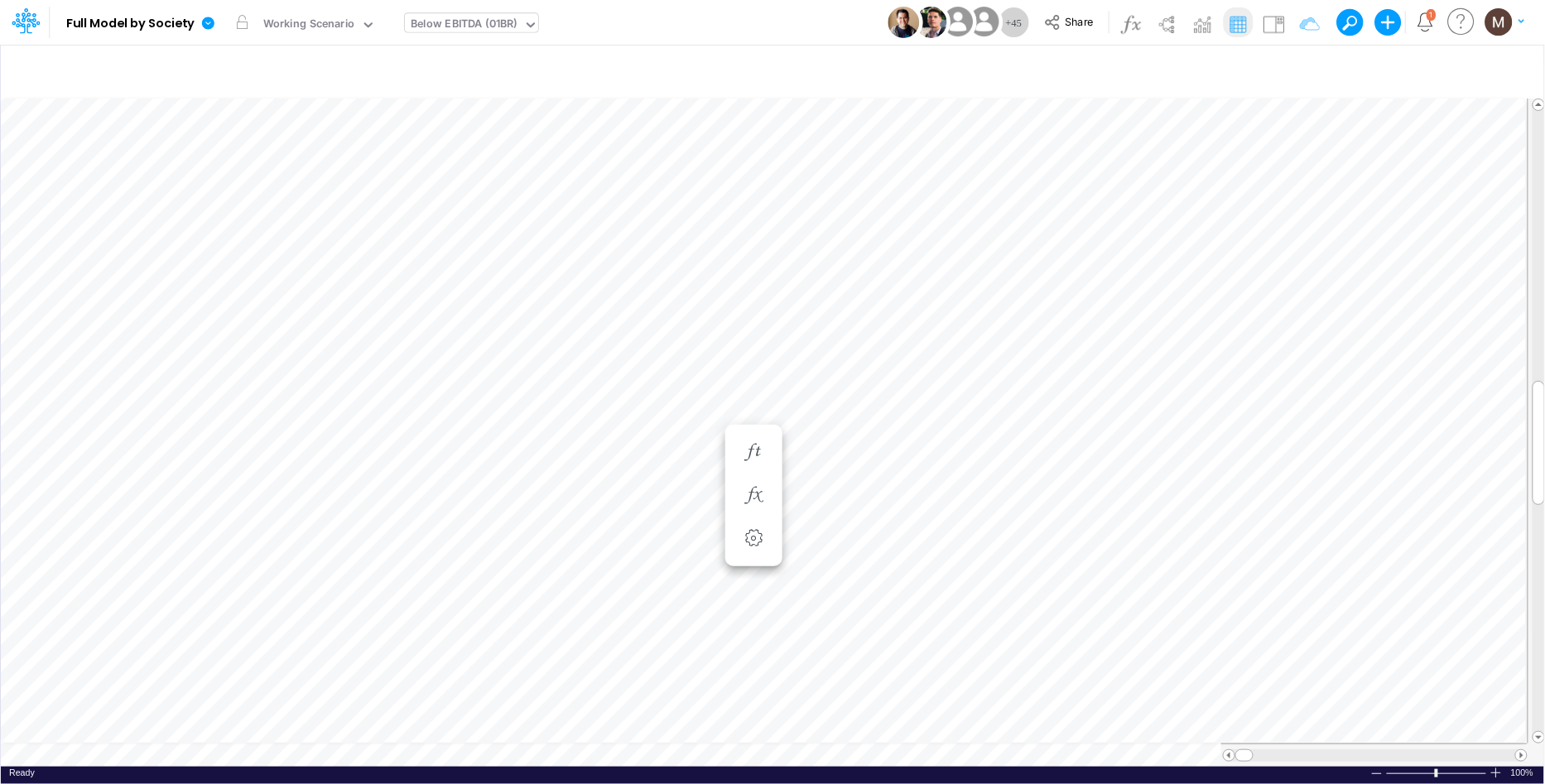
scroll to position [0, 1]
drag, startPoint x: 1247, startPoint y: 752, endPoint x: 1298, endPoint y: 742, distance: 52.0
click at [1298, 750] on span at bounding box center [1295, 755] width 11 height 11
click at [920, 612] on icon "button" at bounding box center [922, 618] width 25 height 17
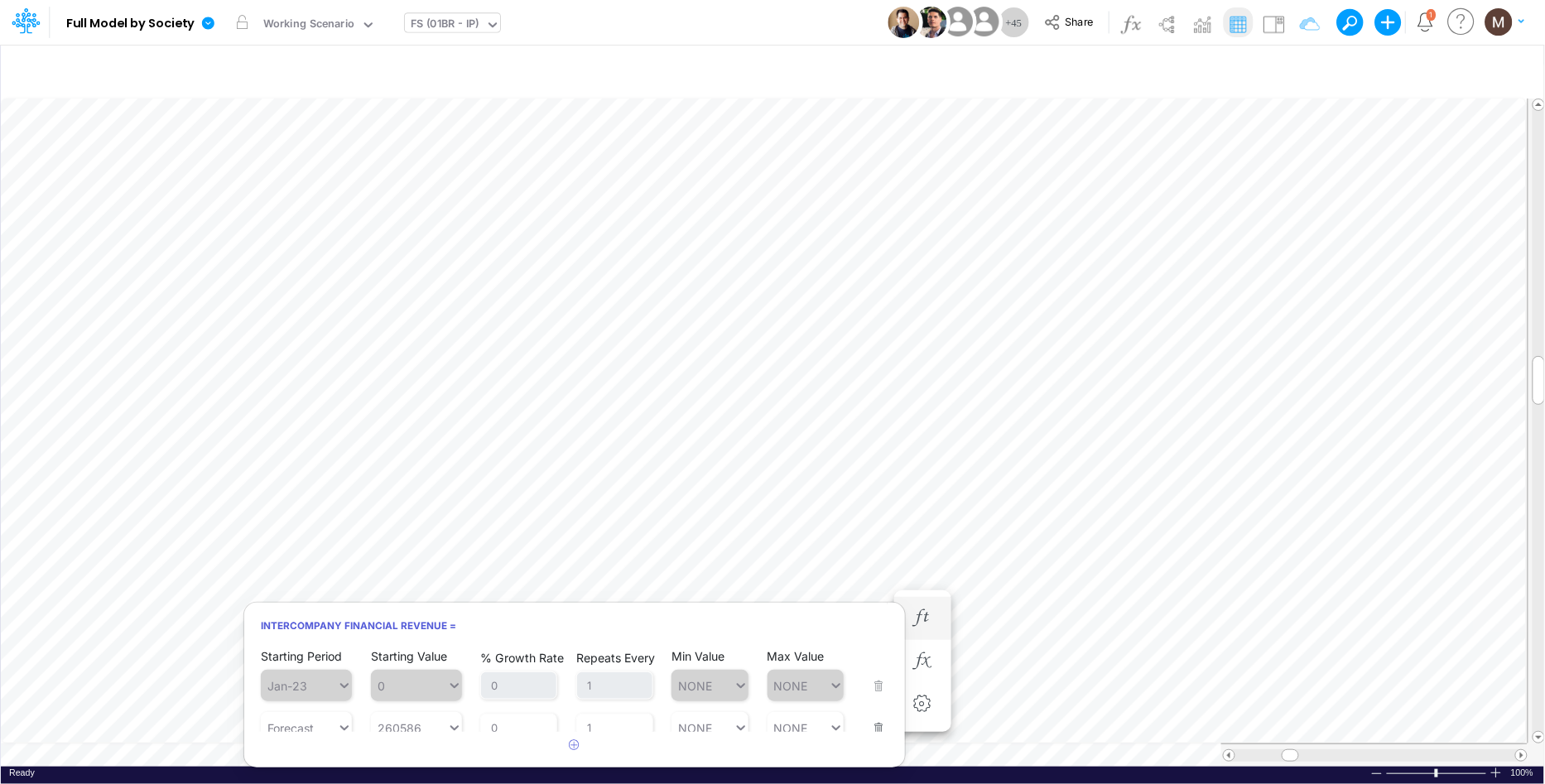
click at [871, 728] on button "button" at bounding box center [873, 717] width 21 height 44
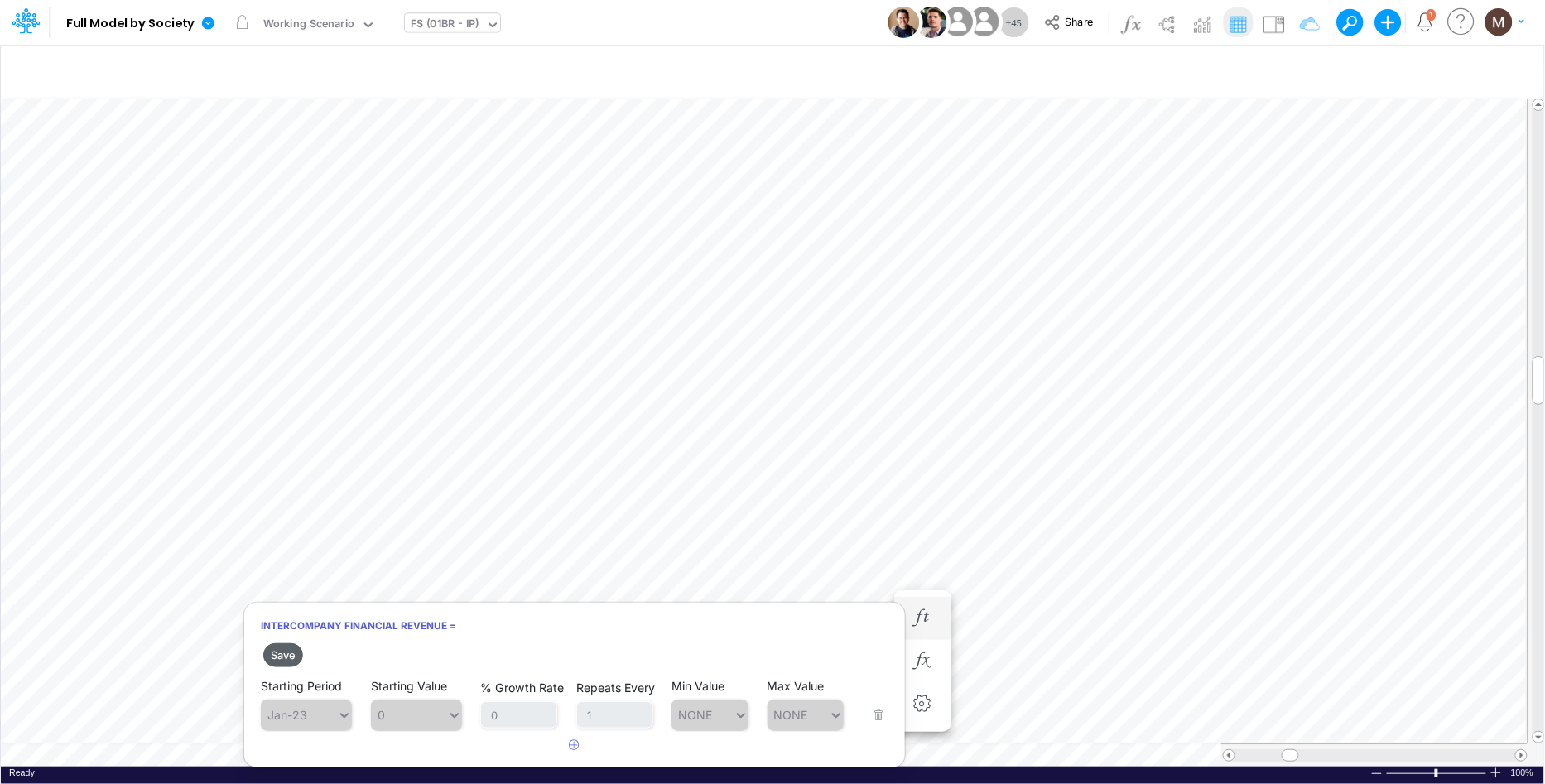
click at [276, 655] on button "Save" at bounding box center [283, 655] width 39 height 24
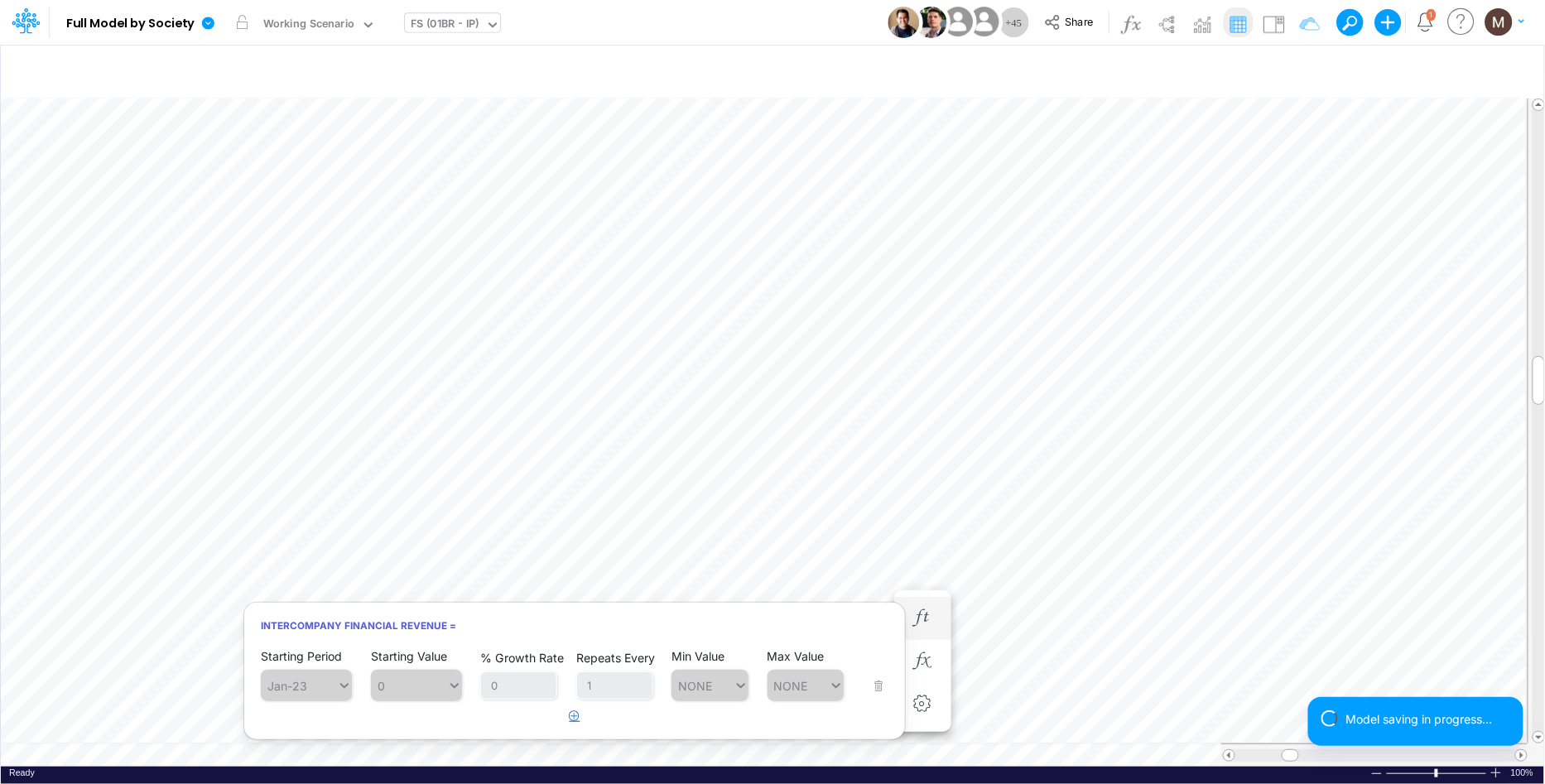
click at [577, 716] on icon "button" at bounding box center [575, 716] width 11 height 11
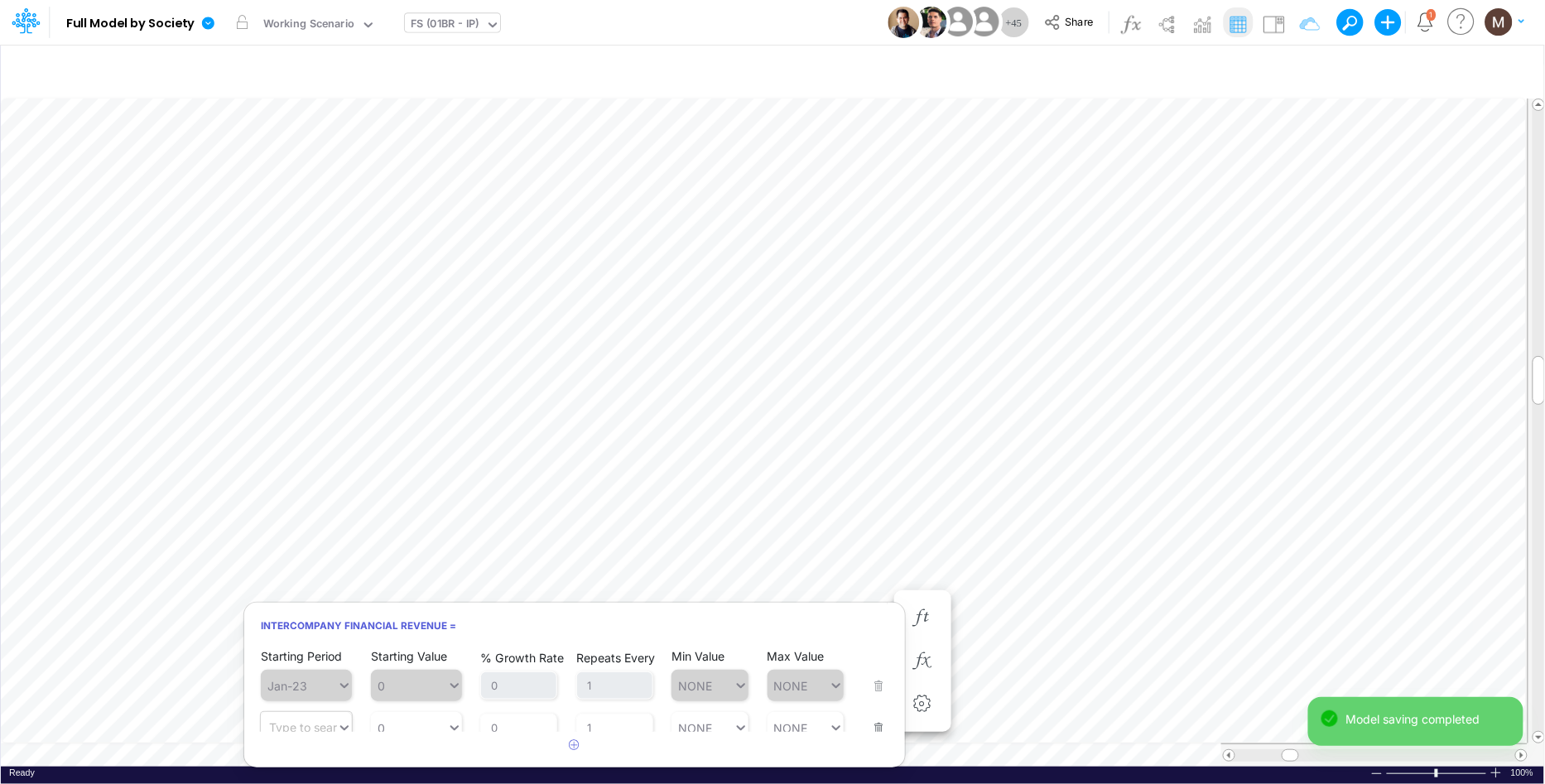
click at [326, 721] on div "Type to search..." at bounding box center [315, 728] width 91 height 14
click at [310, 497] on div "[DATE]-25" at bounding box center [306, 498] width 91 height 27
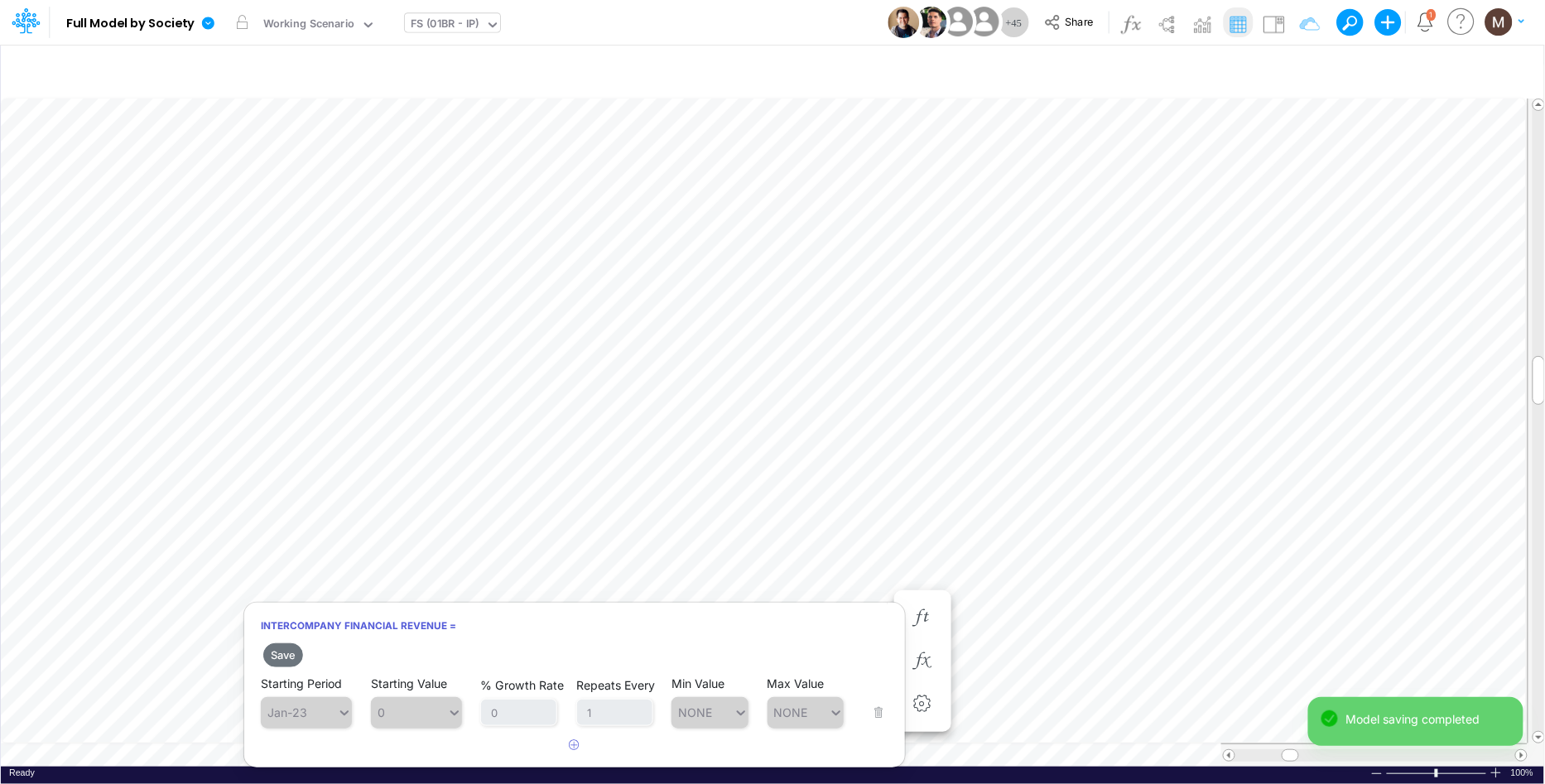
scroll to position [42, 0]
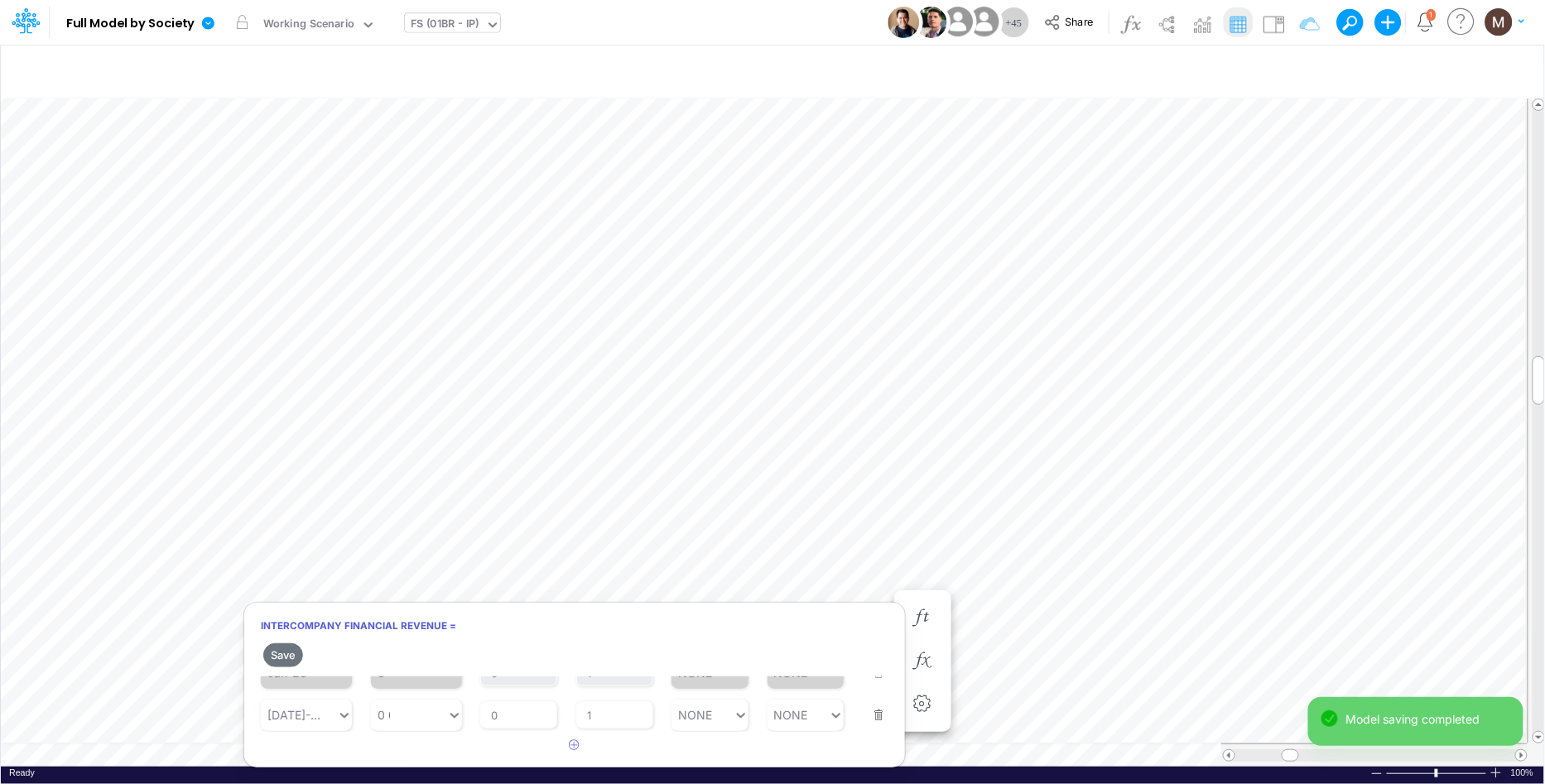
click at [411, 715] on div "0 0" at bounding box center [409, 715] width 76 height 24
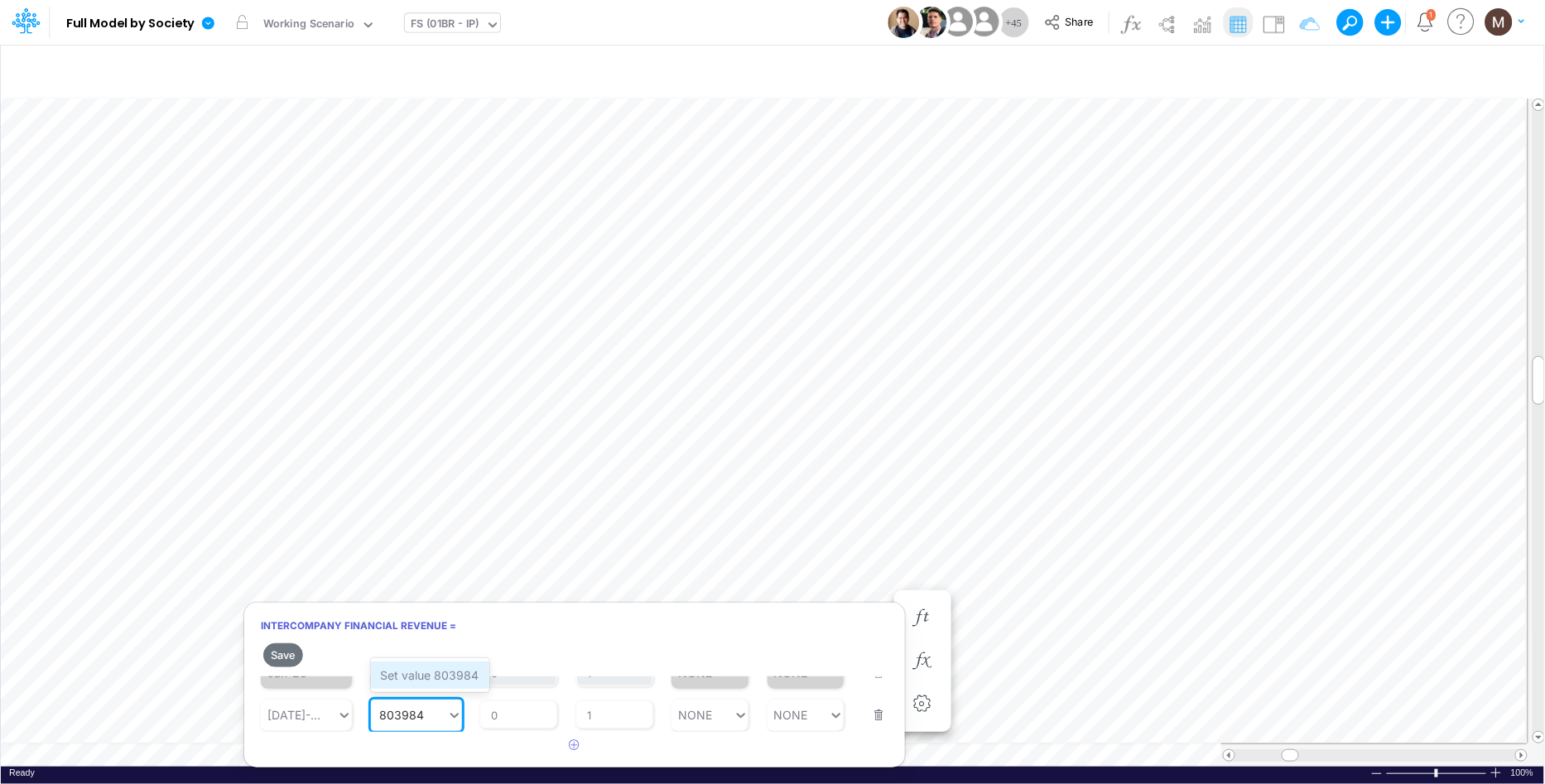
click at [409, 683] on div "Set value 803984" at bounding box center [430, 675] width 118 height 27
type input "803984"
click at [591, 717] on input "1" at bounding box center [615, 715] width 77 height 28
type input "0"
click at [271, 656] on button "Save" at bounding box center [283, 655] width 39 height 24
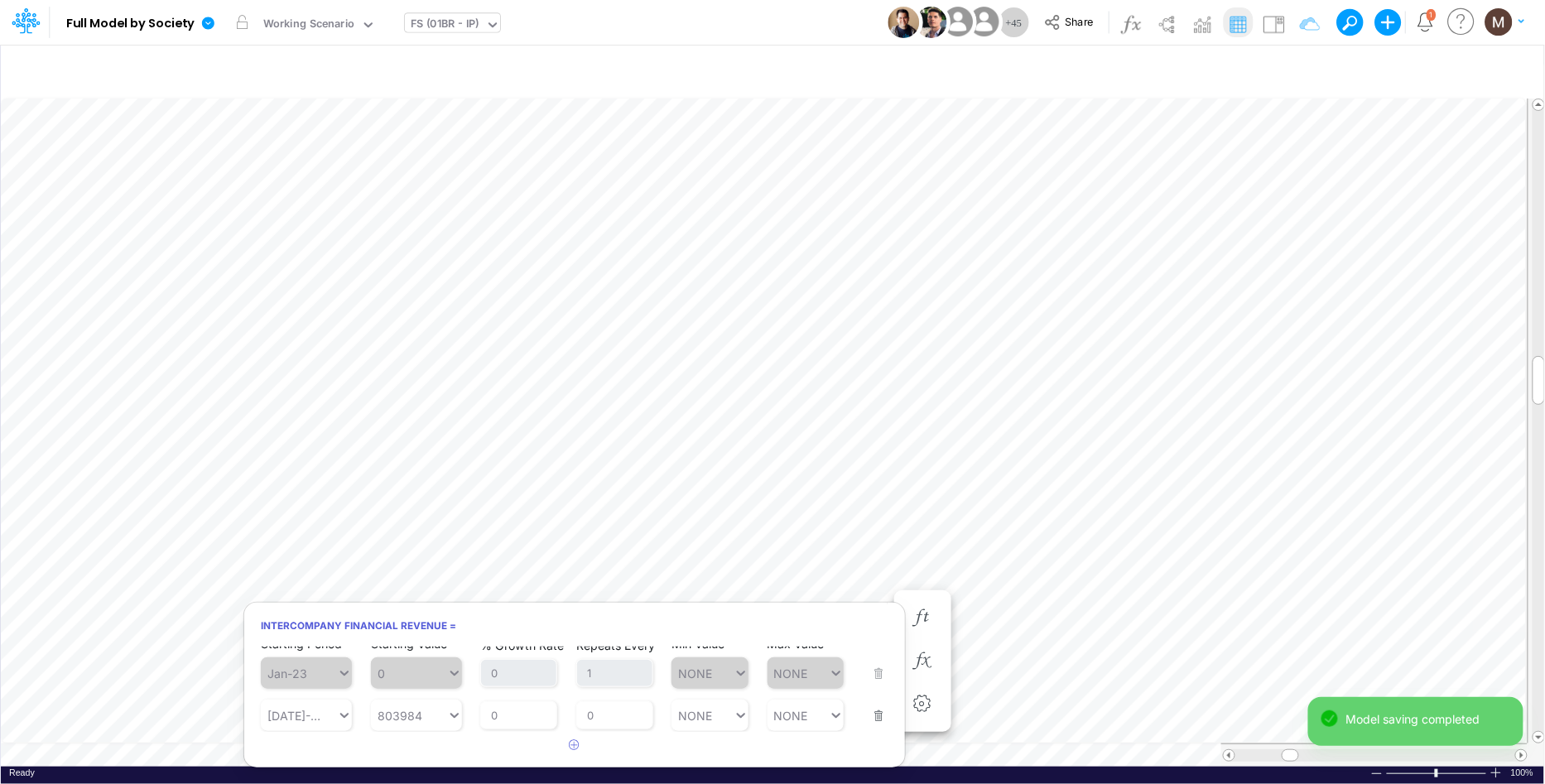
scroll to position [0, 1]
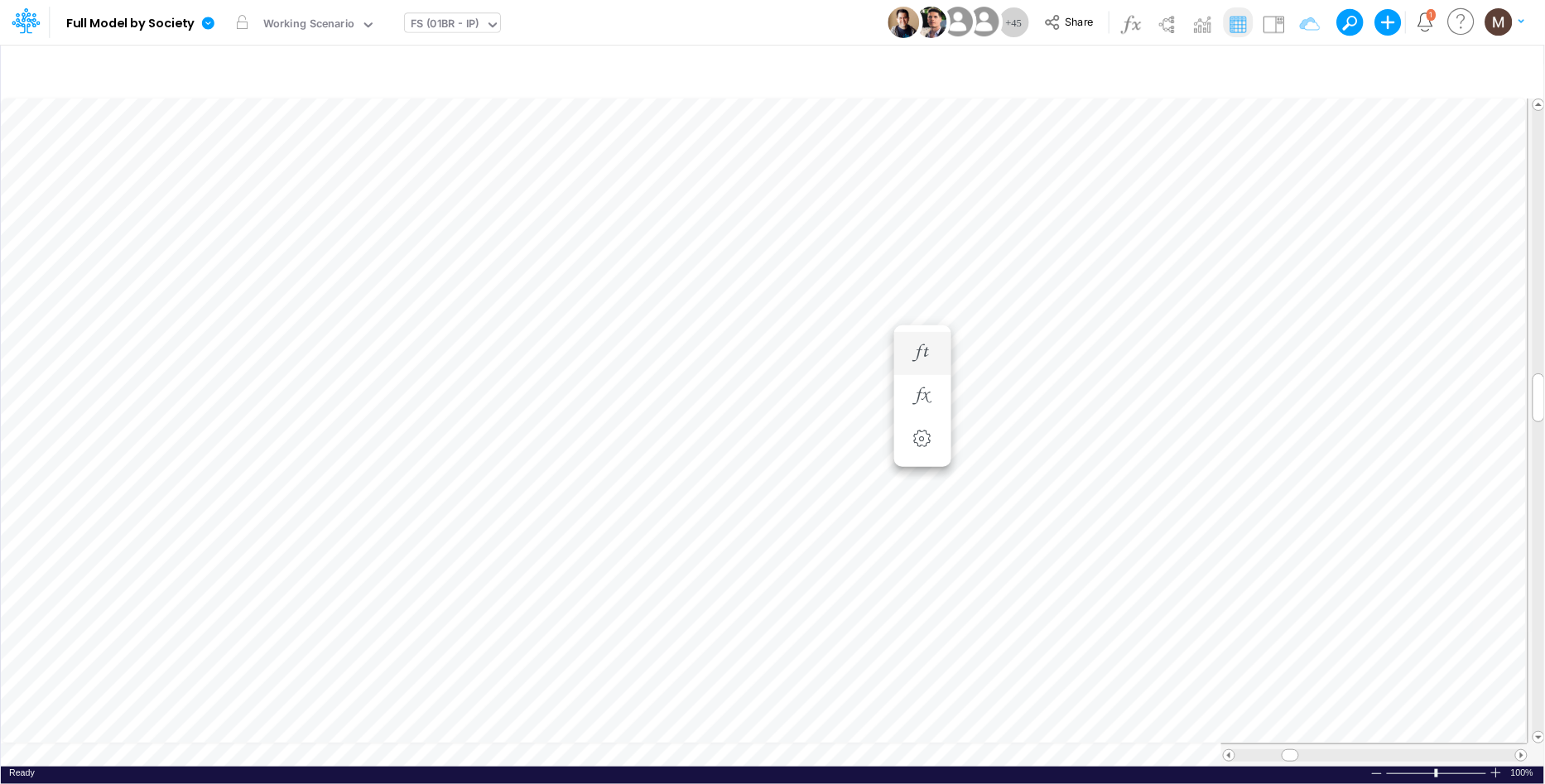
scroll to position [0, 1]
click at [931, 436] on icon "button" at bounding box center [922, 436] width 25 height 17
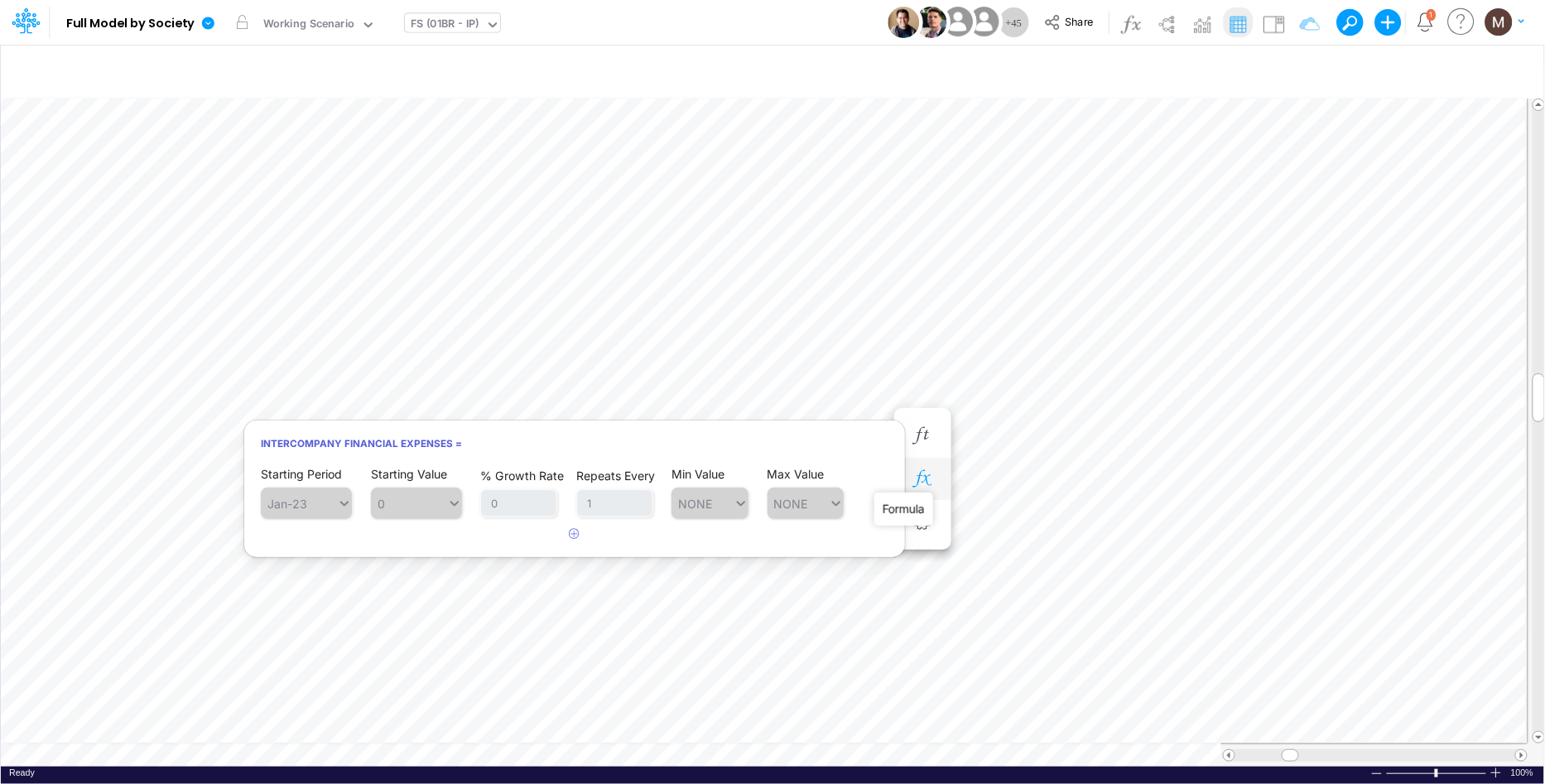
click at [928, 485] on icon "button" at bounding box center [922, 479] width 25 height 17
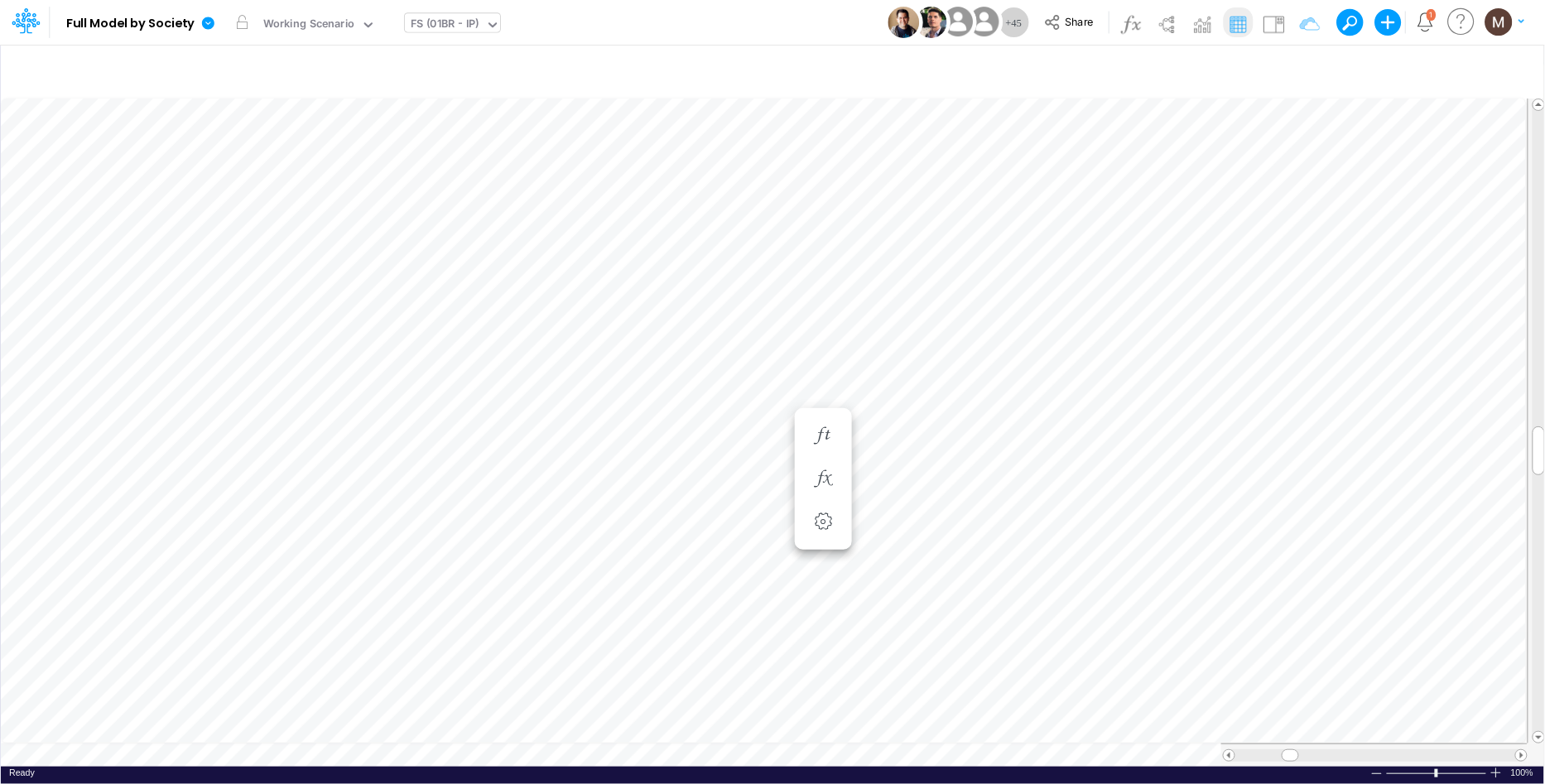
scroll to position [0, 1]
click at [1301, 64] on icon "button" at bounding box center [1299, 70] width 25 height 17
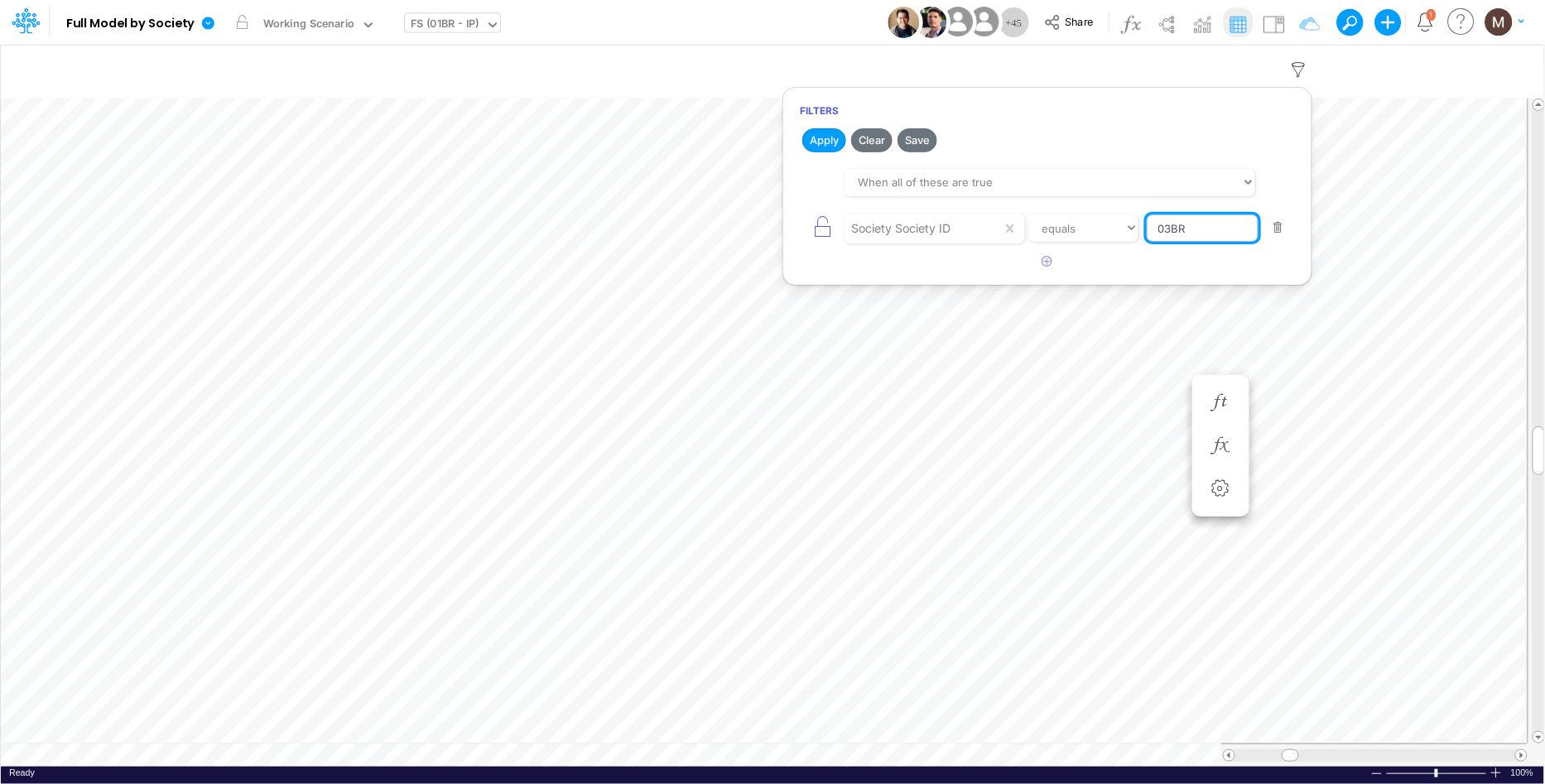
drag, startPoint x: 1187, startPoint y: 227, endPoint x: 1141, endPoint y: 230, distance: 46.1
click at [1141, 230] on div "Society Society ID equals not equal starts with ends with contains 03BR" at bounding box center [1047, 228] width 495 height 38
type input "ELIM-BACEN"
click at [826, 145] on button "Apply" at bounding box center [823, 140] width 44 height 24
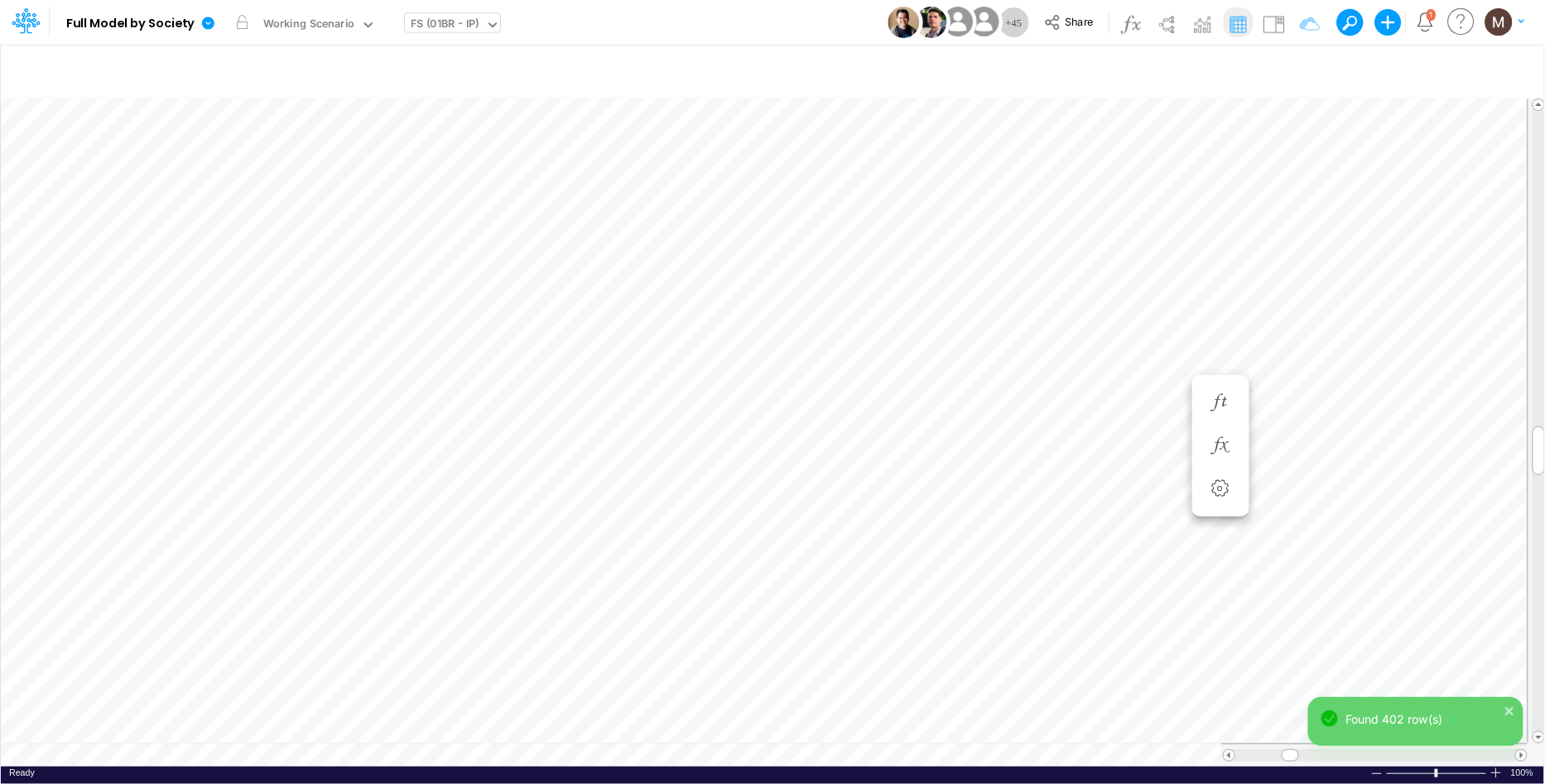
scroll to position [0, 1]
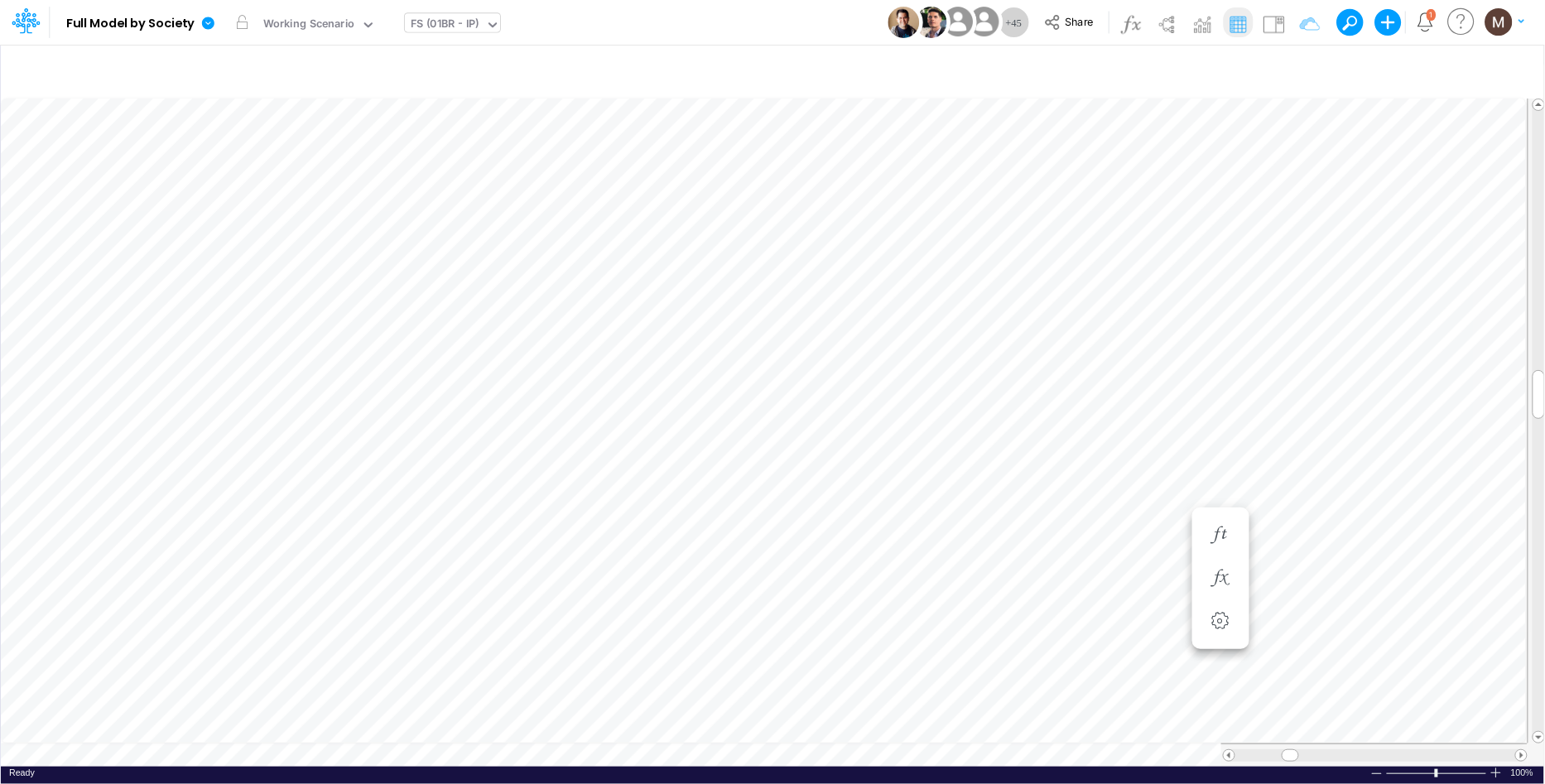
scroll to position [0, 1]
click at [915, 405] on button "button" at bounding box center [923, 420] width 31 height 33
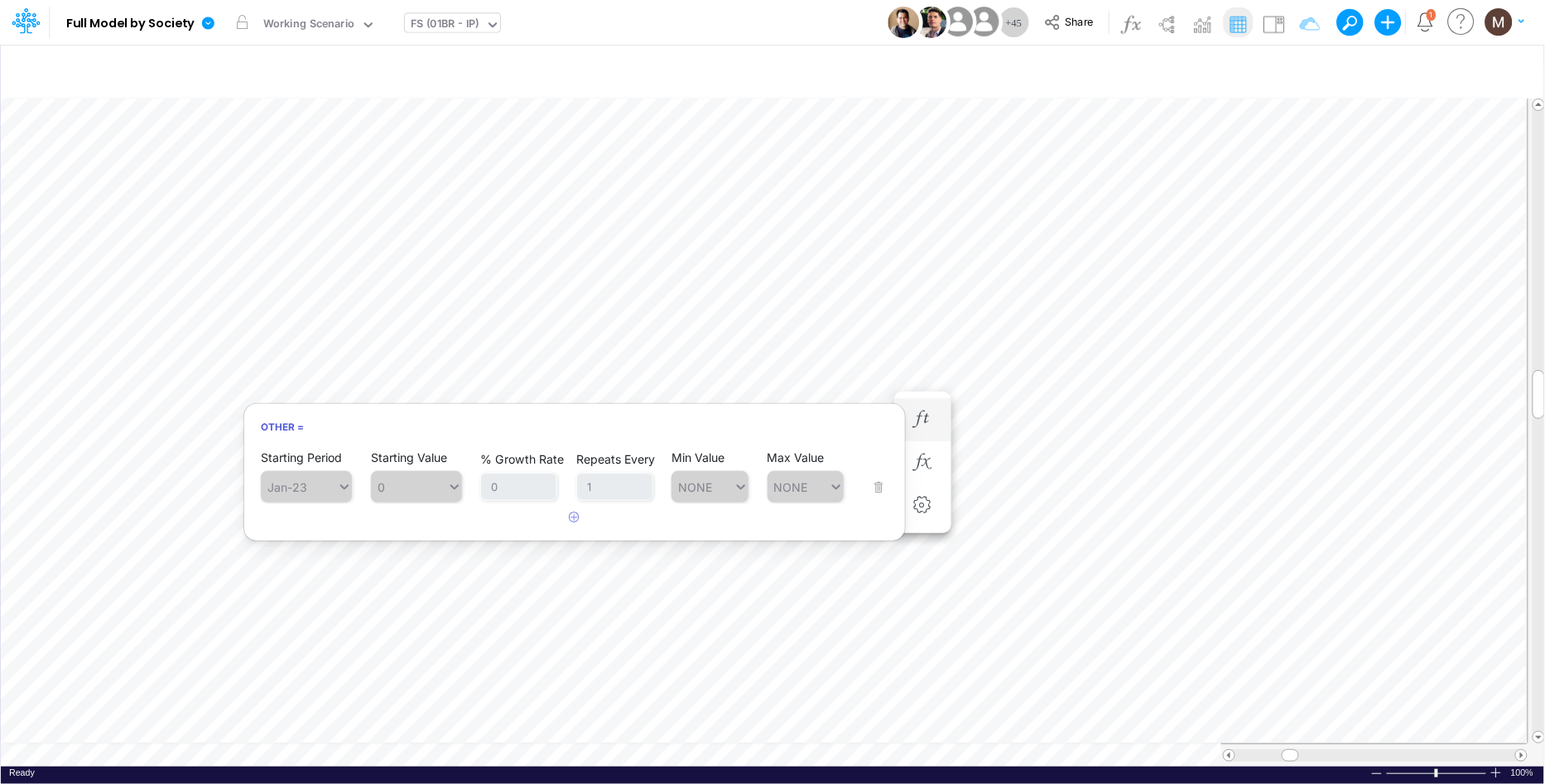
scroll to position [0, 1]
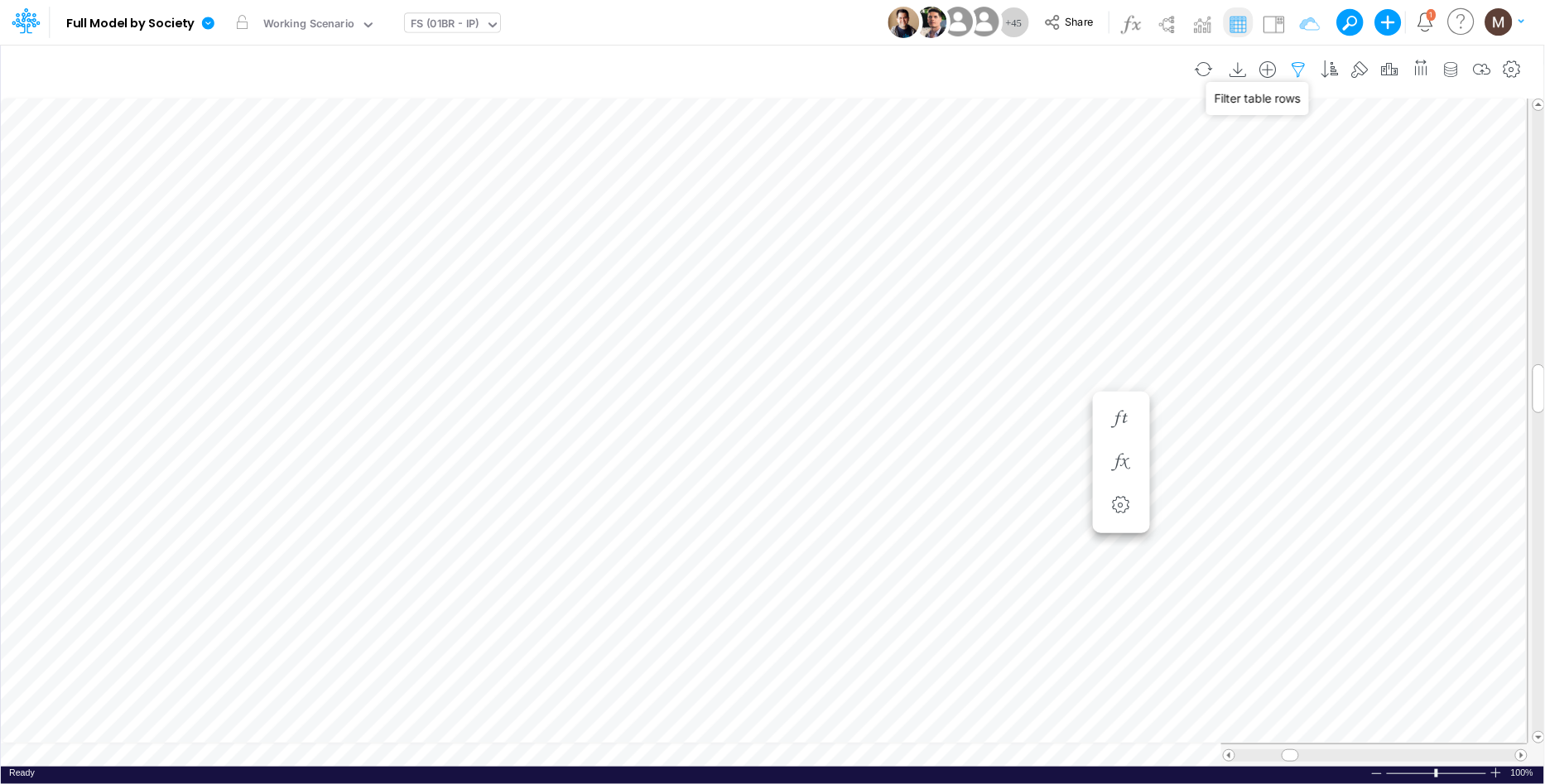
click at [1302, 67] on icon "button" at bounding box center [1299, 70] width 25 height 17
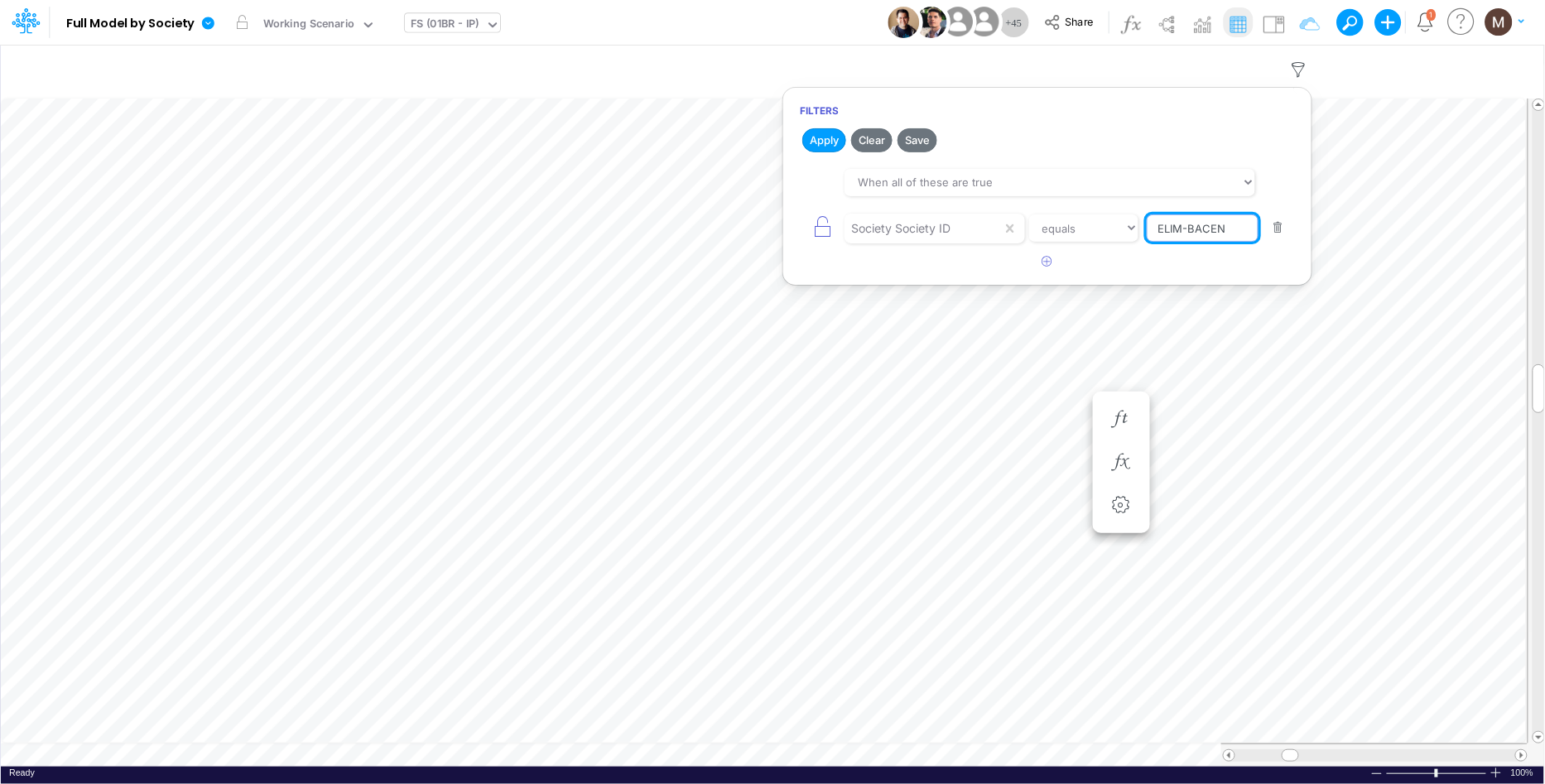
drag, startPoint x: 1223, startPoint y: 230, endPoint x: 1133, endPoint y: 211, distance: 92.0
click at [1133, 211] on div "Society Society ID equals not equal starts with ends with contains [PERSON_NAME]" at bounding box center [1047, 228] width 495 height 38
type input "02BR"
click at [823, 144] on button "Apply" at bounding box center [823, 140] width 44 height 24
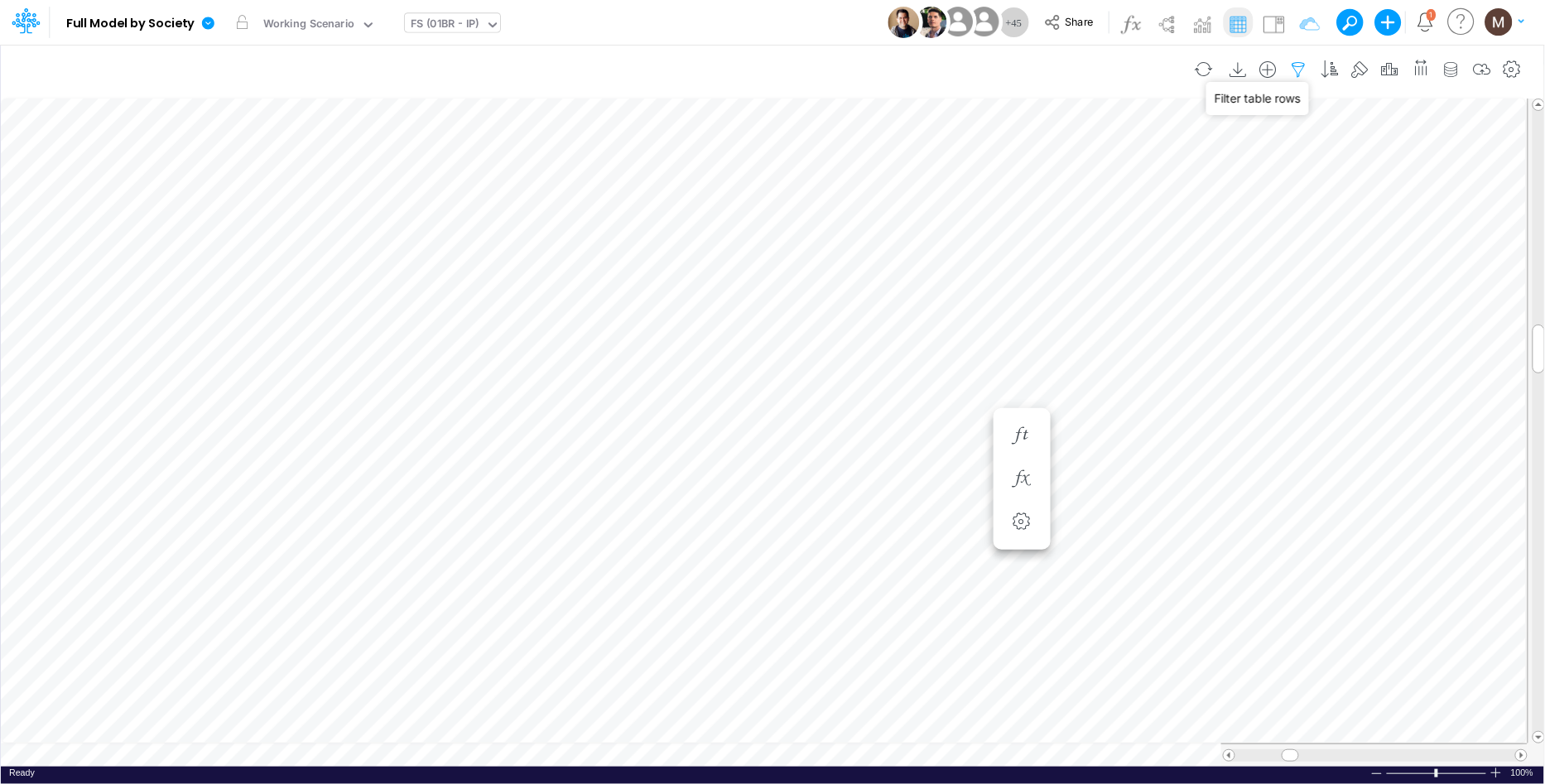
click at [1290, 69] on icon "button" at bounding box center [1299, 70] width 25 height 17
click at [1301, 67] on icon "button" at bounding box center [1299, 70] width 25 height 17
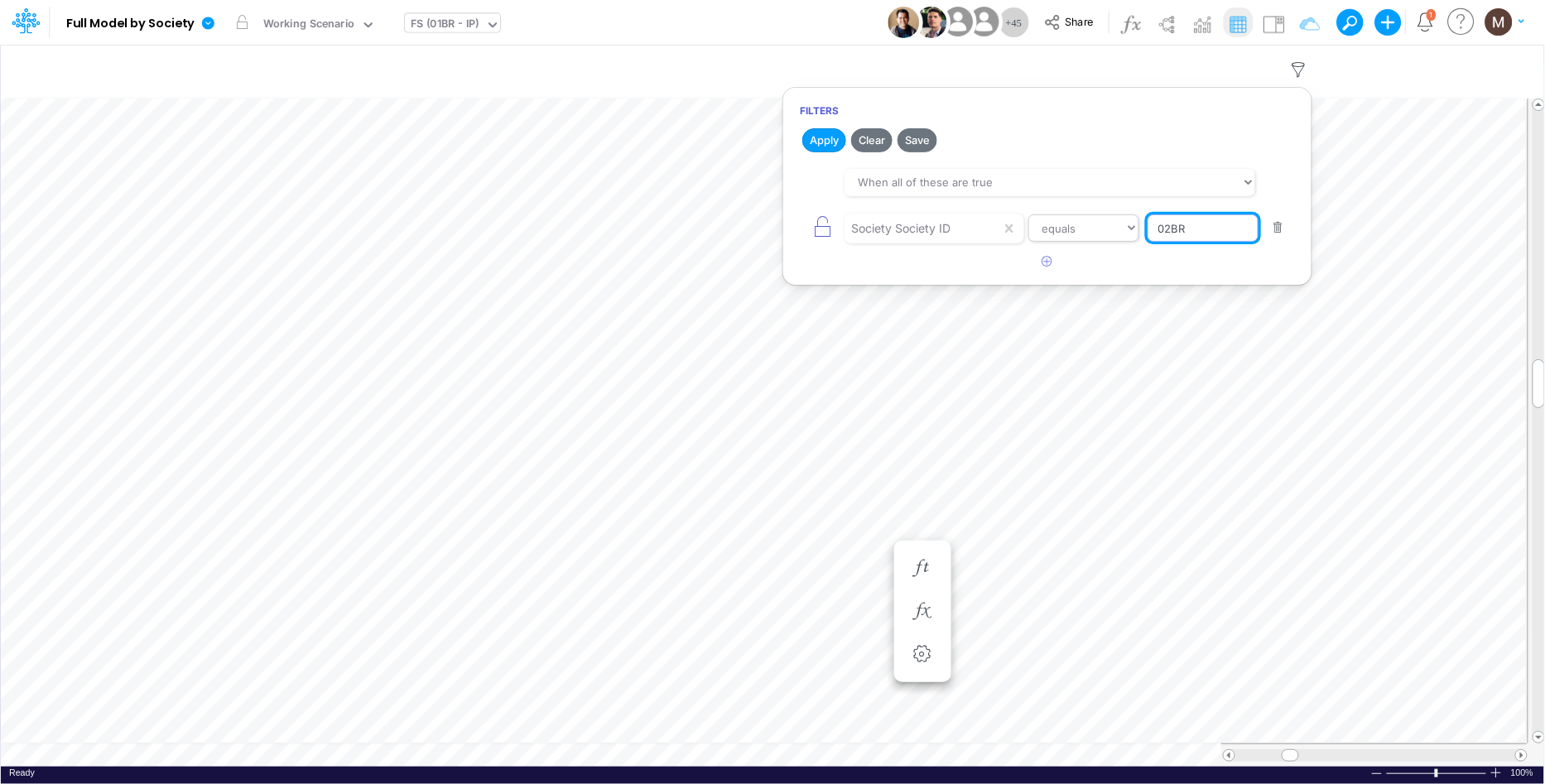
drag, startPoint x: 1210, startPoint y: 227, endPoint x: 1106, endPoint y: 231, distance: 104.1
click at [1108, 232] on div "Society Society ID equals not equal starts with ends with contains 02BR" at bounding box center [1047, 228] width 495 height 38
type input "04BR"
click at [812, 144] on button "Apply" at bounding box center [823, 140] width 44 height 24
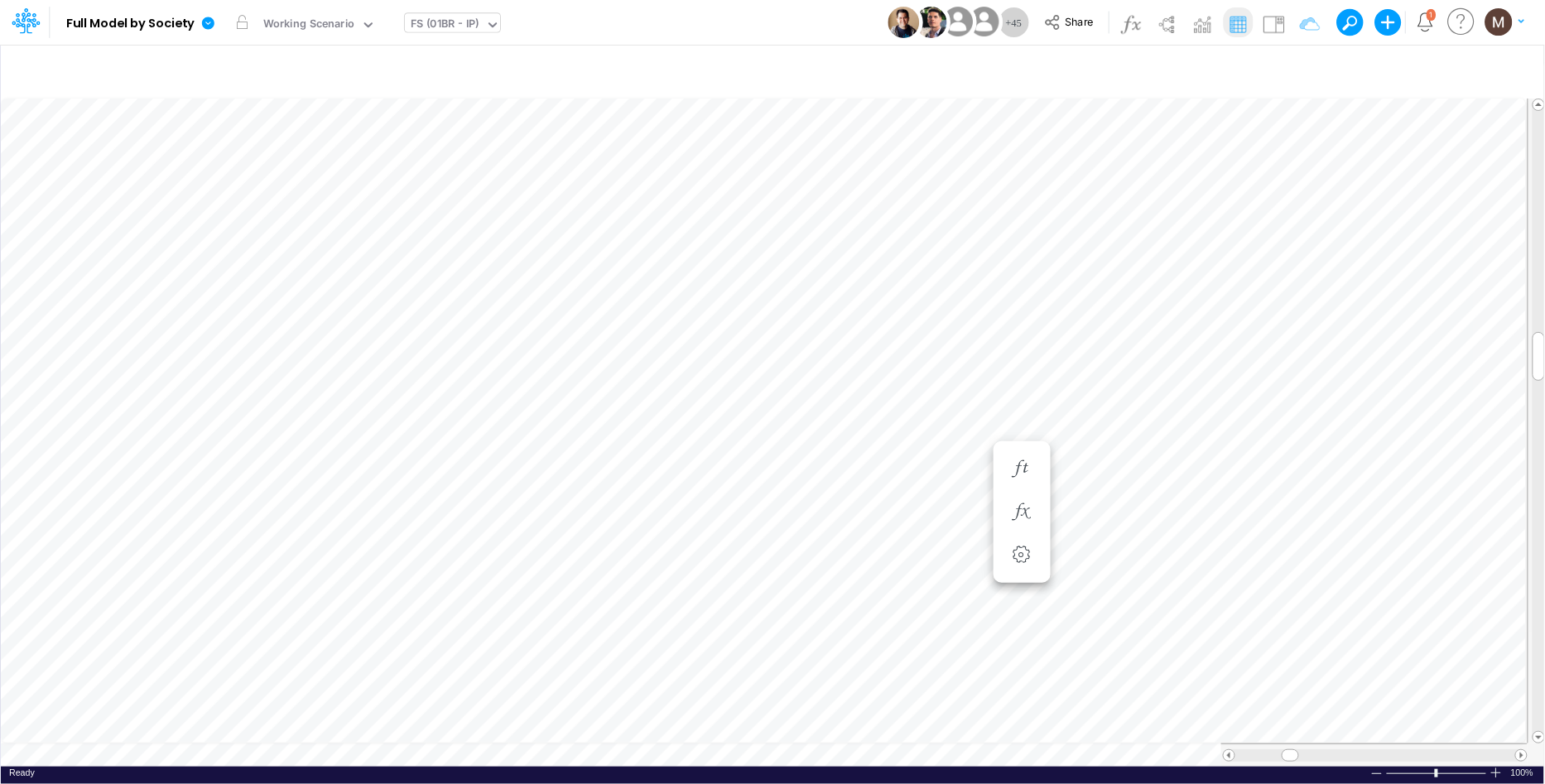
scroll to position [0, 1]
